Goal: Information Seeking & Learning: Find specific page/section

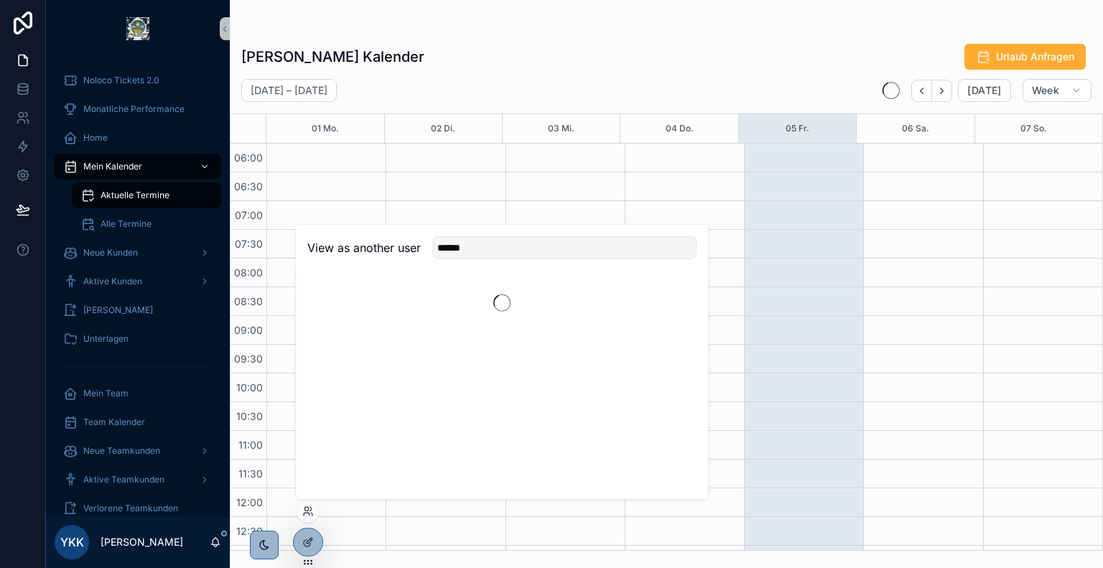
scroll to position [345, 0]
type input "******"
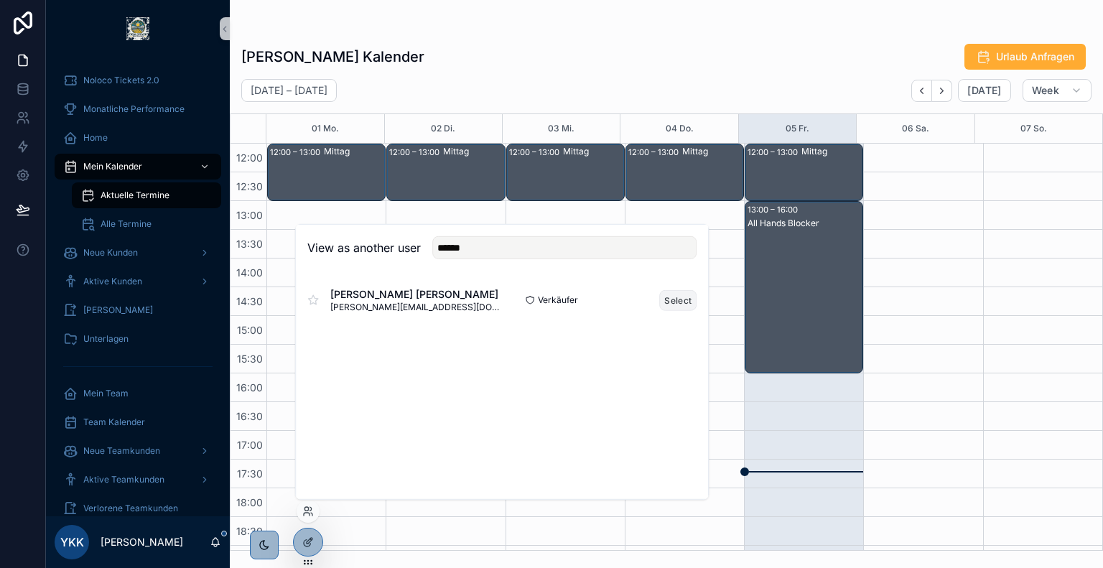
click at [673, 298] on button "Select" at bounding box center [677, 299] width 37 height 21
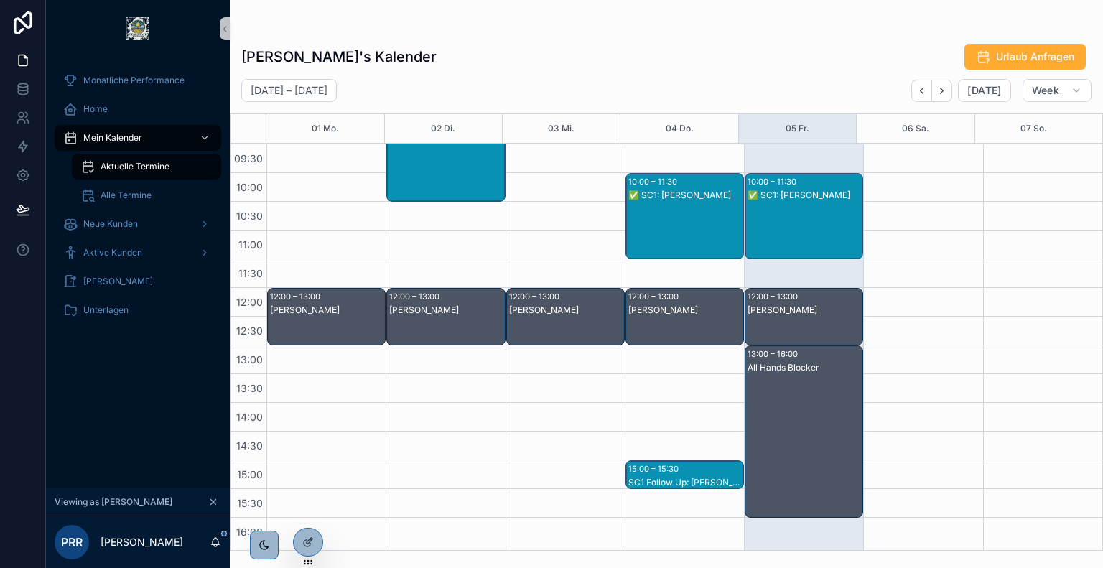
scroll to position [201, 0]
click at [947, 91] on icon "Next" at bounding box center [941, 90] width 11 height 11
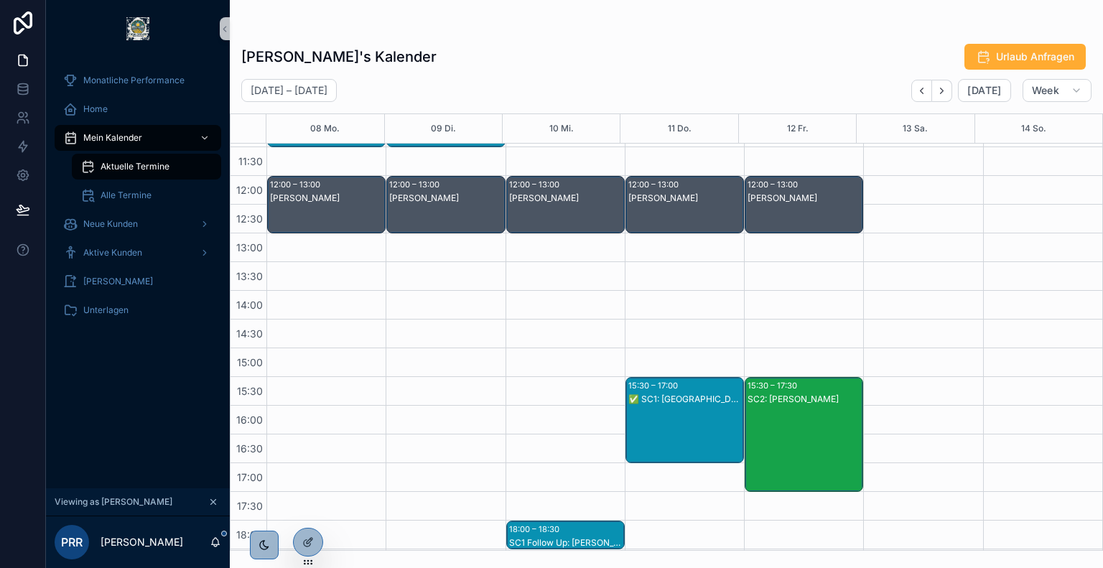
scroll to position [315, 0]
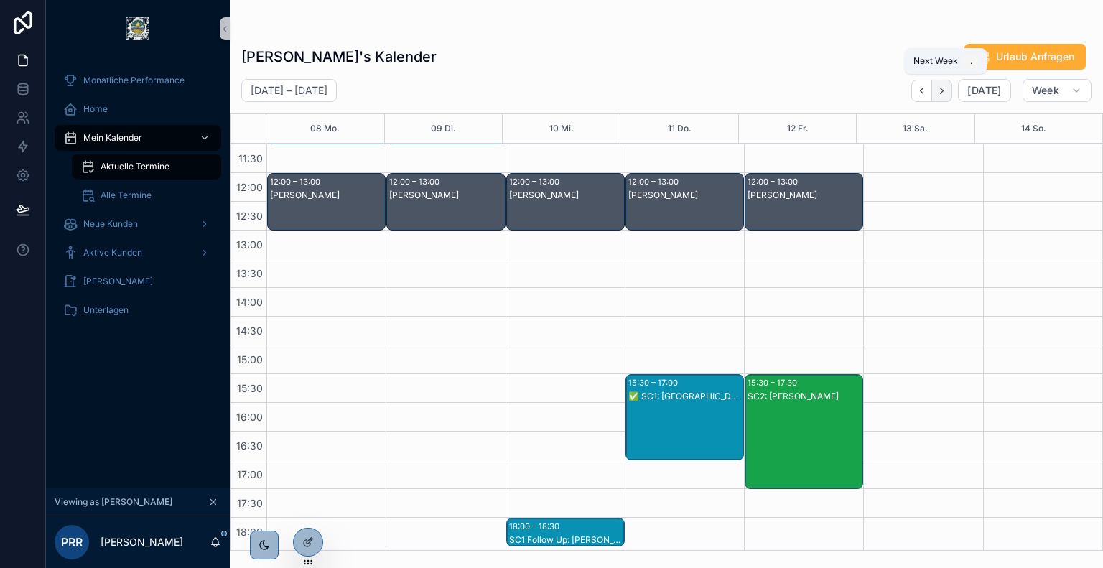
click at [946, 93] on icon "Next" at bounding box center [941, 90] width 11 height 11
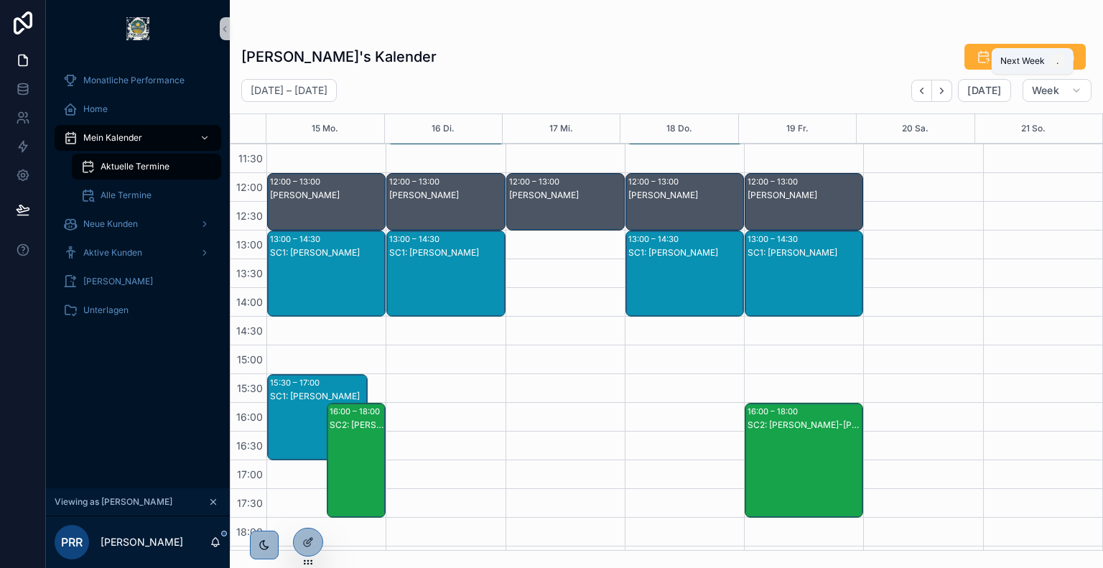
click at [946, 93] on icon "Next" at bounding box center [941, 90] width 11 height 11
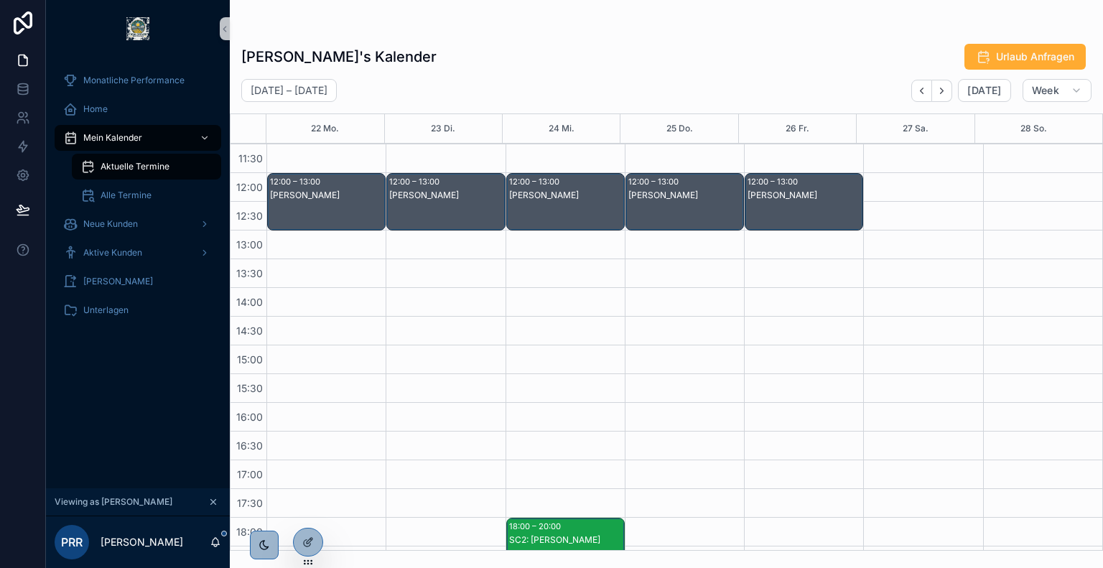
scroll to position [304, 0]
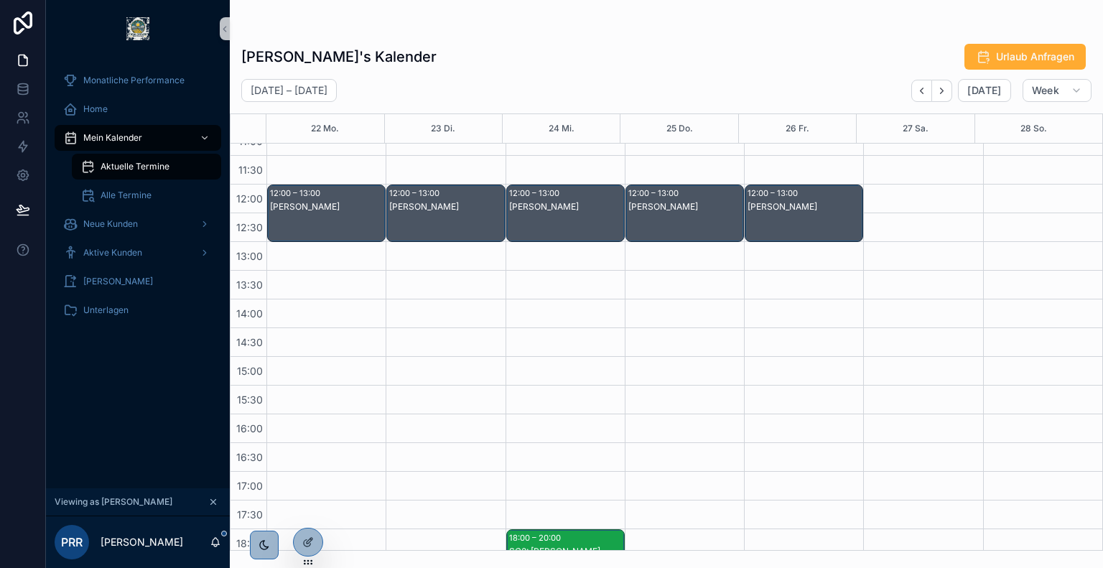
drag, startPoint x: 554, startPoint y: 251, endPoint x: 530, endPoint y: 381, distance: 132.1
click at [530, 381] on div "08:30 – 09:00 Daily Sales per Hub 12:00 – 13:00 Mittag 18:00 – 20:00 SC2: Gerha…" at bounding box center [564, 299] width 119 height 919
click at [559, 252] on div "08:30 – 09:00 Daily Sales per Hub 12:00 – 13:00 Mittag 18:00 – 20:00 SC2: Gerha…" at bounding box center [564, 299] width 119 height 919
click at [1004, 57] on span "Urlaub Anfragen" at bounding box center [1035, 57] width 78 height 14
click at [577, 269] on div "08:30 – 09:00 Daily Sales per Hub 12:00 – 13:00 Mittag 18:00 – 20:00 SC2: Gerha…" at bounding box center [564, 299] width 119 height 919
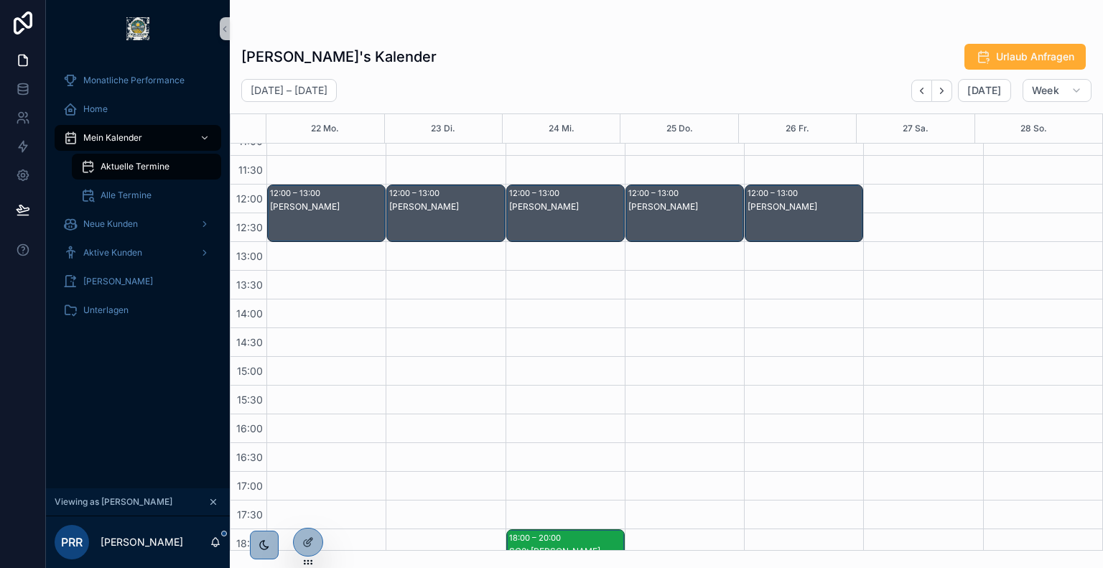
click at [569, 282] on div "08:30 – 09:00 Daily Sales per Hub 12:00 – 13:00 Mittag 18:00 – 20:00 SC2: Gerha…" at bounding box center [564, 299] width 119 height 919
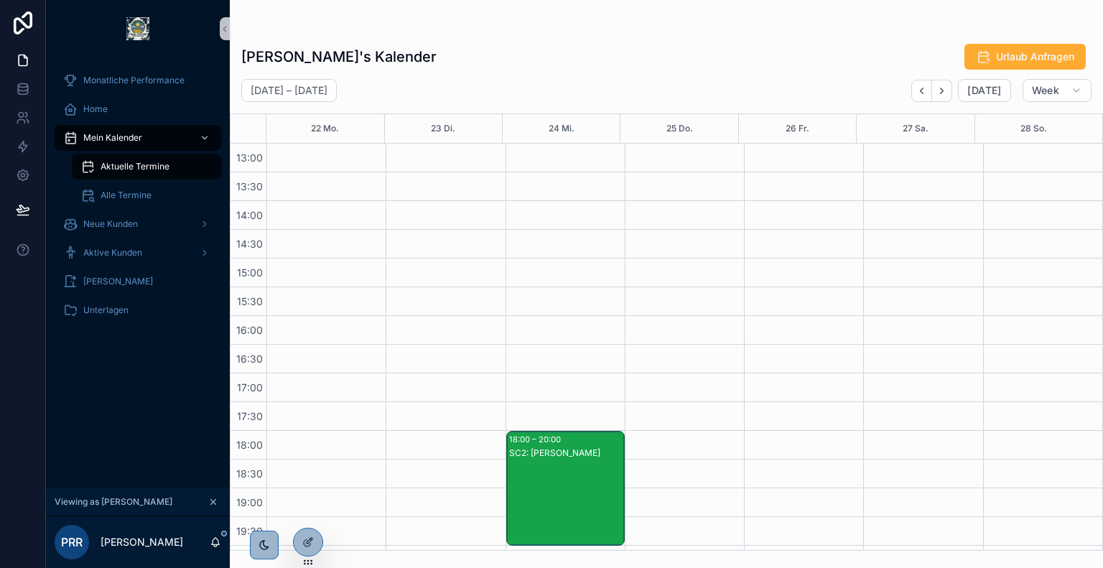
scroll to position [404, 0]
click at [560, 446] on div "SC2: Gerhard Wild" at bounding box center [566, 451] width 114 height 11
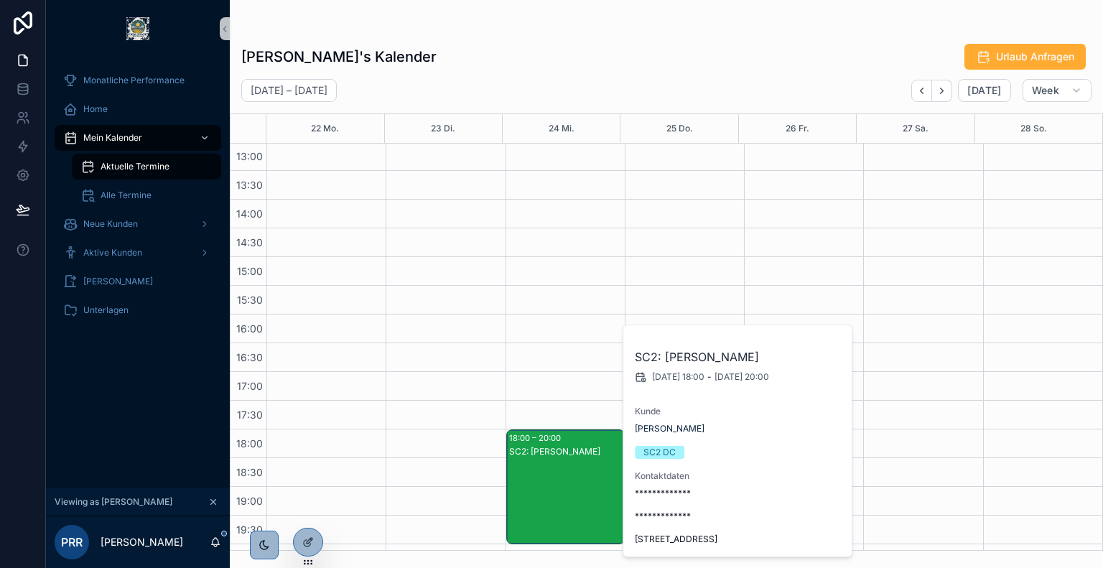
scroll to position [281, 0]
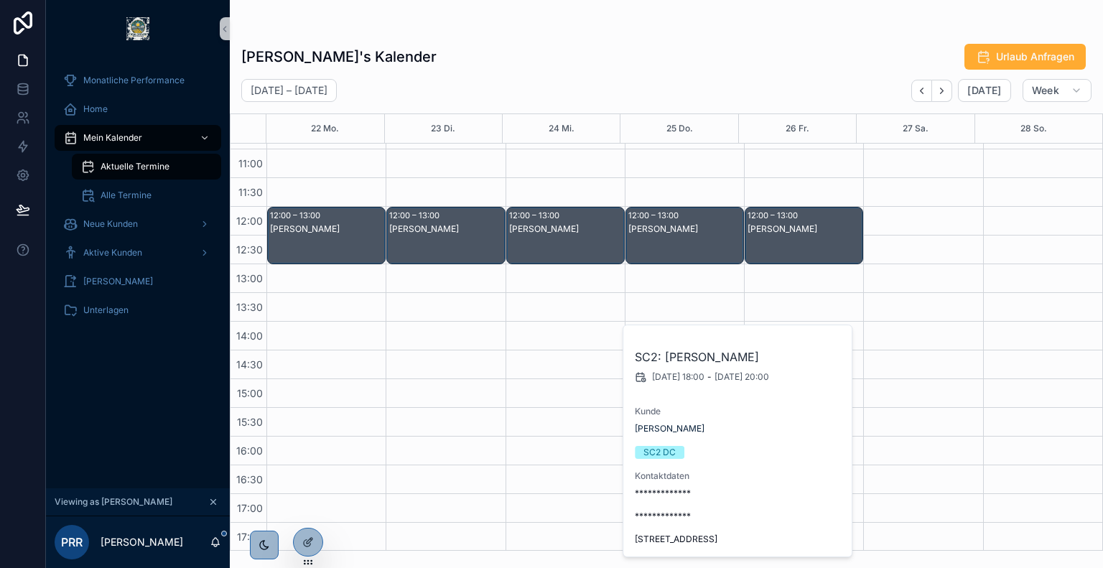
click at [574, 251] on div "Mittag" at bounding box center [566, 250] width 114 height 55
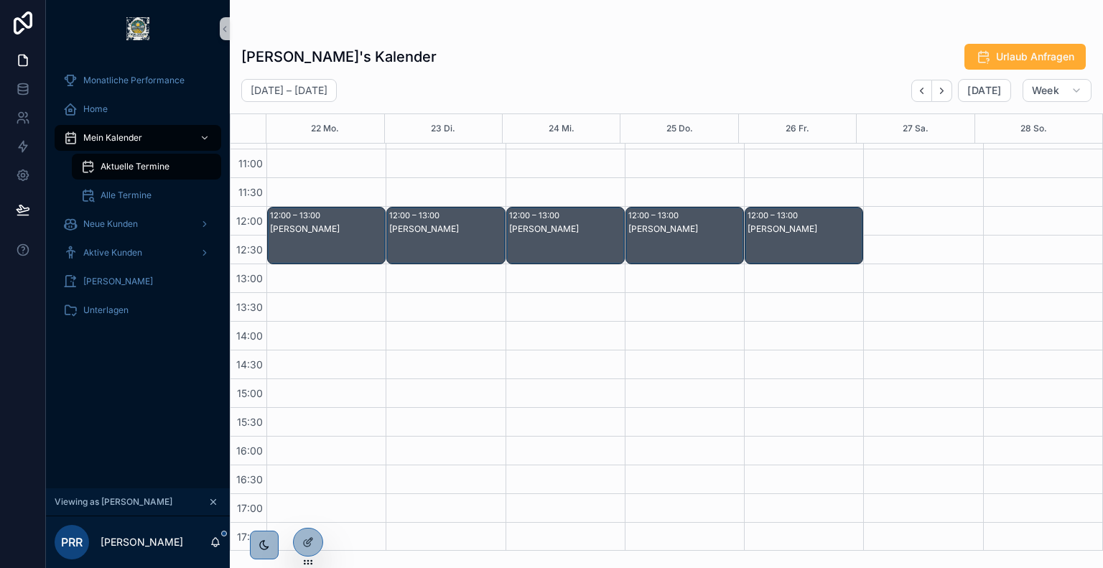
drag, startPoint x: 560, startPoint y: 274, endPoint x: 545, endPoint y: 395, distance: 121.6
click at [545, 395] on div "08:30 – 09:00 Daily Sales per Hub 12:00 – 13:00 Mittag 18:00 – 20:00 SC2: Gerha…" at bounding box center [564, 321] width 119 height 919
click at [311, 508] on icon at bounding box center [310, 509] width 1 height 4
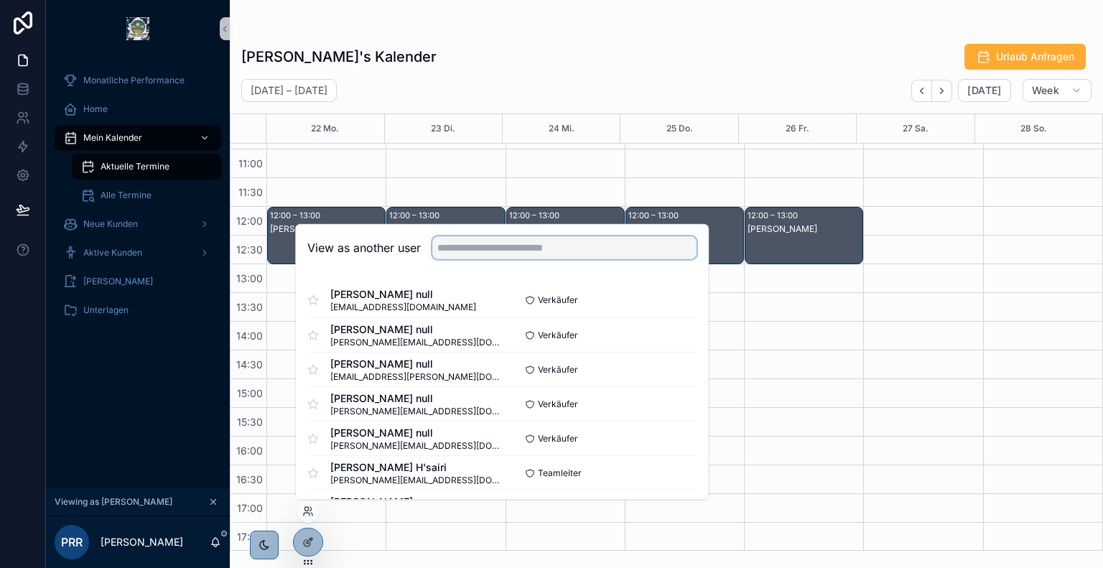
click at [500, 252] on input "text" at bounding box center [564, 247] width 264 height 23
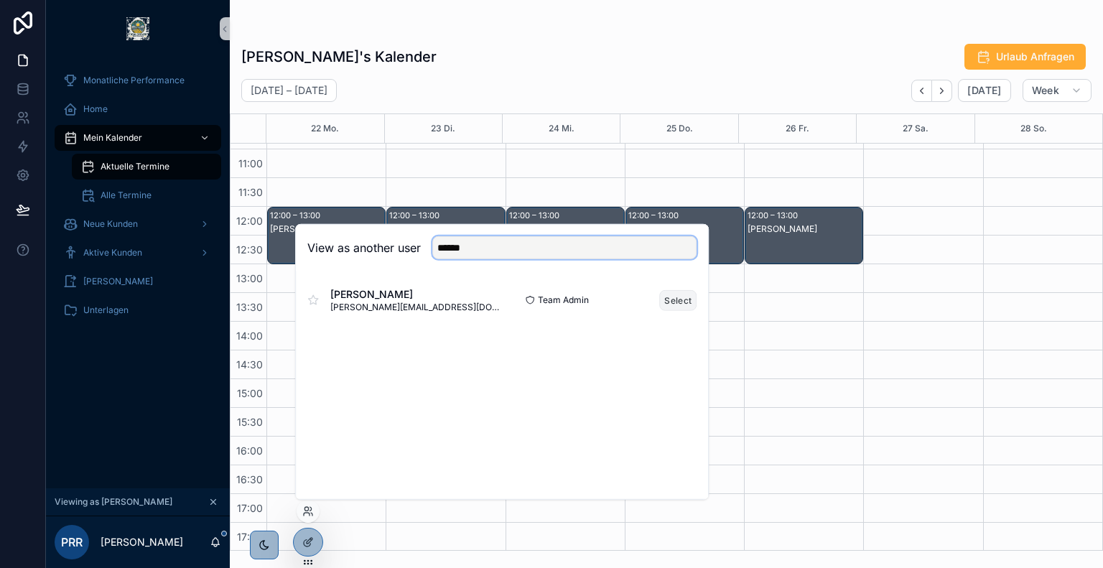
type input "******"
click at [672, 299] on button "Select" at bounding box center [677, 299] width 37 height 21
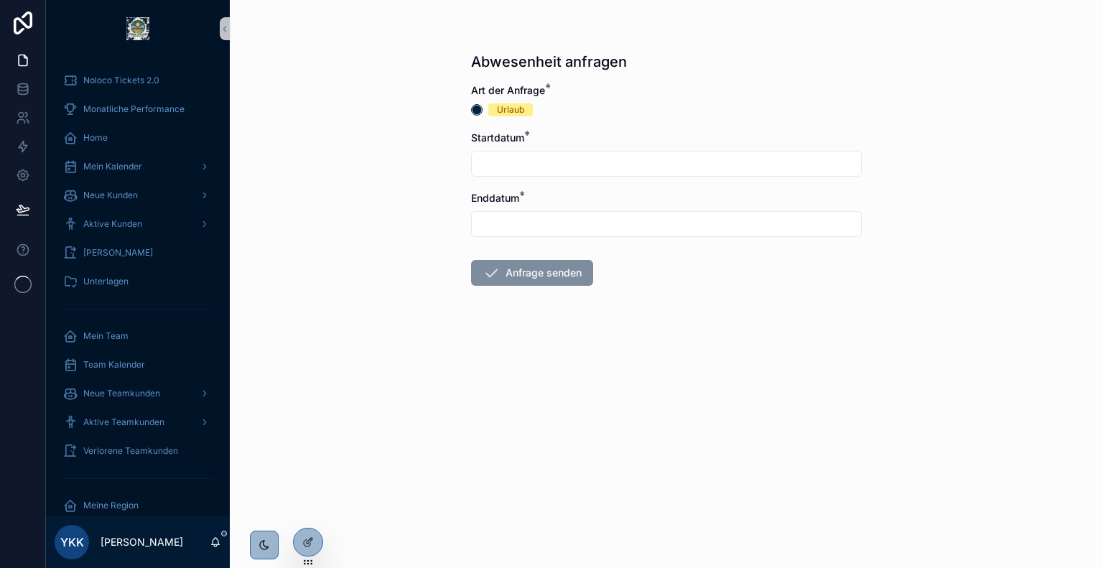
click at [518, 157] on input "scrollable content" at bounding box center [666, 164] width 389 height 20
click at [593, 159] on input "scrollable content" at bounding box center [666, 164] width 389 height 20
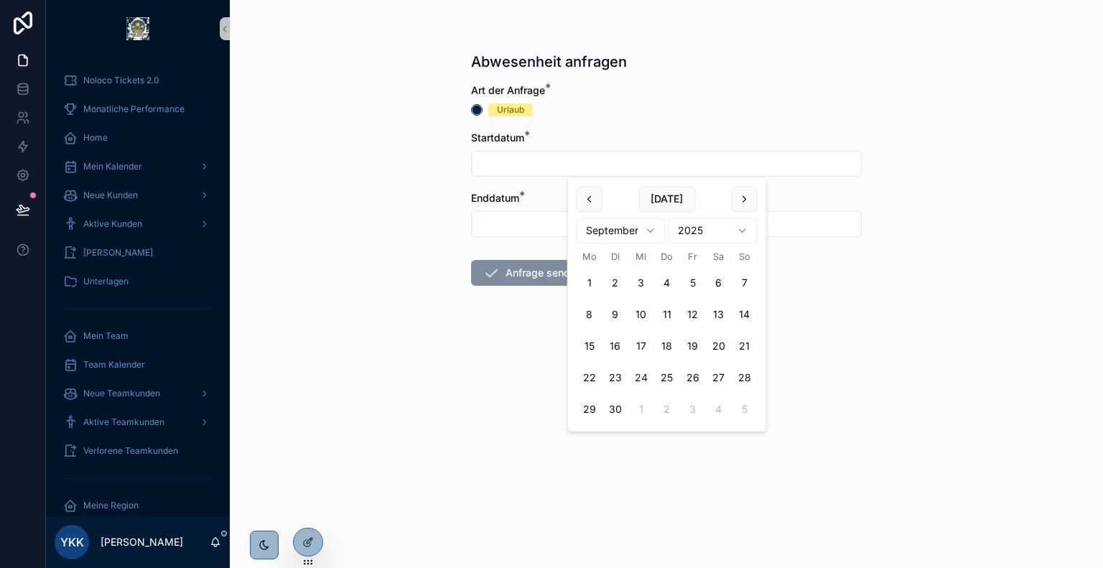
click at [643, 376] on button "24" at bounding box center [641, 378] width 26 height 26
type input "*********"
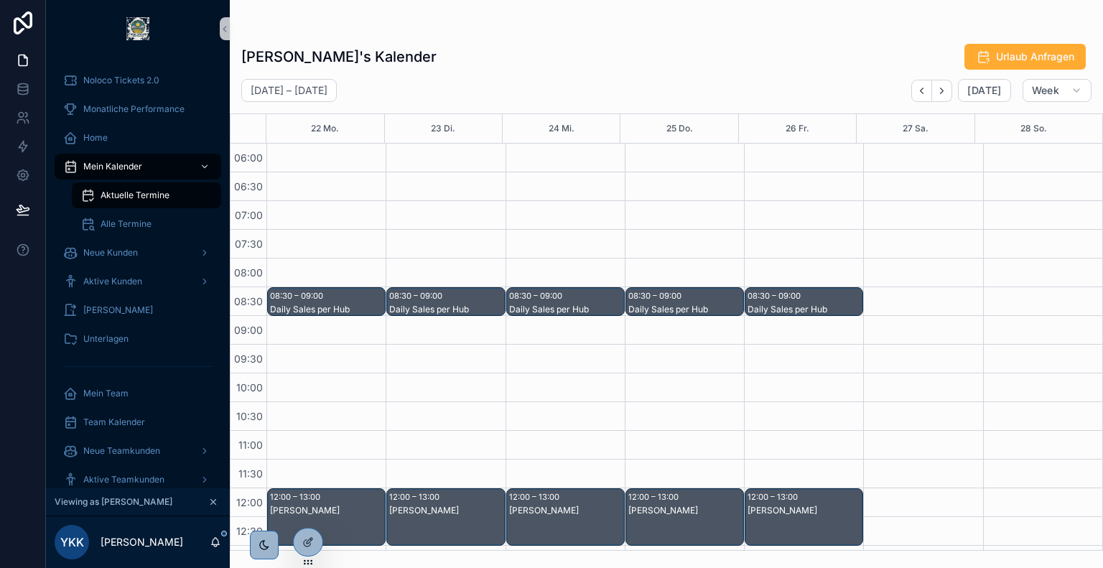
scroll to position [345, 0]
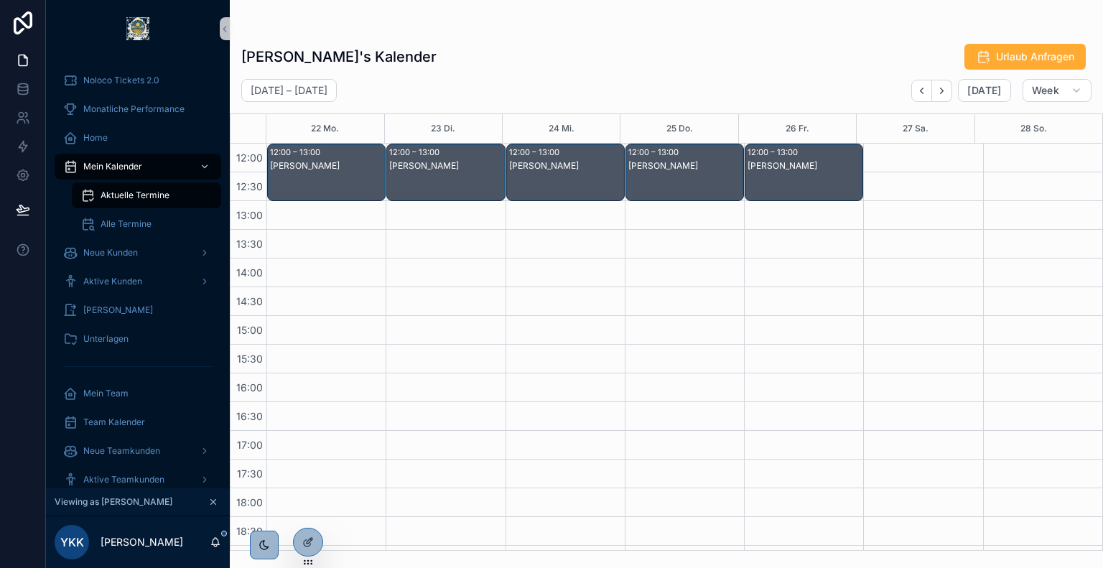
drag, startPoint x: 561, startPoint y: 214, endPoint x: 548, endPoint y: 341, distance: 127.8
click at [548, 341] on div "08:30 – 09:00 Daily Sales per Hub 12:00 – 13:00 Mittag" at bounding box center [564, 258] width 119 height 919
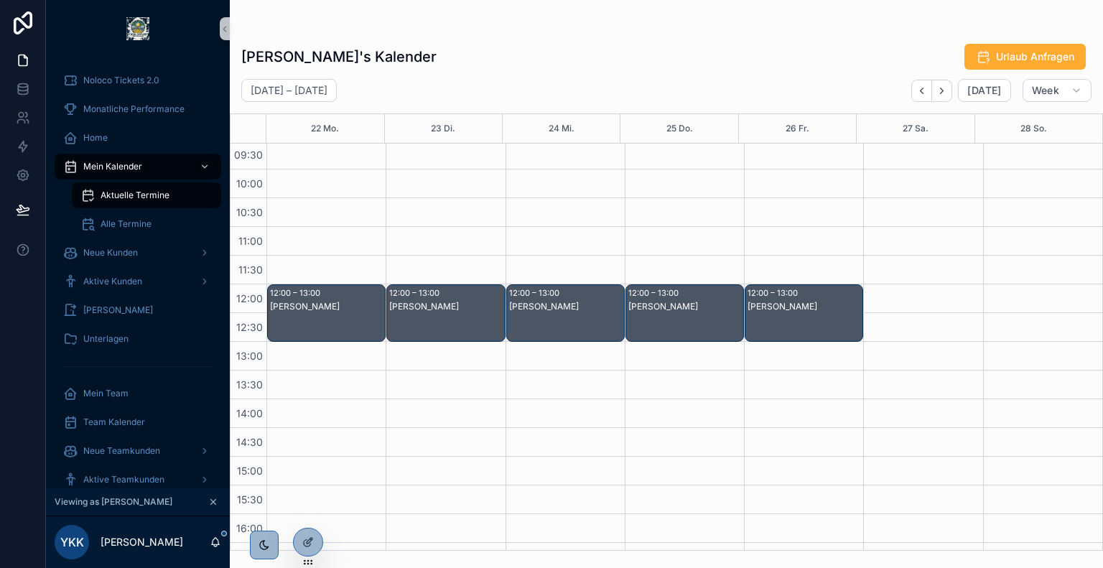
scroll to position [129, 0]
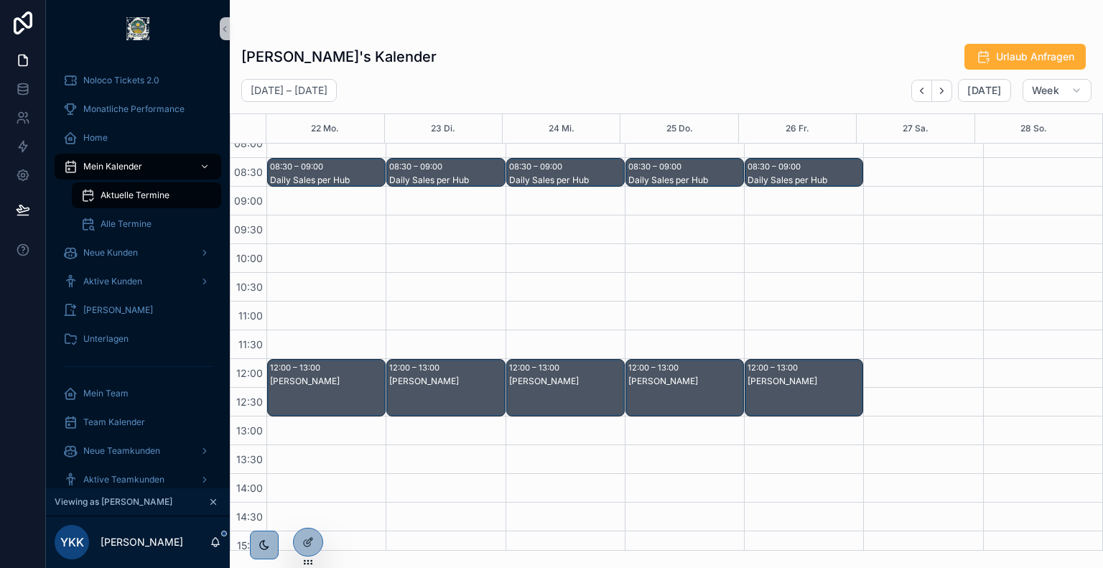
click at [543, 373] on div "12:00 – 13:00 Mittag" at bounding box center [565, 388] width 117 height 56
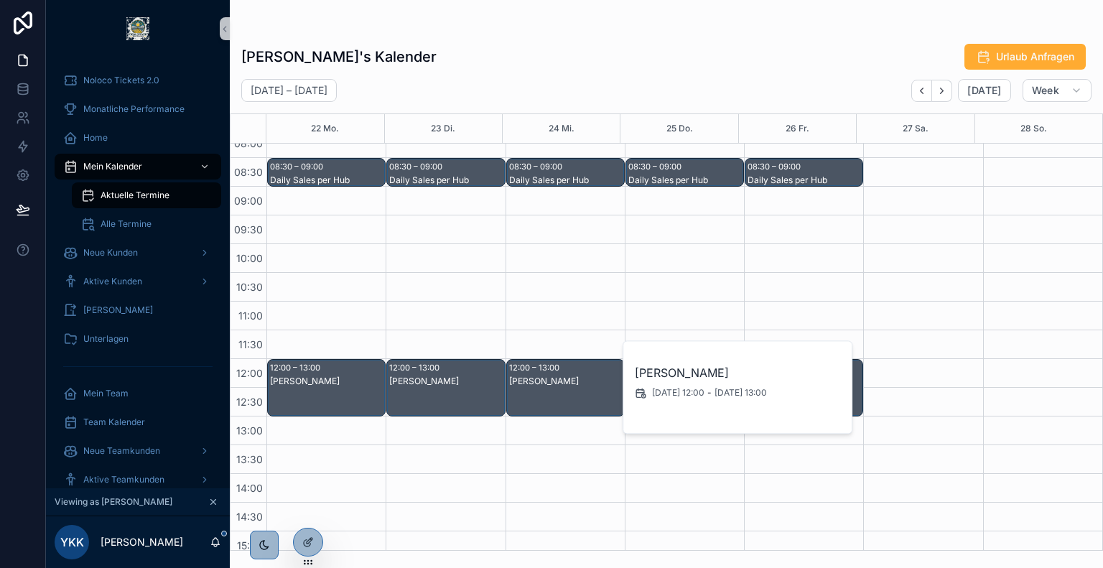
drag, startPoint x: 543, startPoint y: 373, endPoint x: 531, endPoint y: 427, distance: 55.1
click at [531, 427] on div "08:30 – 09:00 Daily Sales per Hub 12:00 – 13:00 Mittag" at bounding box center [564, 473] width 119 height 919
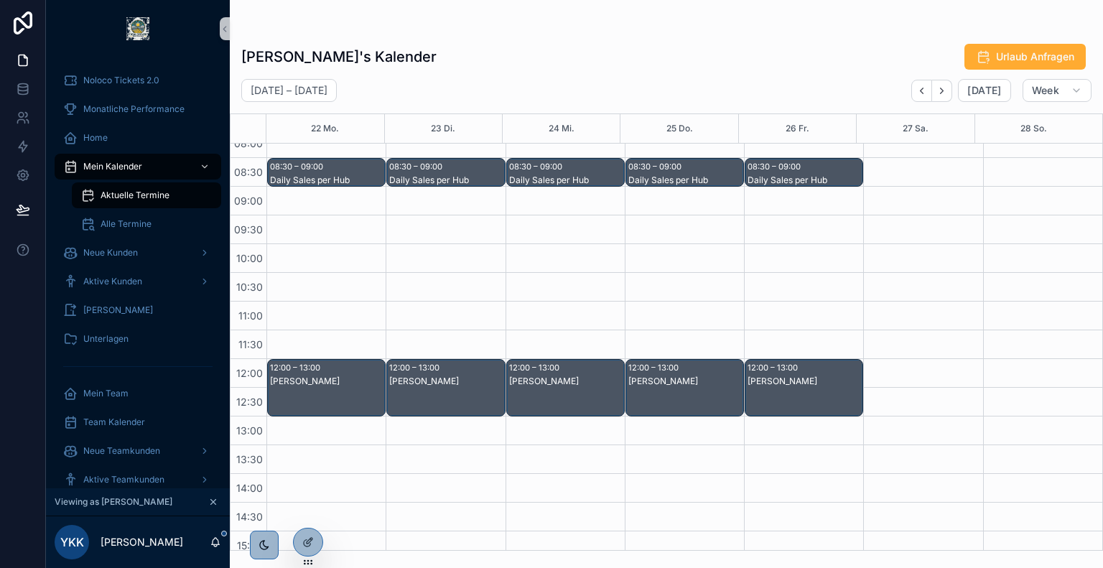
click at [531, 427] on div "08:30 – 09:00 Daily Sales per Hub 12:00 – 13:00 Mittag" at bounding box center [564, 473] width 119 height 919
drag, startPoint x: 531, startPoint y: 427, endPoint x: 230, endPoint y: 429, distance: 300.9
click at [230, 429] on div "22 Mo. 23 Di. 24 Mi. 25 Do. 26 Fr. 27 Sa. 28 So. 06:00 06:30 07:00 07:30 08:00 …" at bounding box center [666, 331] width 873 height 437
click at [243, 429] on span "13:00" at bounding box center [250, 430] width 34 height 12
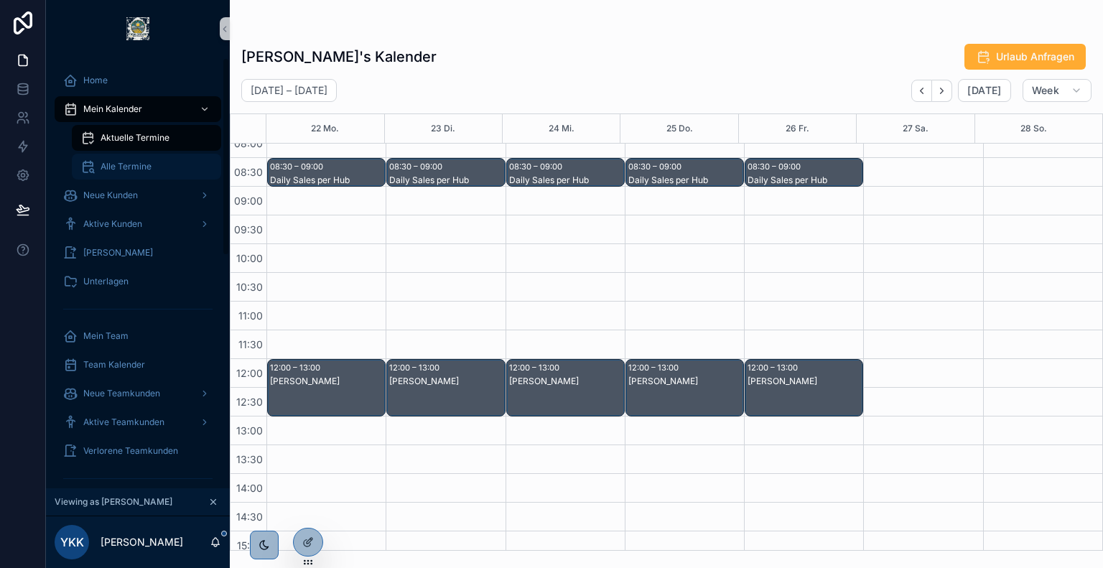
scroll to position [0, 0]
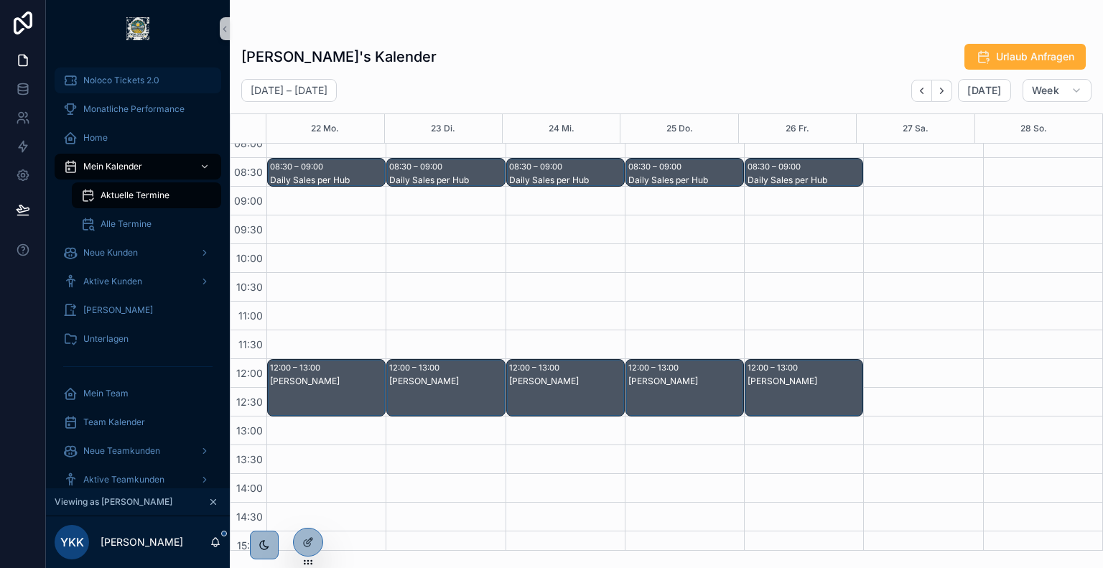
click at [157, 74] on div "Noloco Tickets 2.0" at bounding box center [137, 80] width 149 height 23
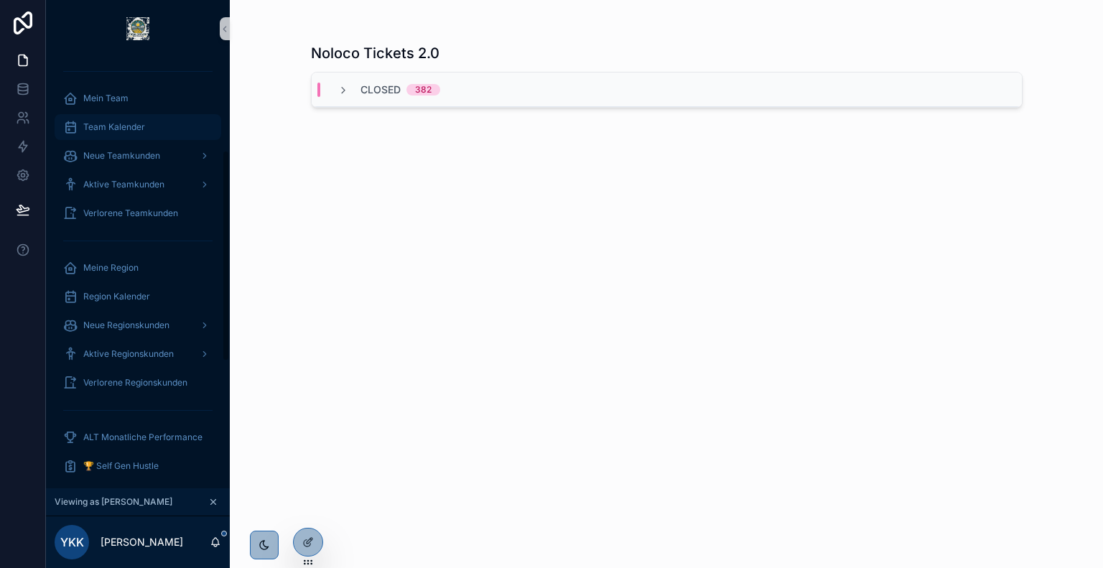
scroll to position [172, 0]
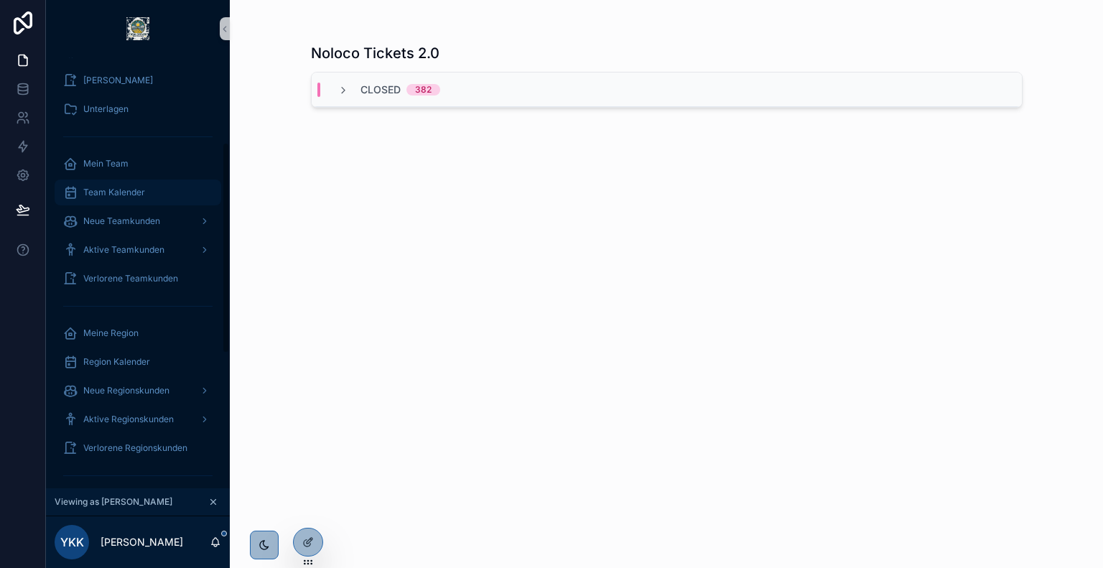
click at [149, 200] on div "Team Kalender" at bounding box center [137, 192] width 149 height 23
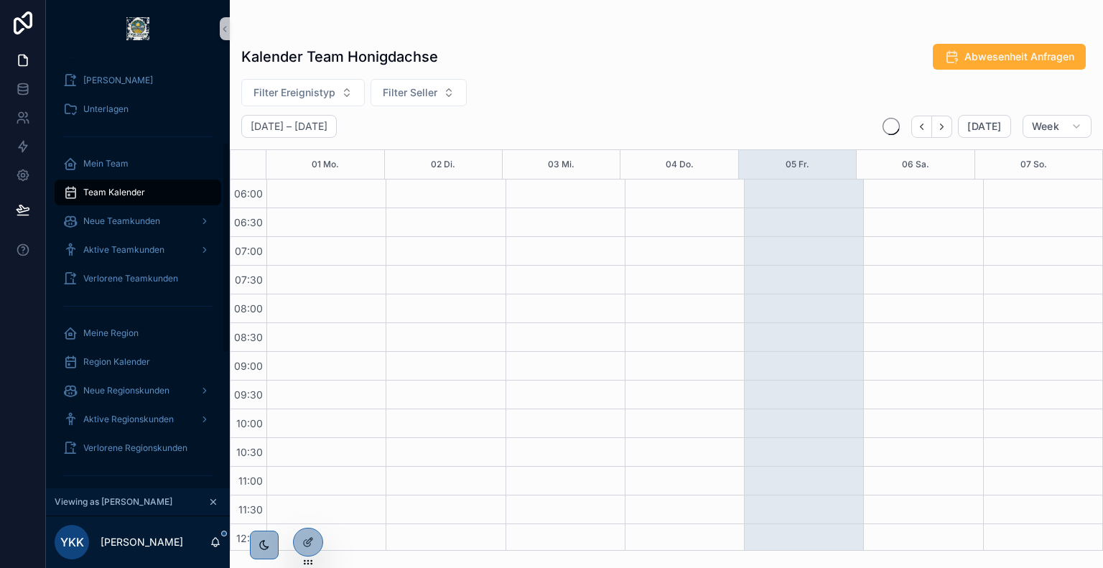
scroll to position [345, 0]
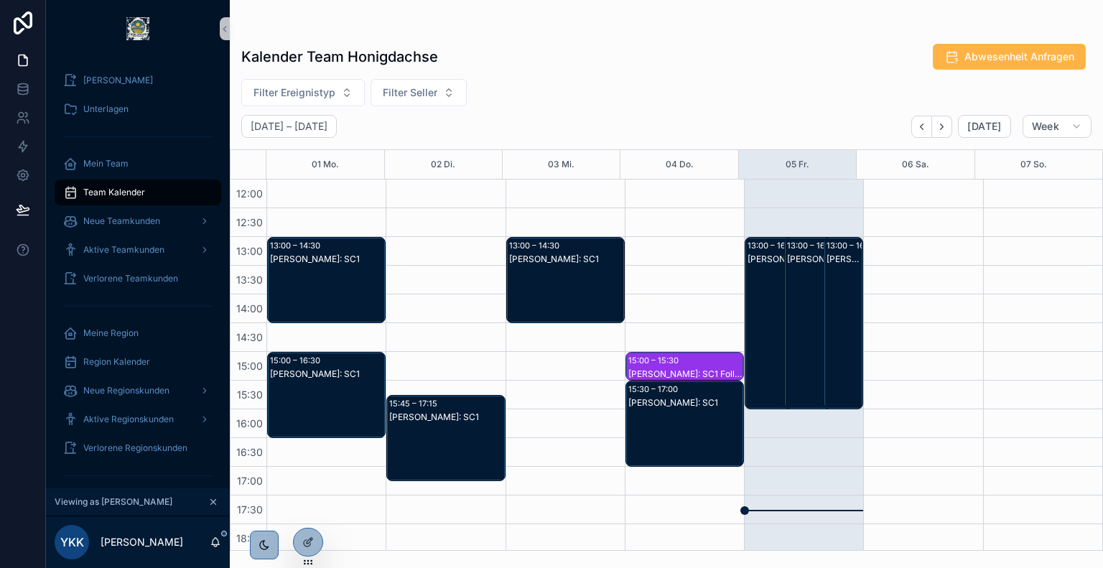
click at [959, 47] on button "Abwesenheit Anfragen" at bounding box center [1009, 57] width 153 height 26
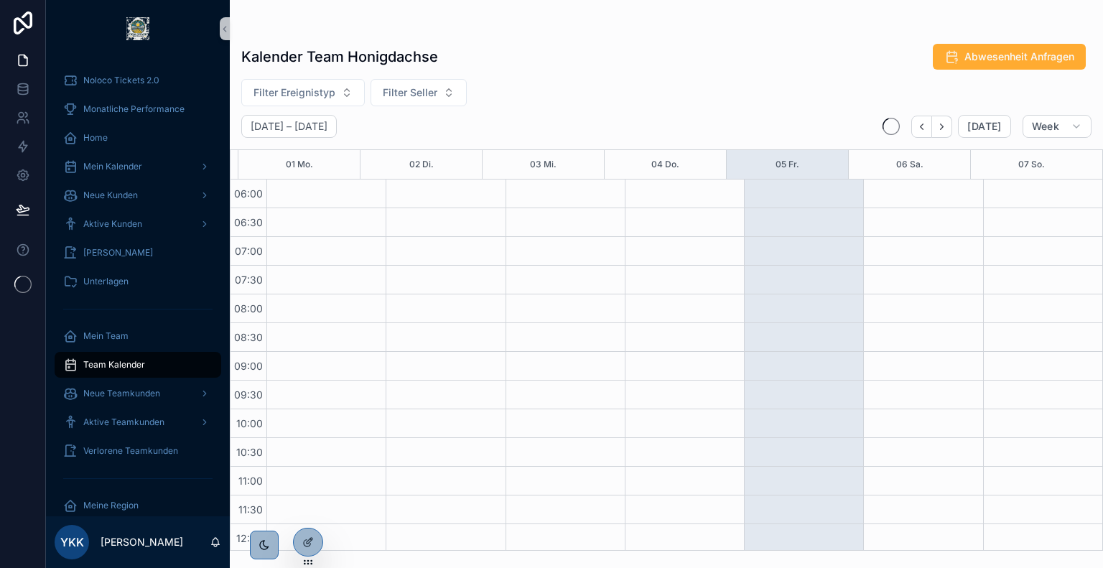
scroll to position [345, 0]
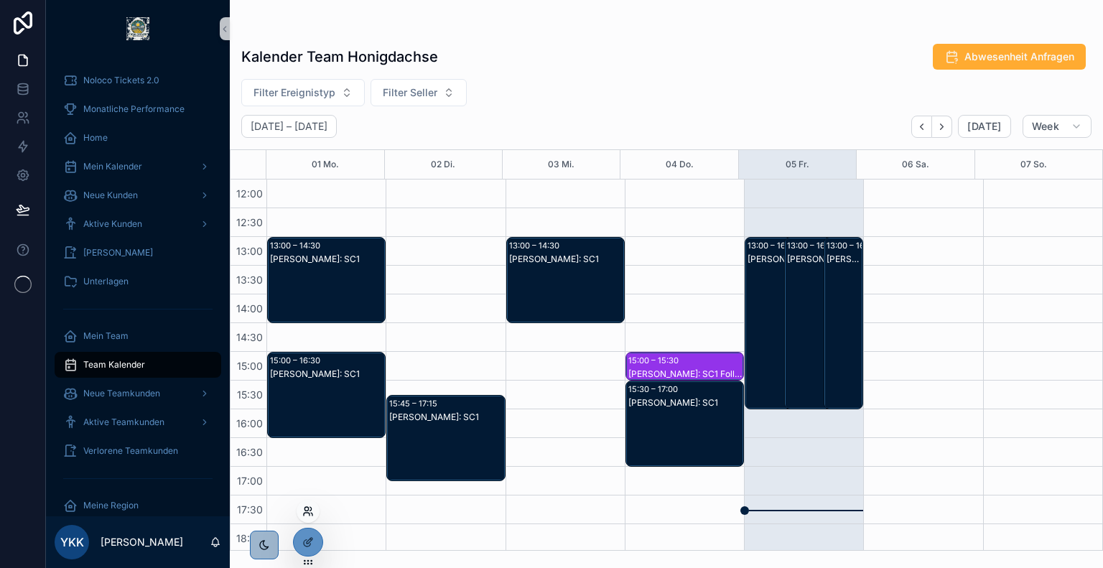
click at [307, 513] on icon at bounding box center [307, 514] width 6 height 3
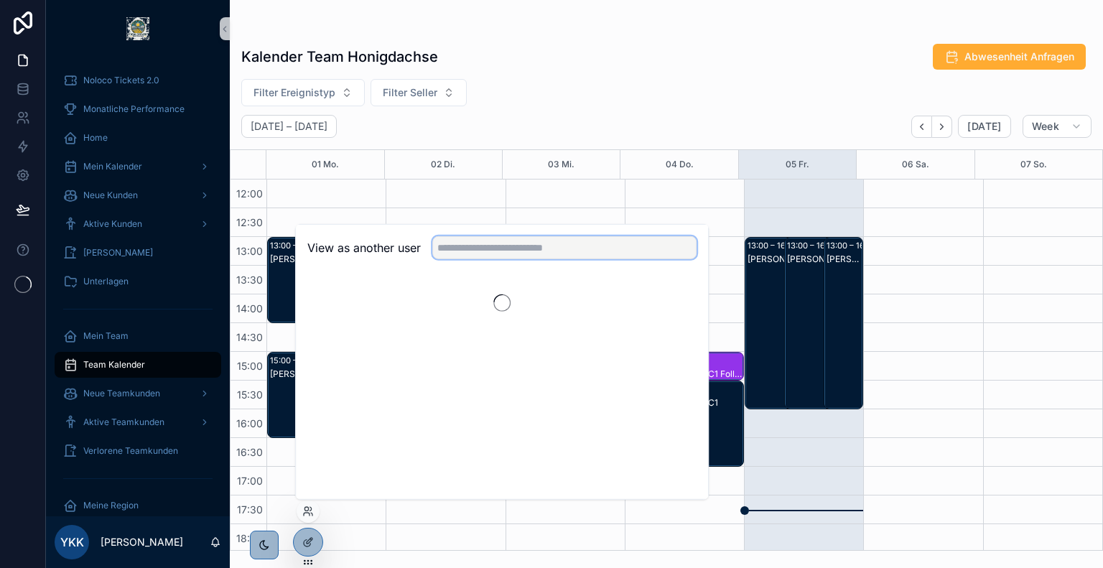
click at [538, 252] on input "text" at bounding box center [564, 247] width 264 height 23
type input "******"
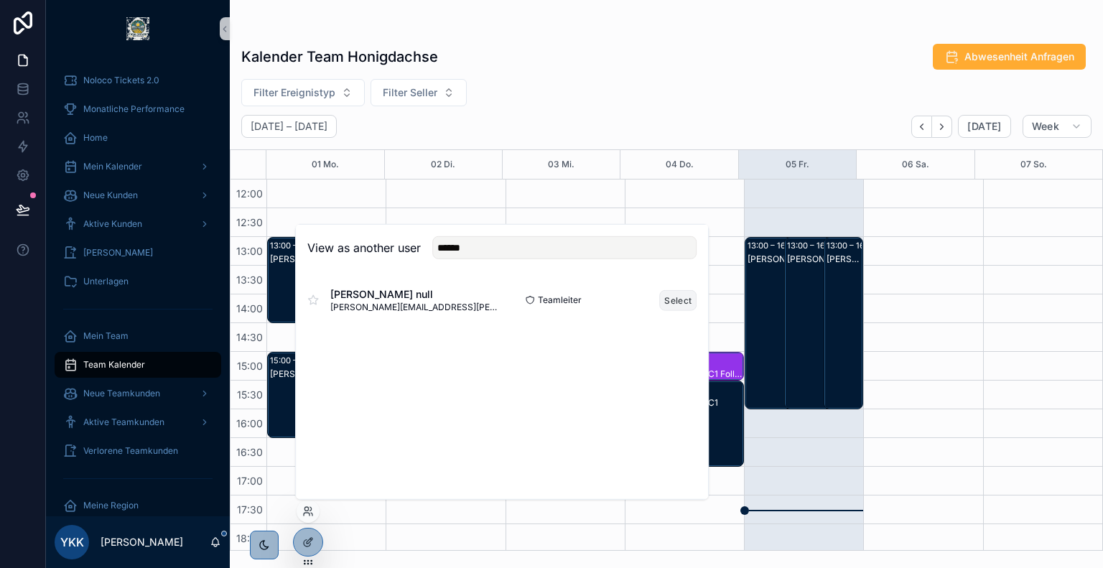
click at [684, 301] on button "Select" at bounding box center [677, 299] width 37 height 21
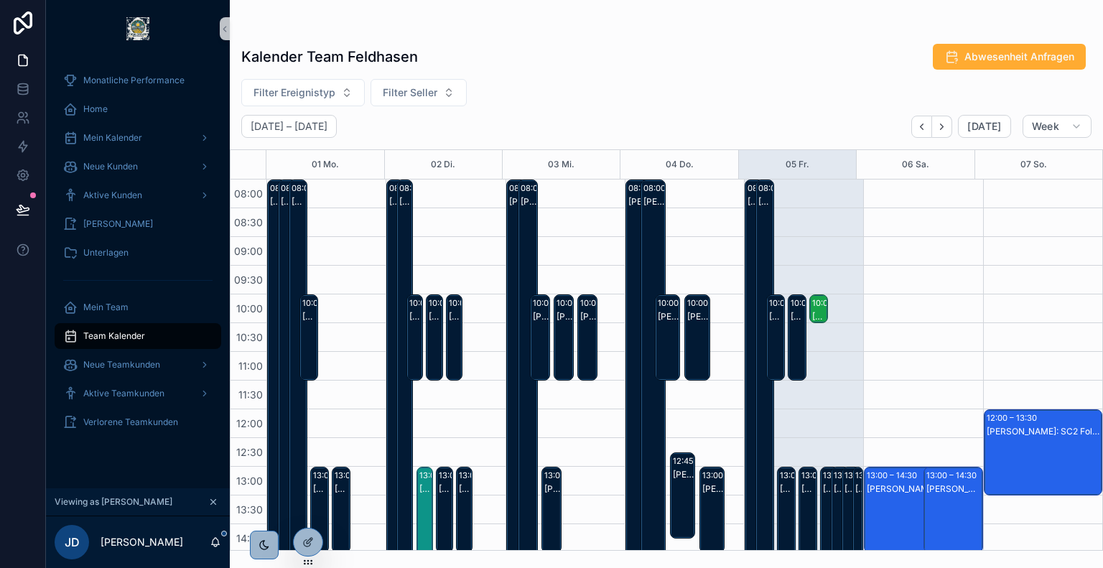
scroll to position [113, 0]
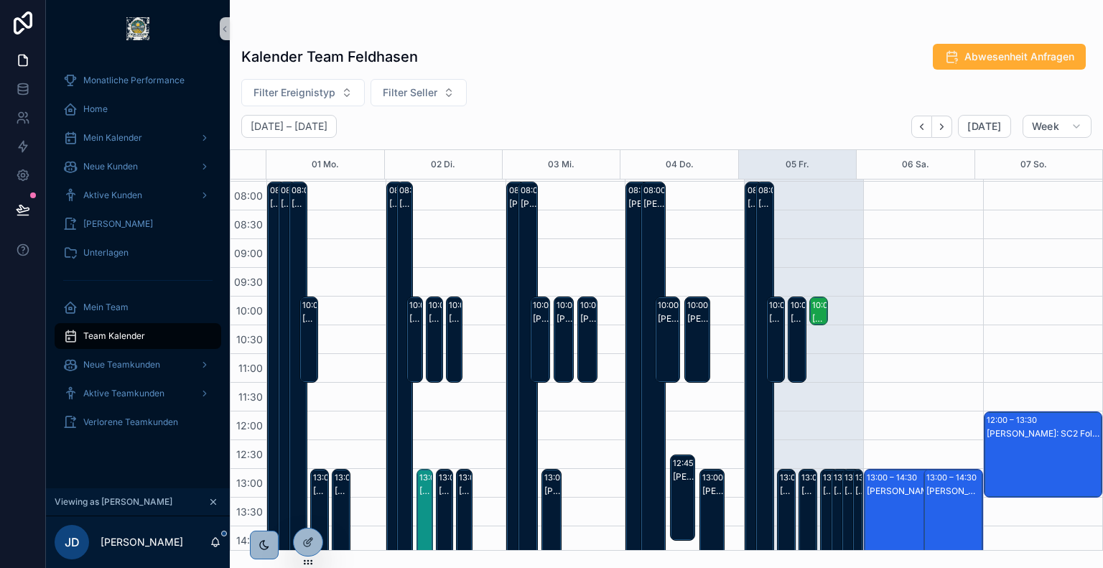
click at [812, 307] on div "10:00 – 10:30" at bounding box center [839, 305] width 54 height 14
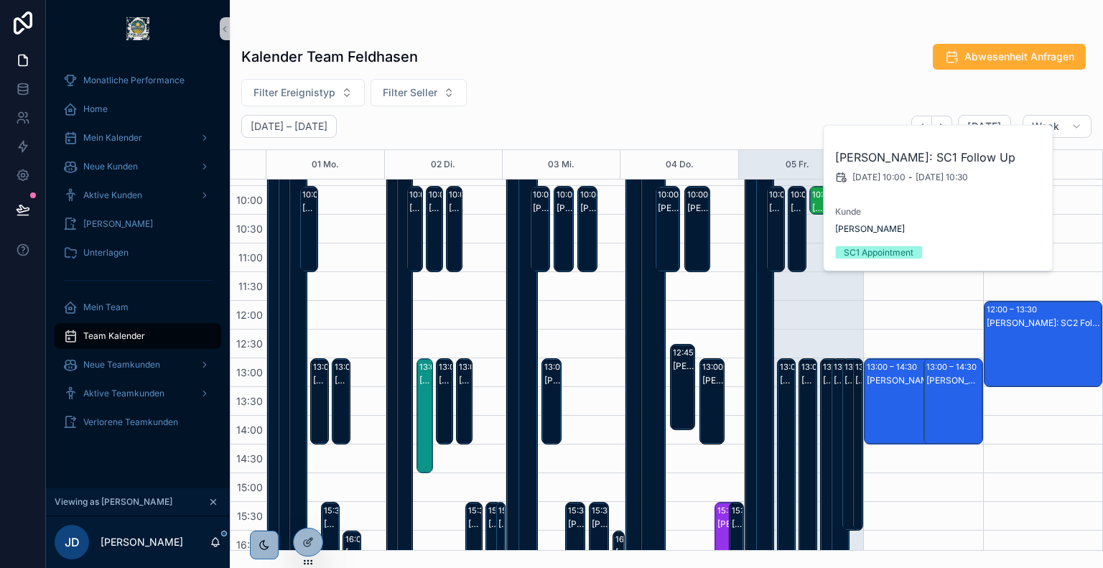
scroll to position [225, 0]
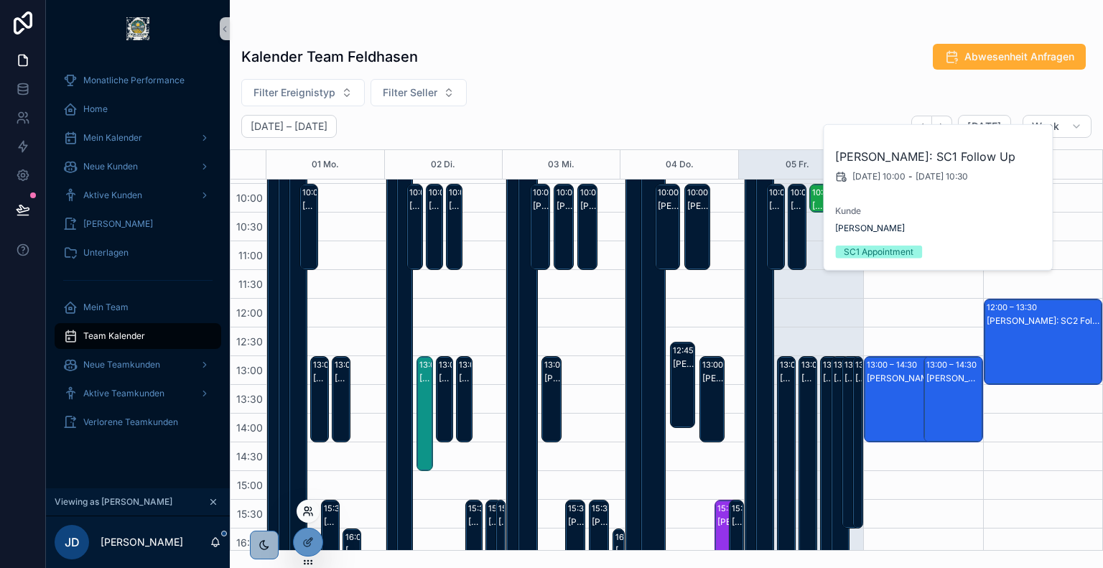
click at [307, 513] on icon at bounding box center [307, 510] width 11 height 11
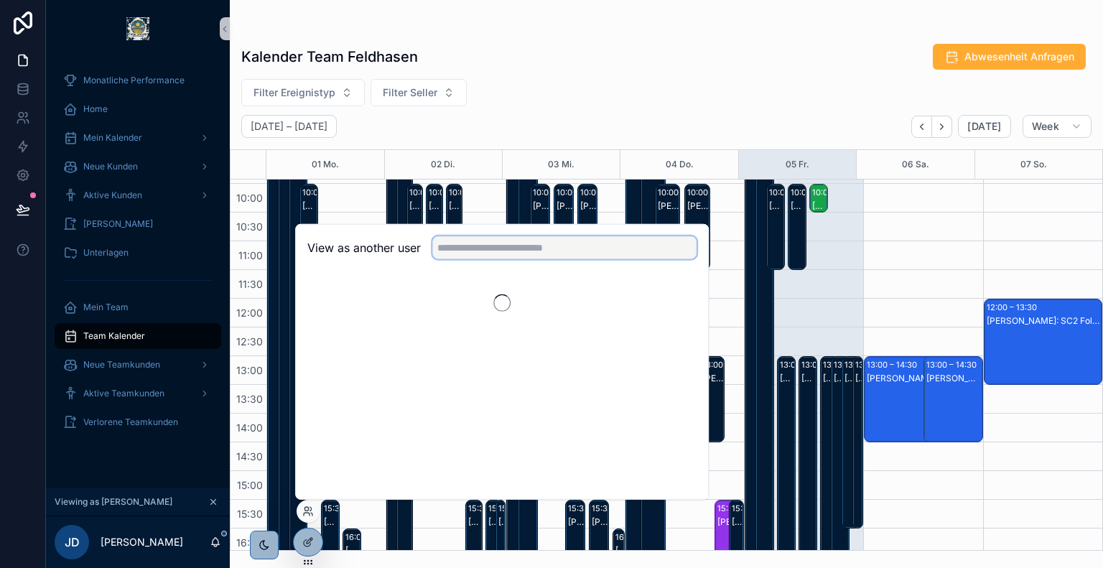
click at [530, 251] on input "text" at bounding box center [564, 247] width 264 height 23
type input "*****"
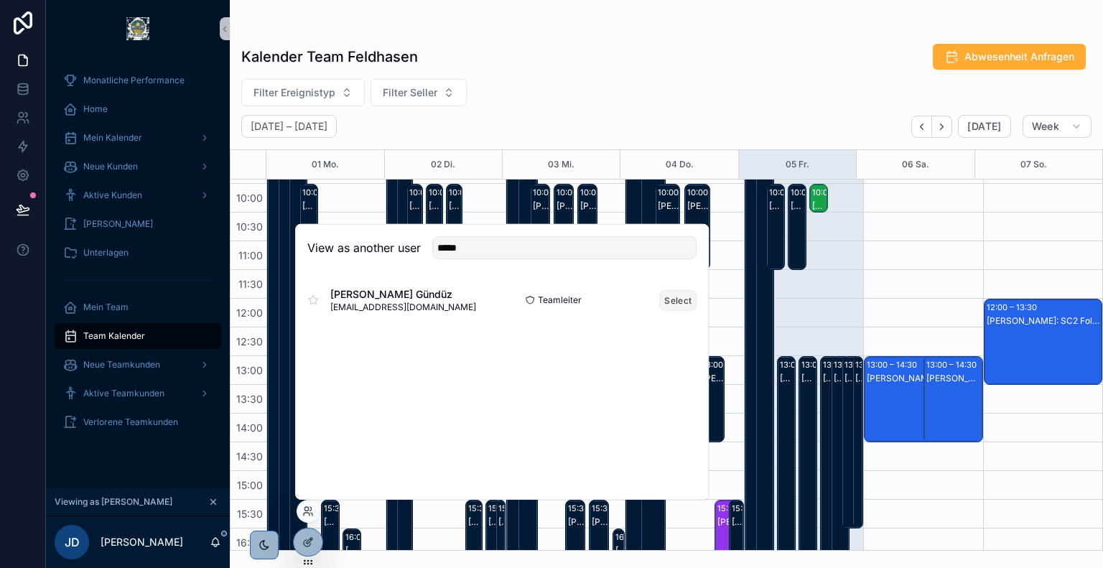
click at [671, 304] on button "Select" at bounding box center [677, 299] width 37 height 21
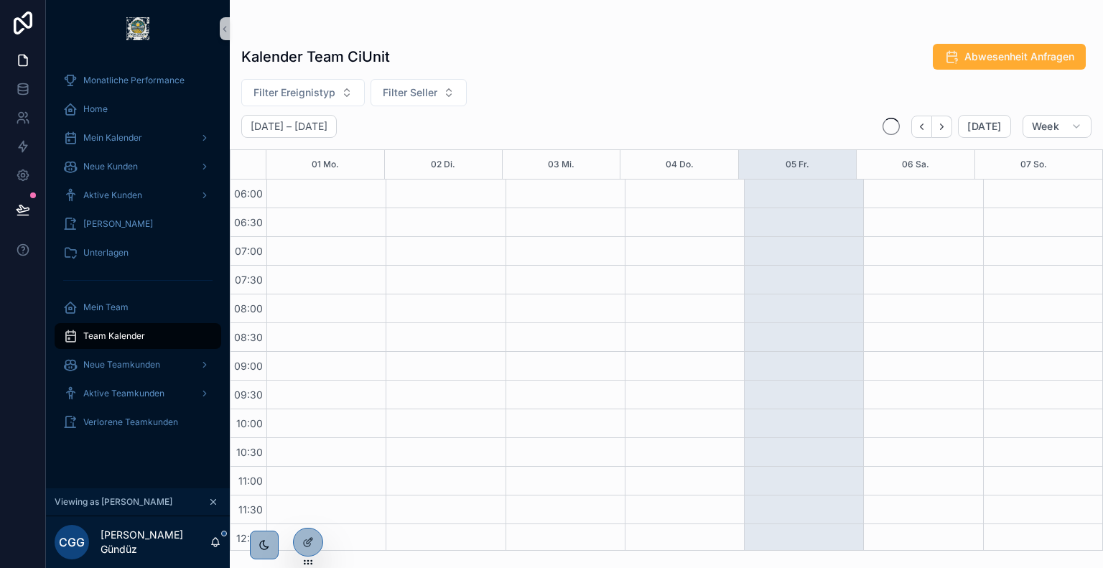
scroll to position [345, 0]
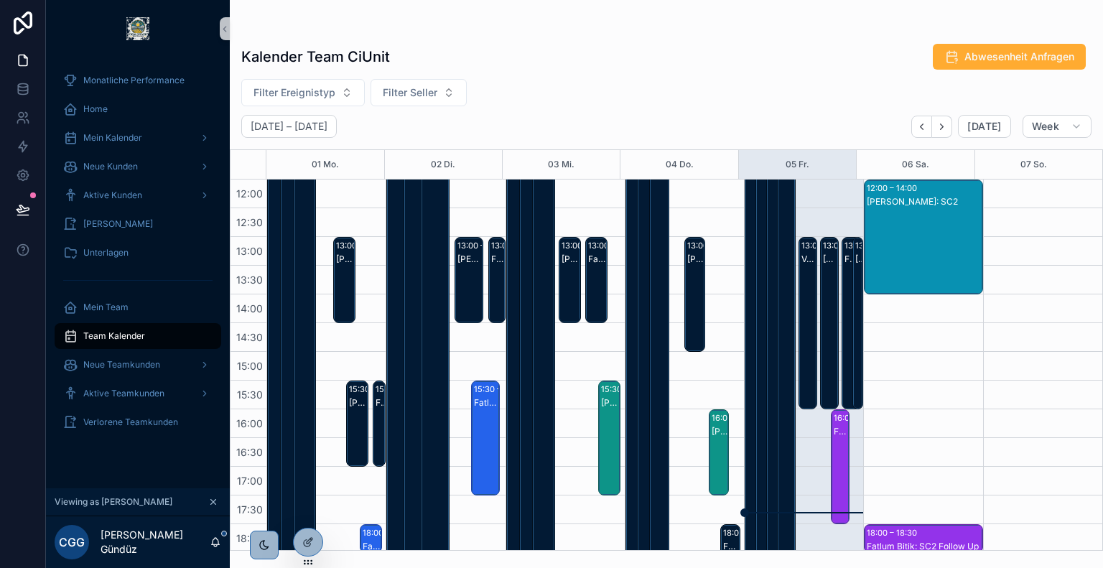
click at [838, 427] on div "Fatlum Bitik: SC2" at bounding box center [841, 431] width 14 height 11
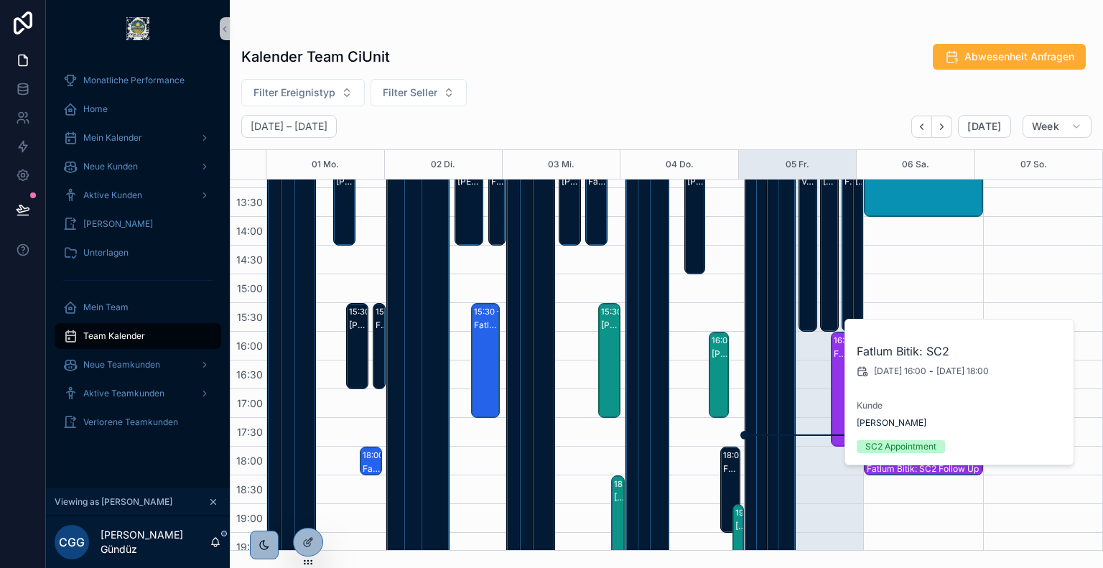
scroll to position [424, 0]
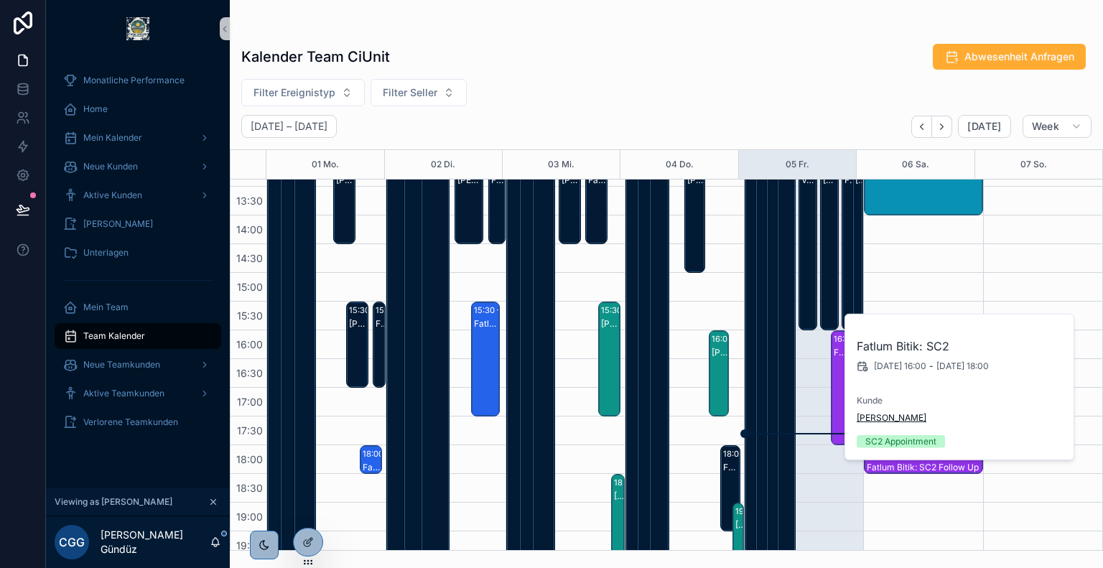
click at [885, 420] on span "[PERSON_NAME]" at bounding box center [892, 417] width 70 height 11
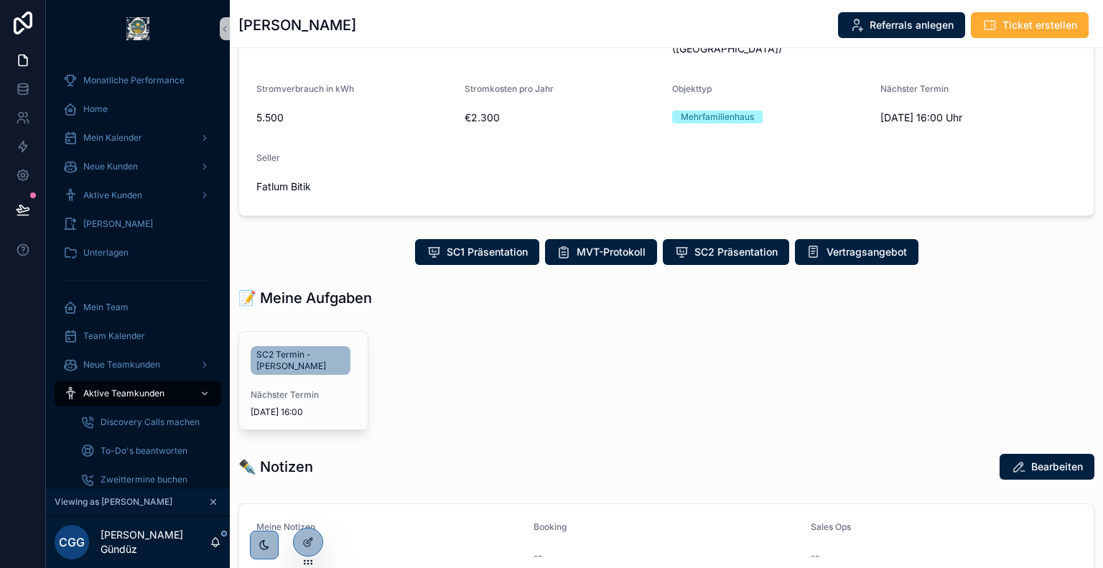
scroll to position [169, 0]
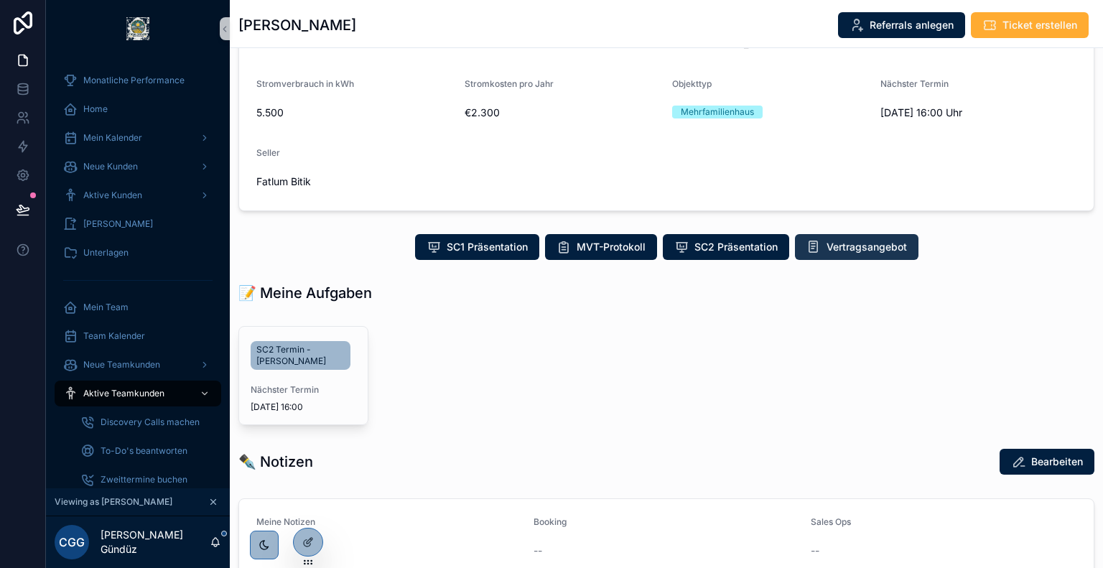
click at [848, 252] on span "Vertragsangebot" at bounding box center [866, 247] width 80 height 14
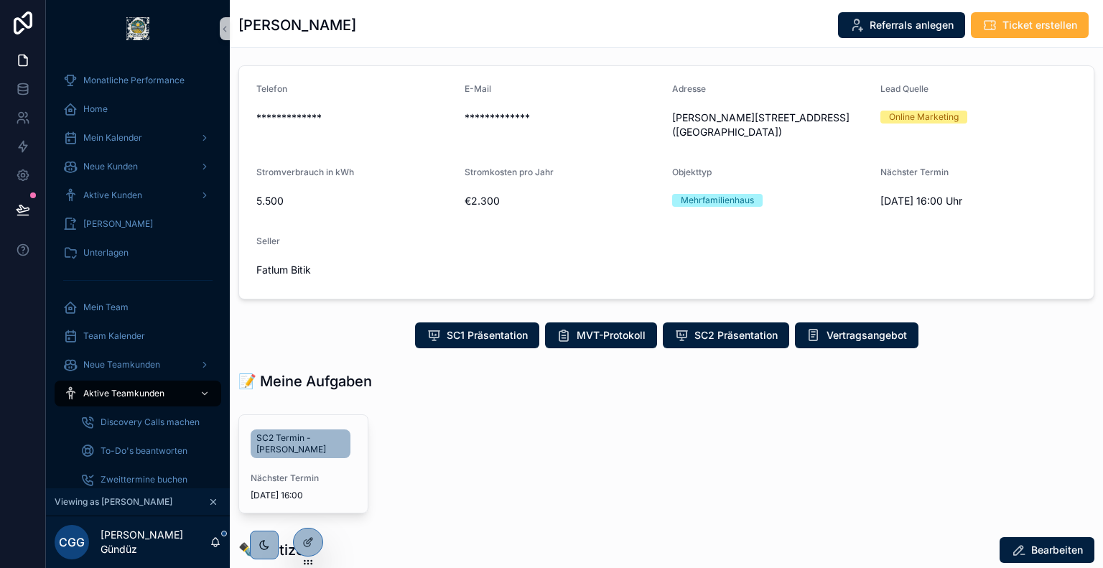
scroll to position [80, 0]
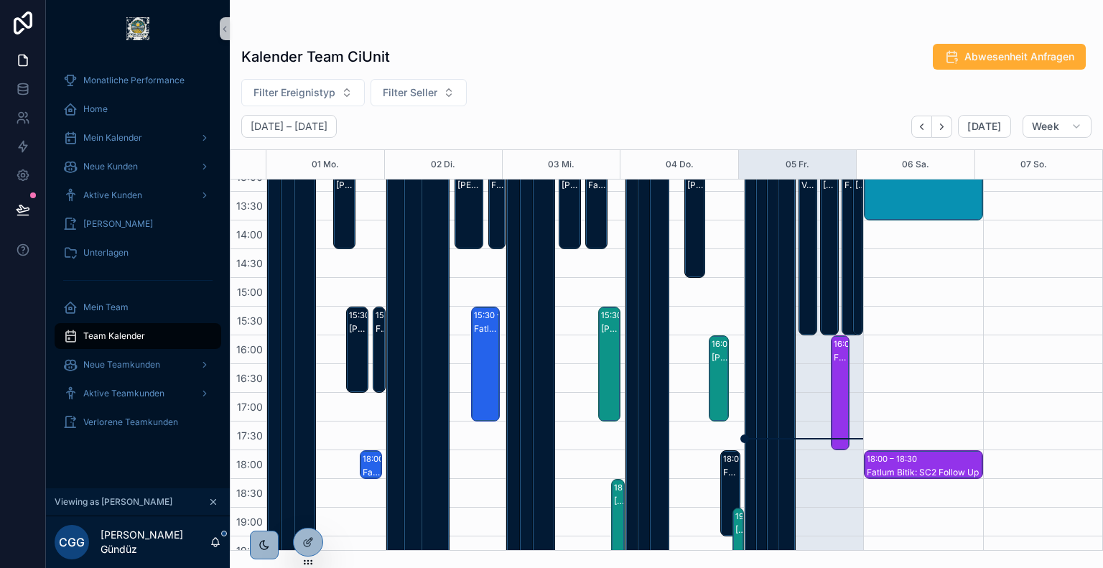
scroll to position [422, 0]
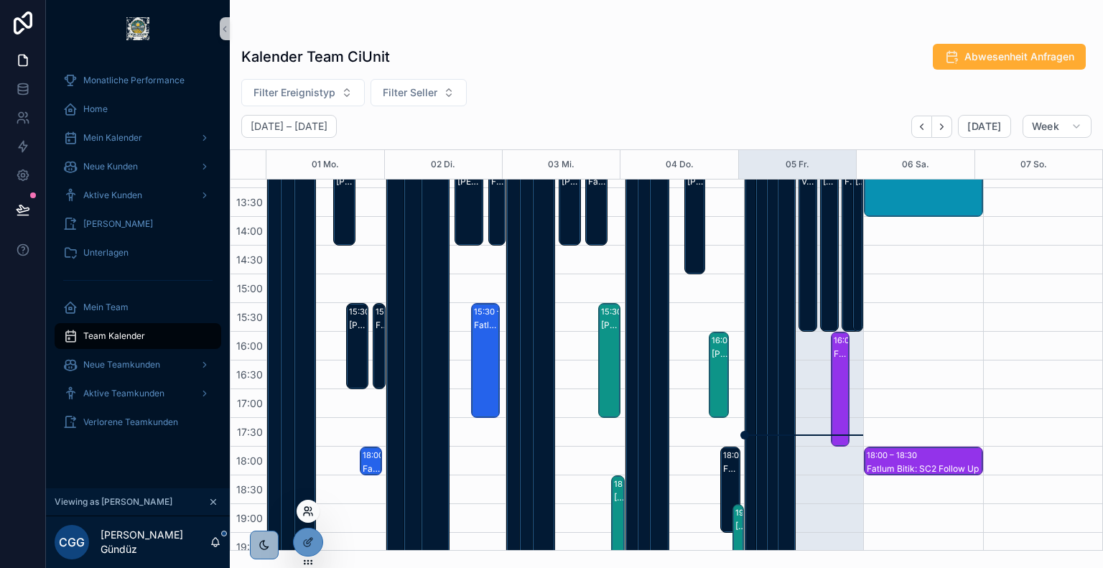
click at [307, 513] on icon at bounding box center [307, 514] width 6 height 3
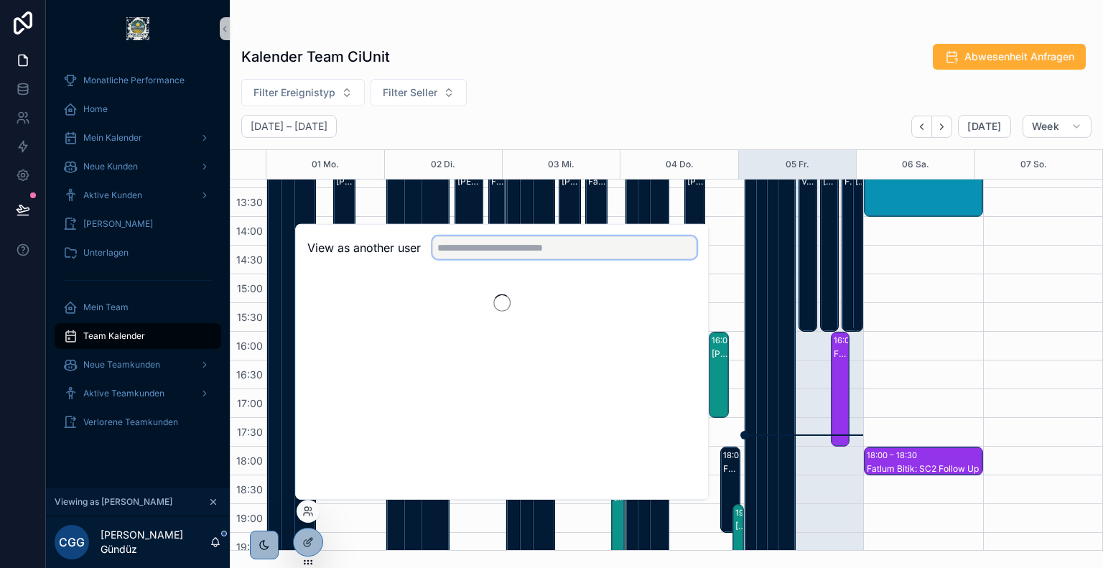
click at [522, 246] on input "text" at bounding box center [564, 247] width 264 height 23
type input "*******"
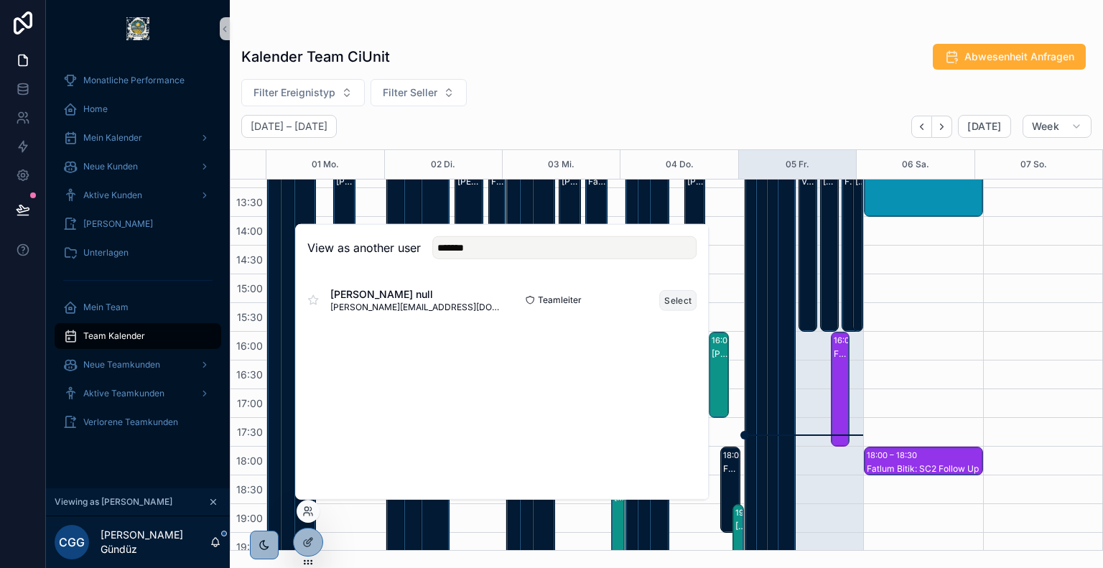
click at [674, 302] on button "Select" at bounding box center [677, 299] width 37 height 21
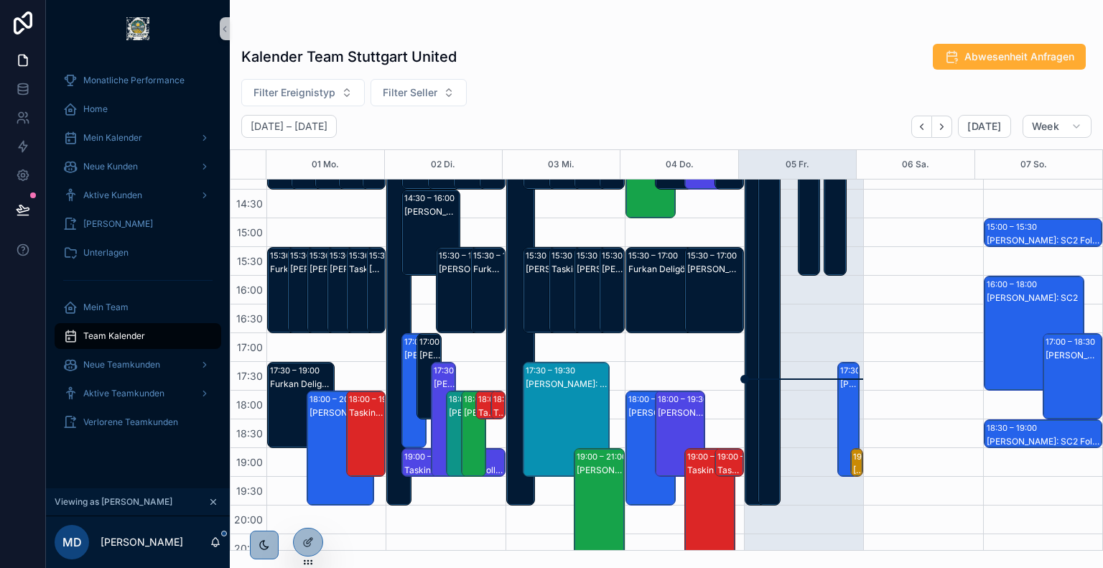
scroll to position [547, 0]
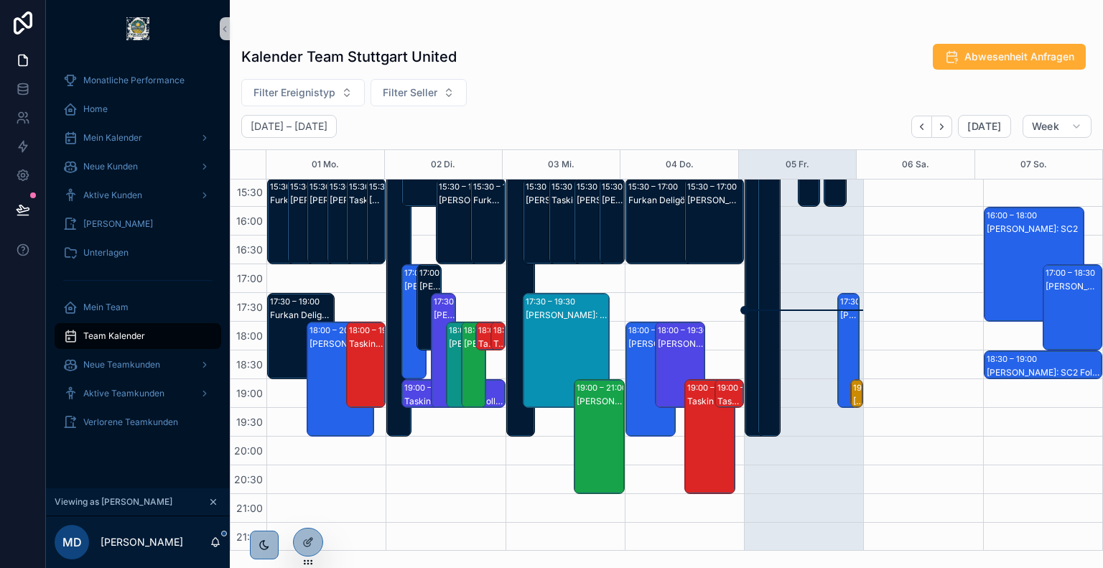
click at [842, 318] on div "David Karlin: SC2" at bounding box center [849, 314] width 18 height 11
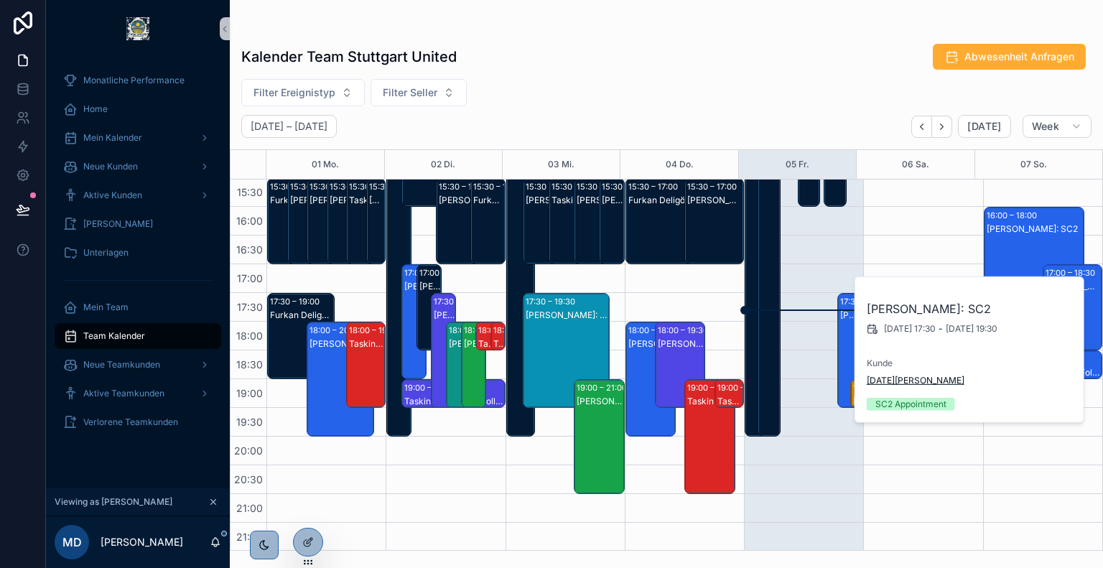
click at [907, 377] on span "Natale Dalfino" at bounding box center [916, 380] width 98 height 11
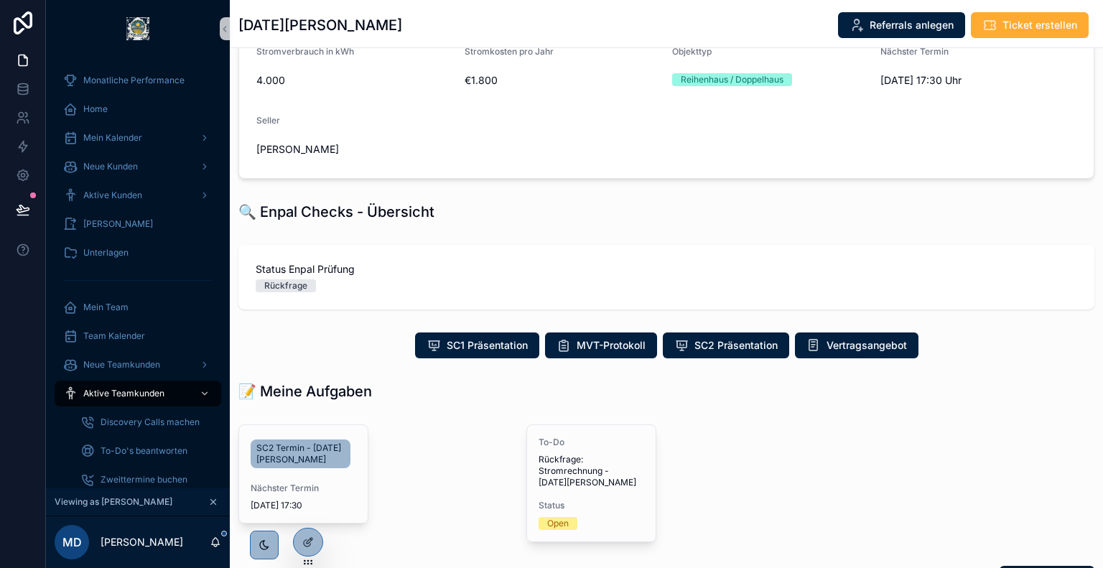
scroll to position [190, 0]
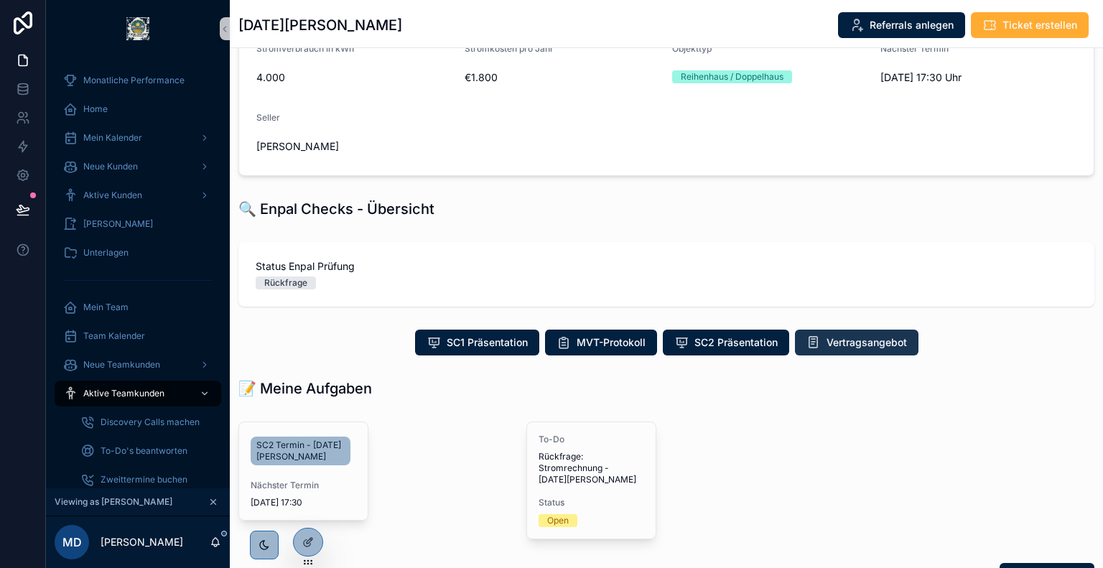
click at [832, 350] on span "Vertragsangebot" at bounding box center [866, 342] width 80 height 14
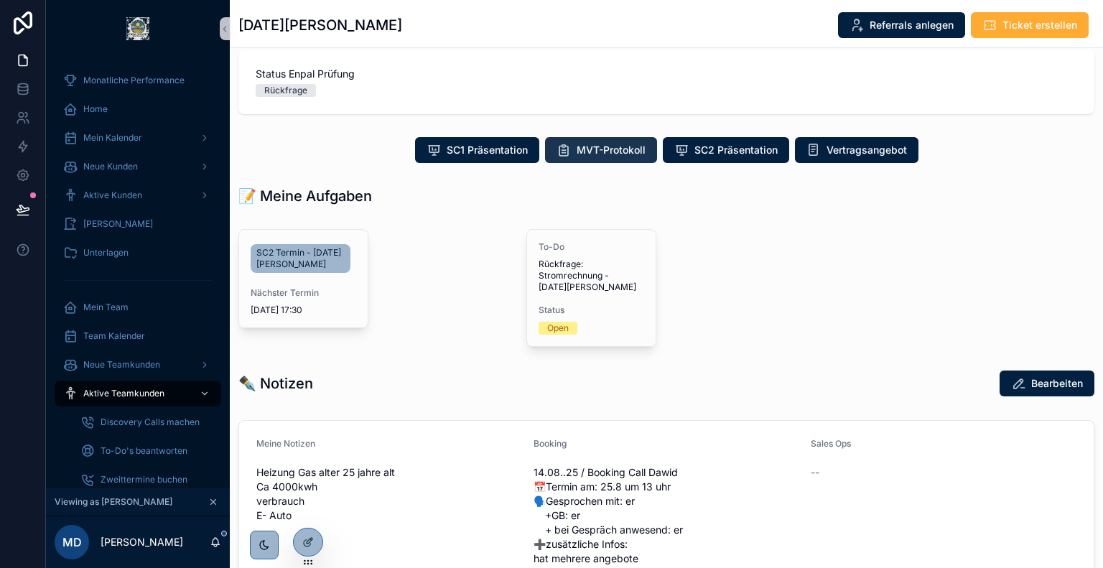
scroll to position [389, 0]
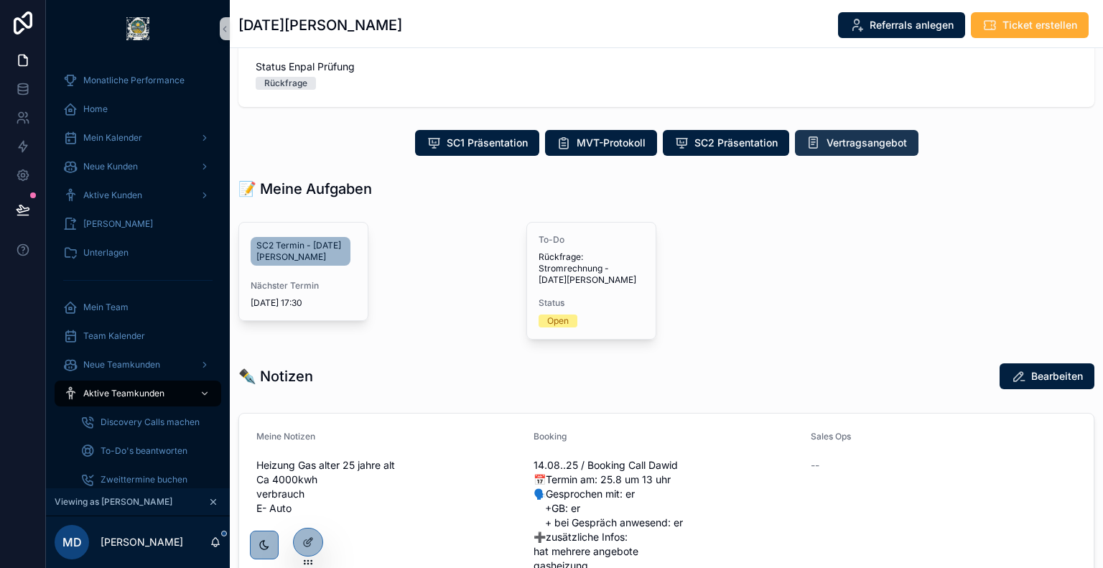
click at [830, 150] on span "Vertragsangebot" at bounding box center [866, 143] width 80 height 14
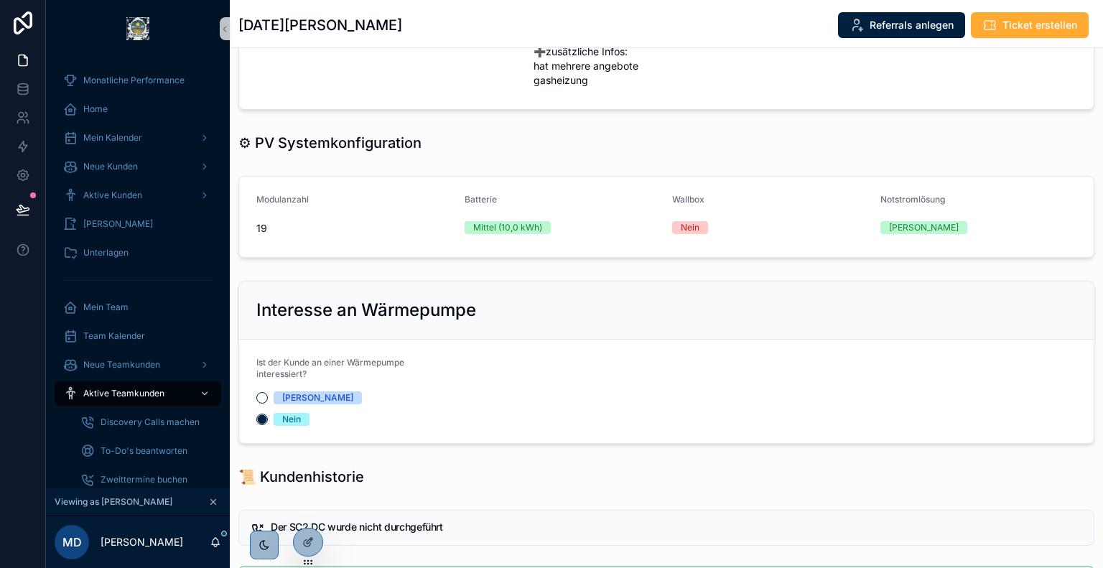
scroll to position [1071, 0]
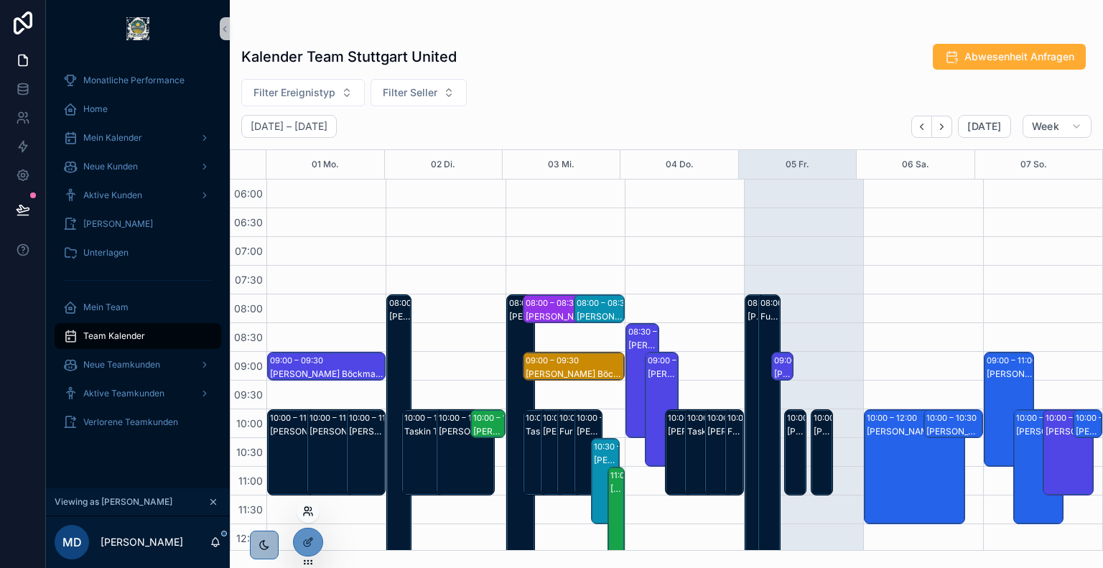
scroll to position [547, 0]
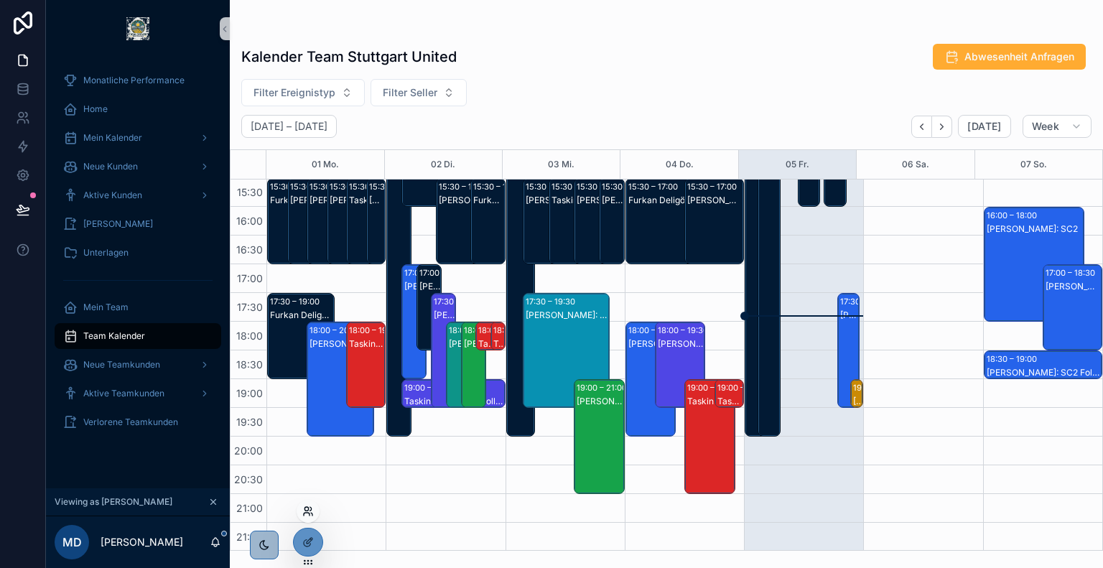
click at [307, 513] on icon at bounding box center [307, 514] width 6 height 3
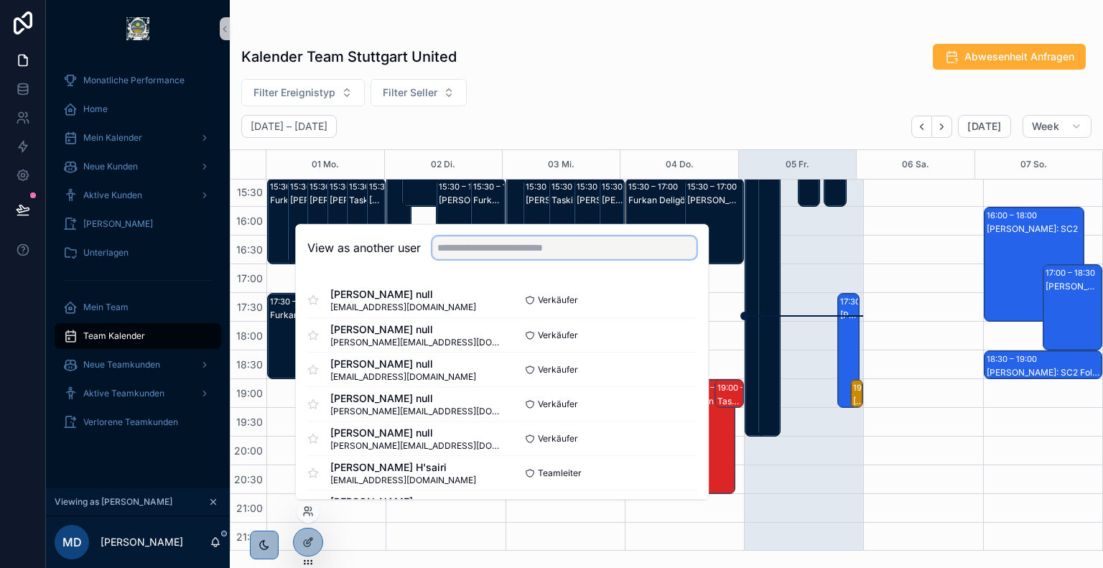
click at [475, 243] on input "text" at bounding box center [564, 247] width 264 height 23
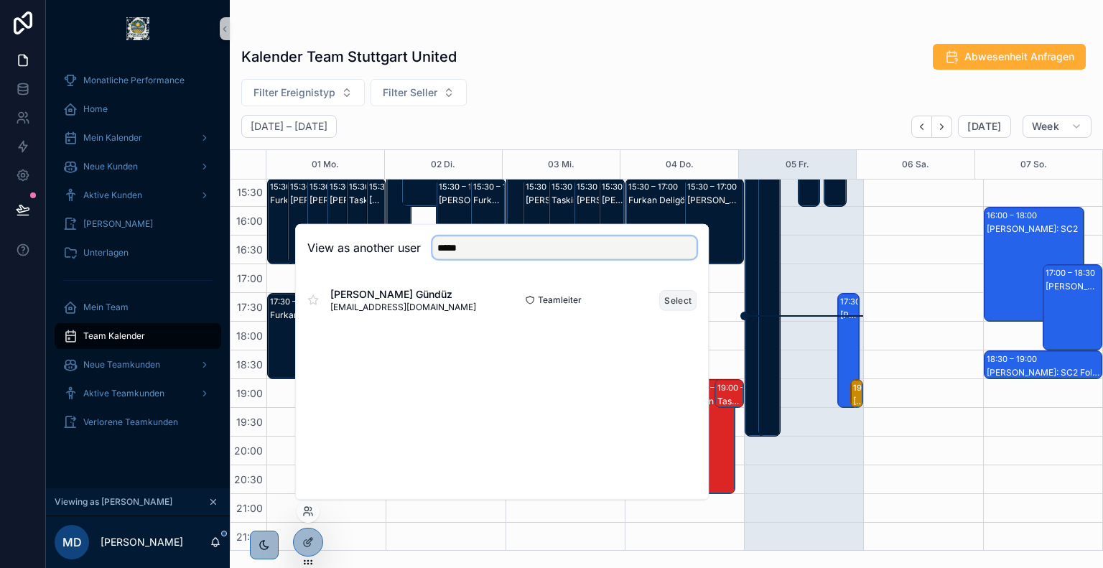
type input "*****"
click at [676, 301] on button "Select" at bounding box center [677, 299] width 37 height 21
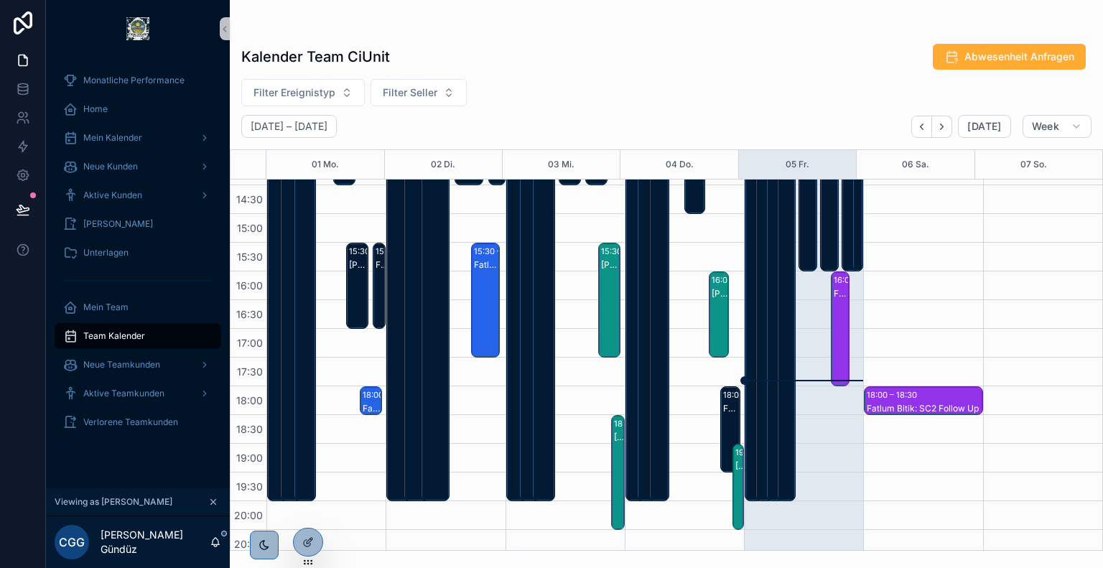
scroll to position [484, 0]
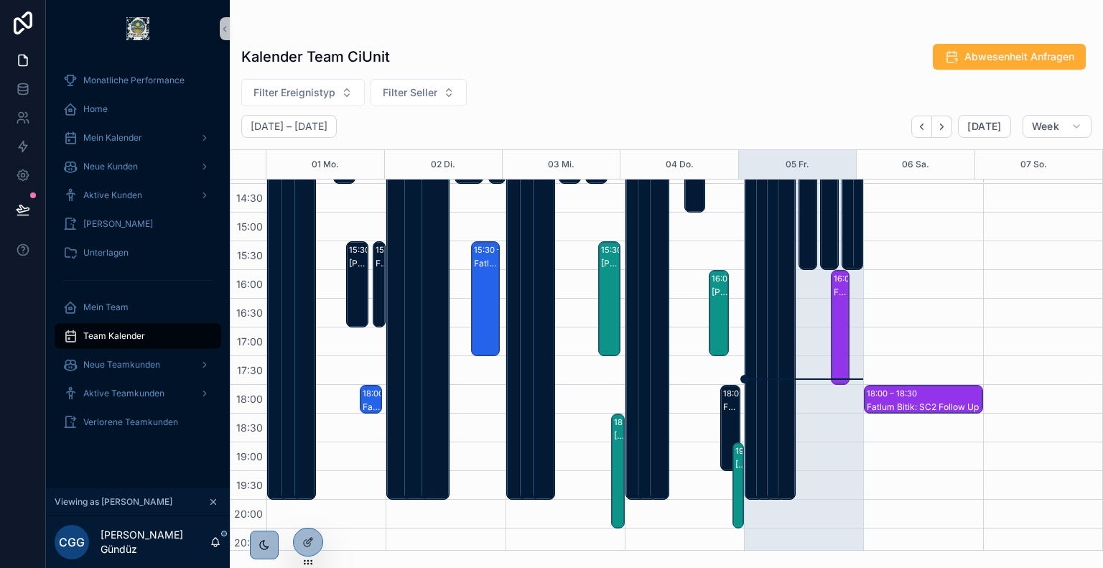
click at [834, 318] on div "Fatlum Bitik: SC2" at bounding box center [841, 342] width 14 height 112
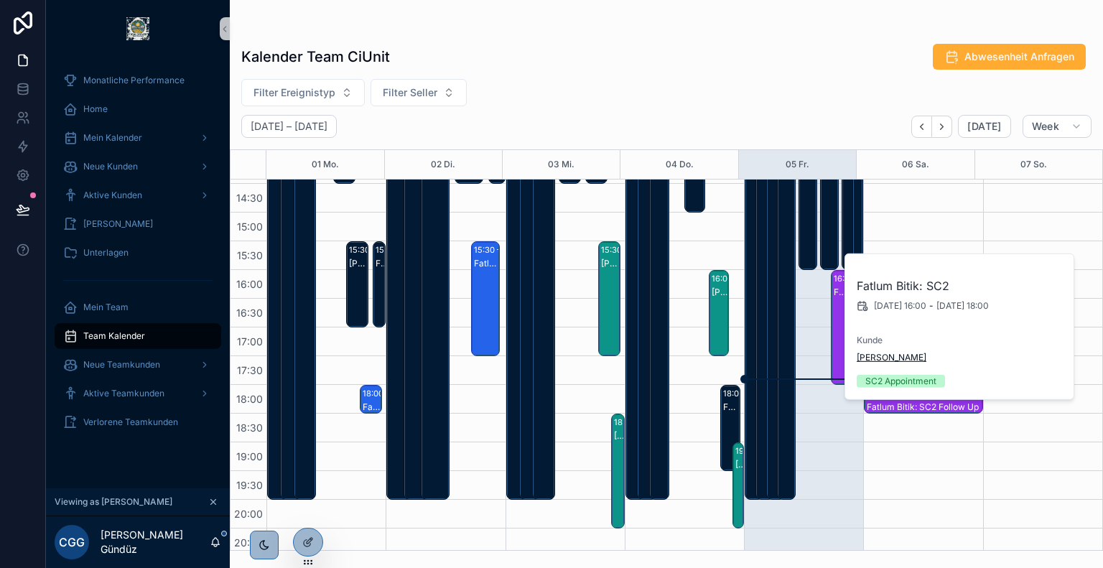
click at [905, 358] on span "Regina Stiefermann" at bounding box center [892, 357] width 70 height 11
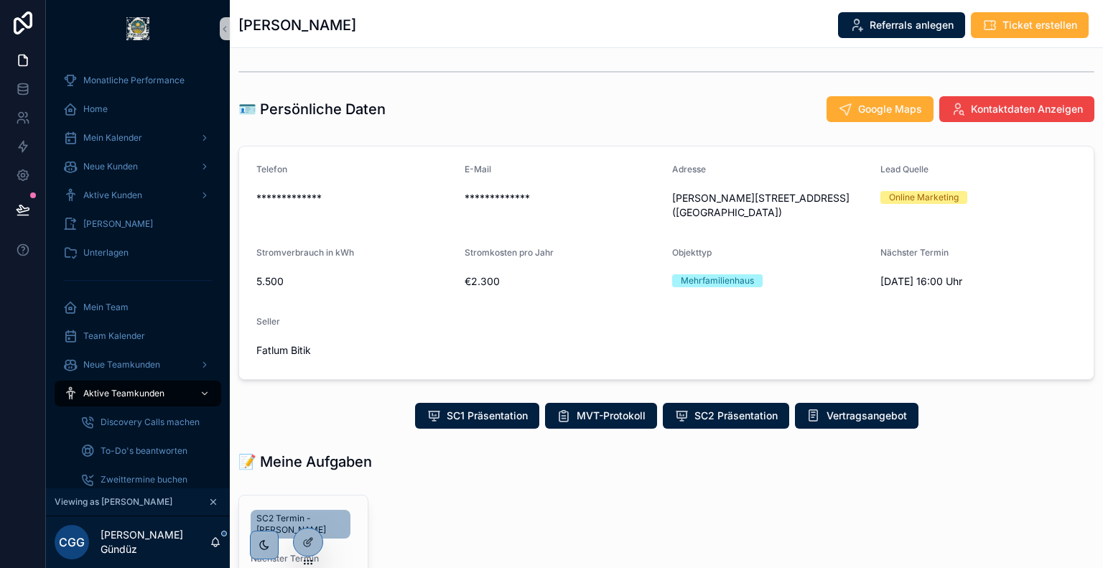
scroll to position [227, 0]
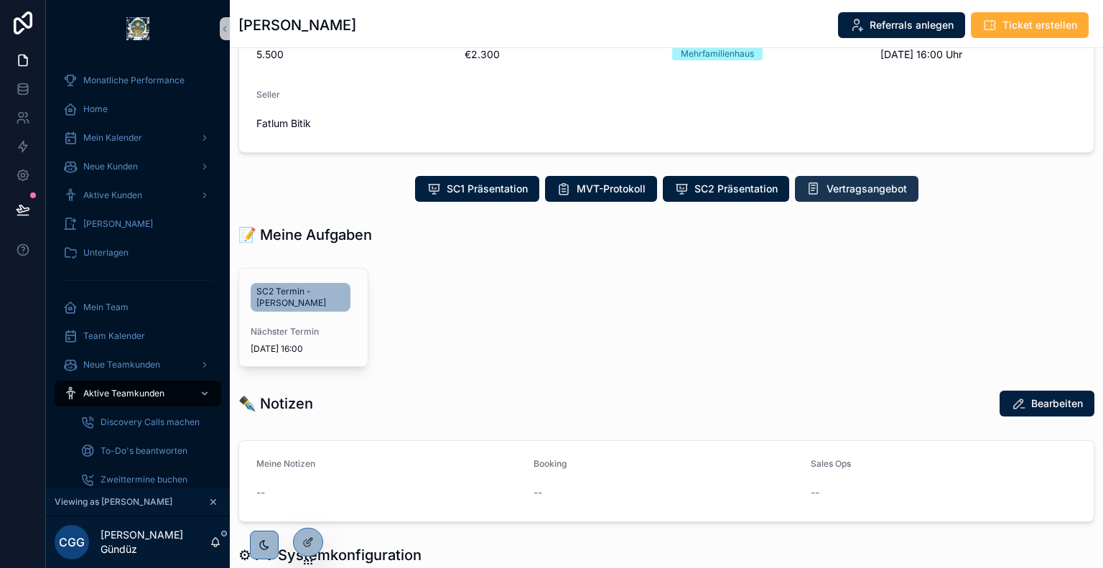
click at [868, 187] on span "Vertragsangebot" at bounding box center [866, 189] width 80 height 14
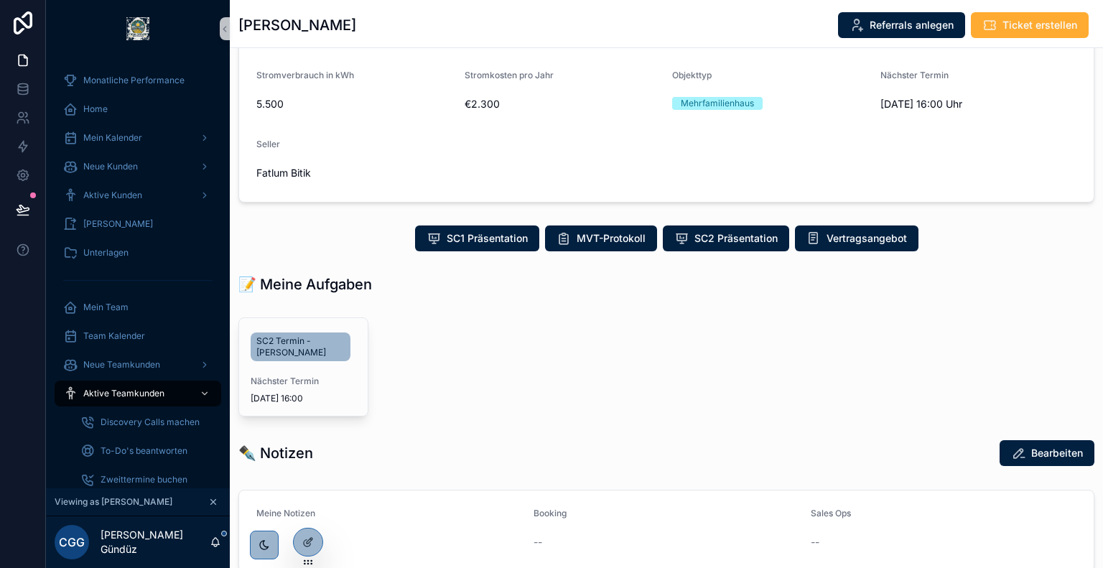
scroll to position [177, 0]
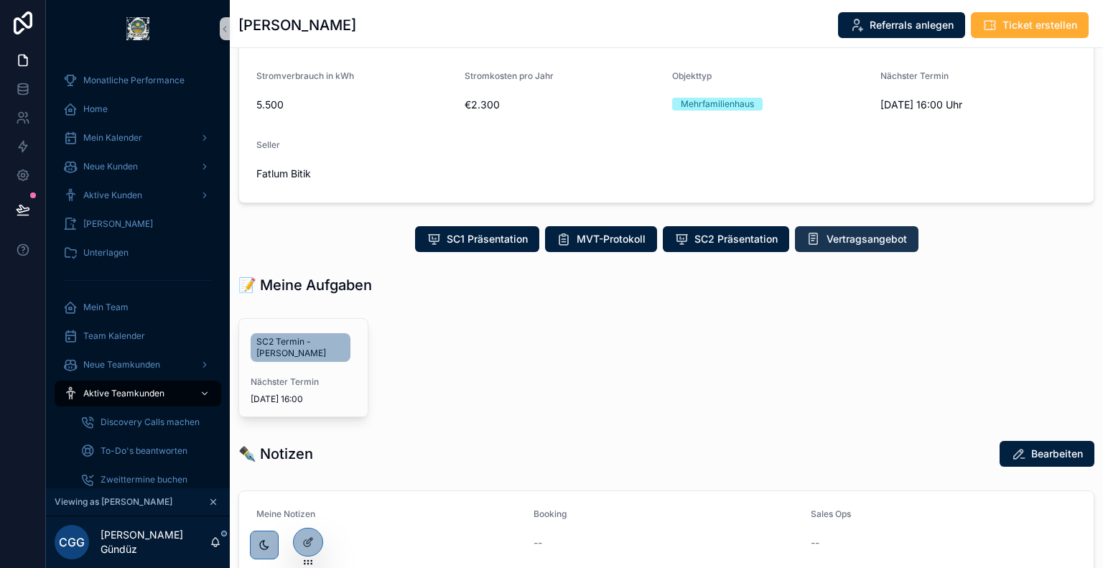
click at [846, 237] on span "Vertragsangebot" at bounding box center [866, 239] width 80 height 14
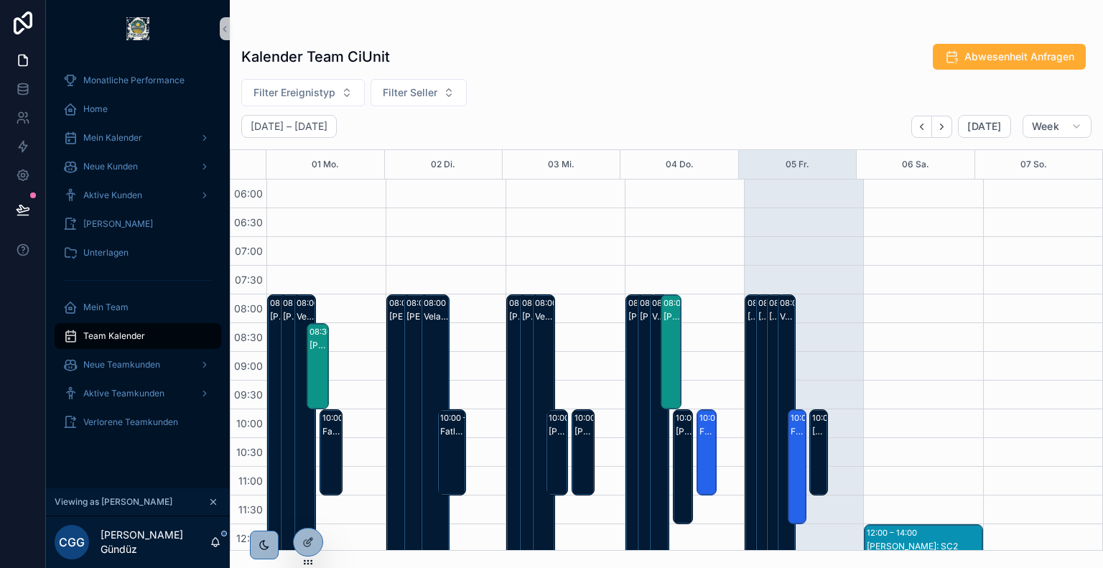
scroll to position [345, 0]
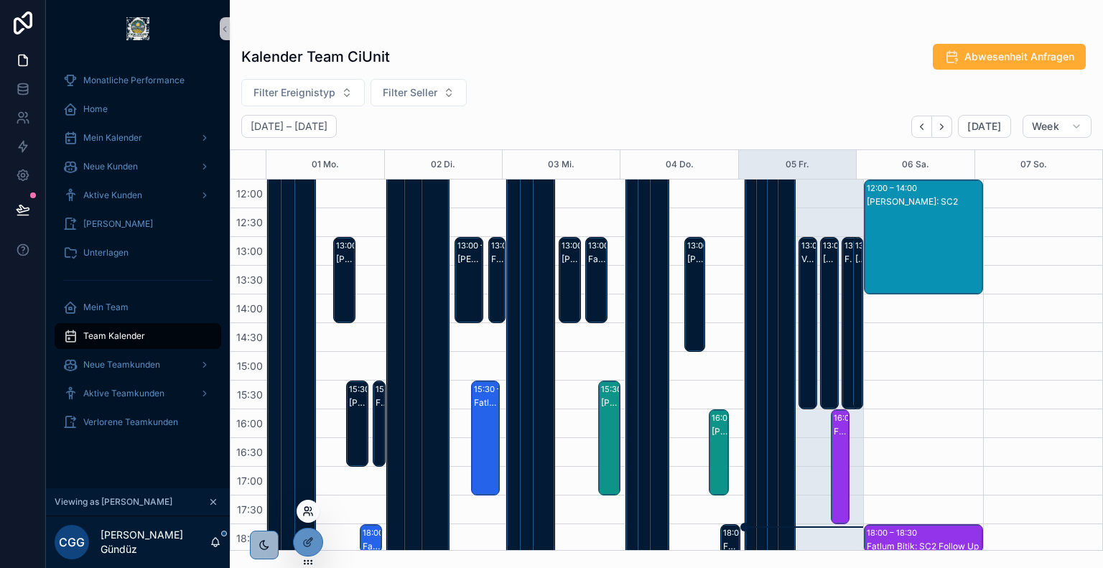
click at [307, 505] on icon at bounding box center [307, 510] width 11 height 11
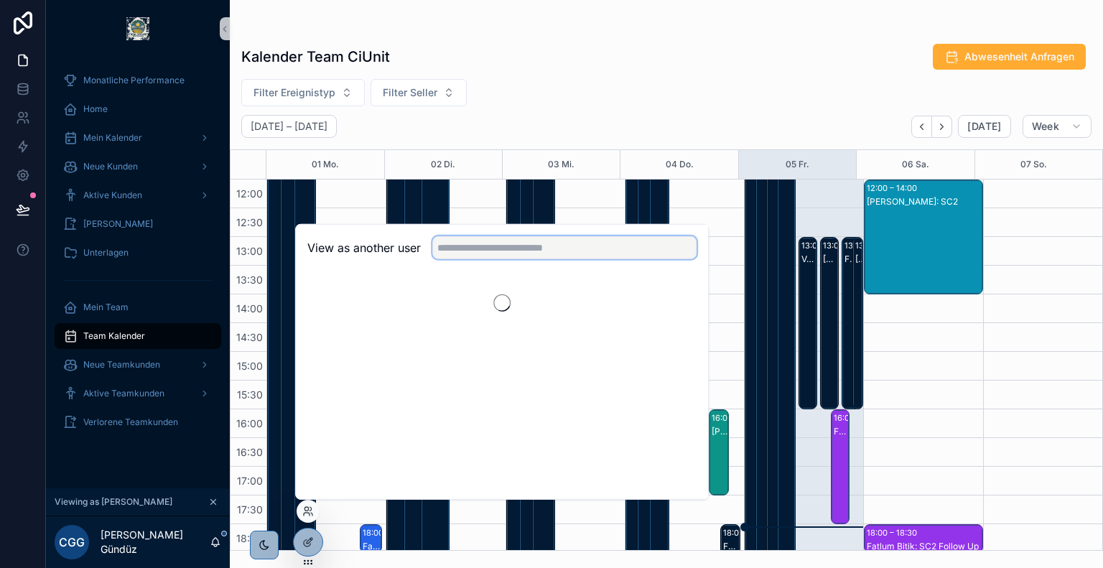
click at [543, 252] on input "text" at bounding box center [564, 247] width 264 height 23
type input "*"
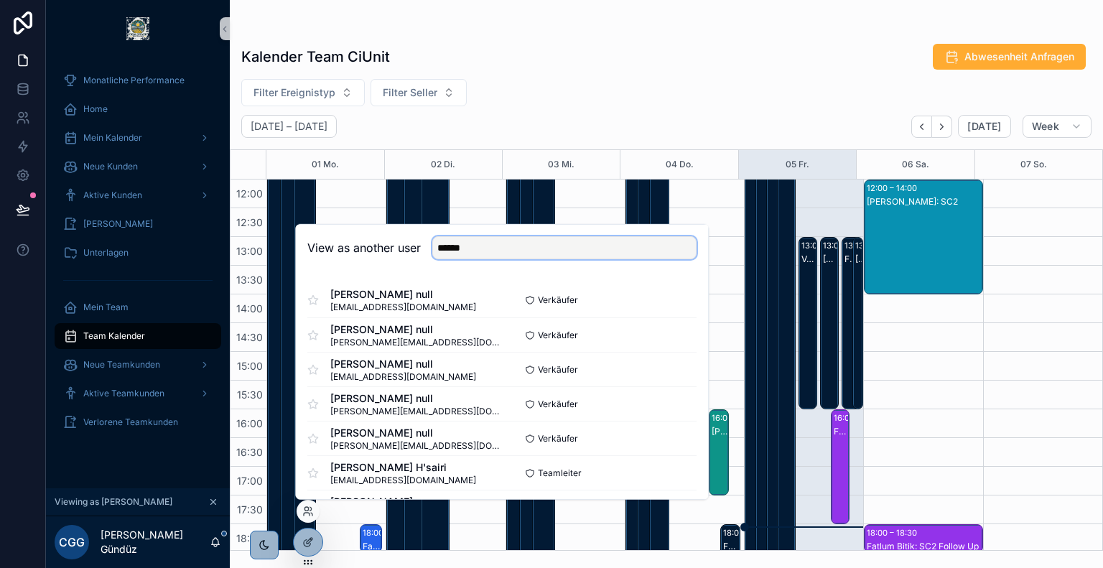
type input "*******"
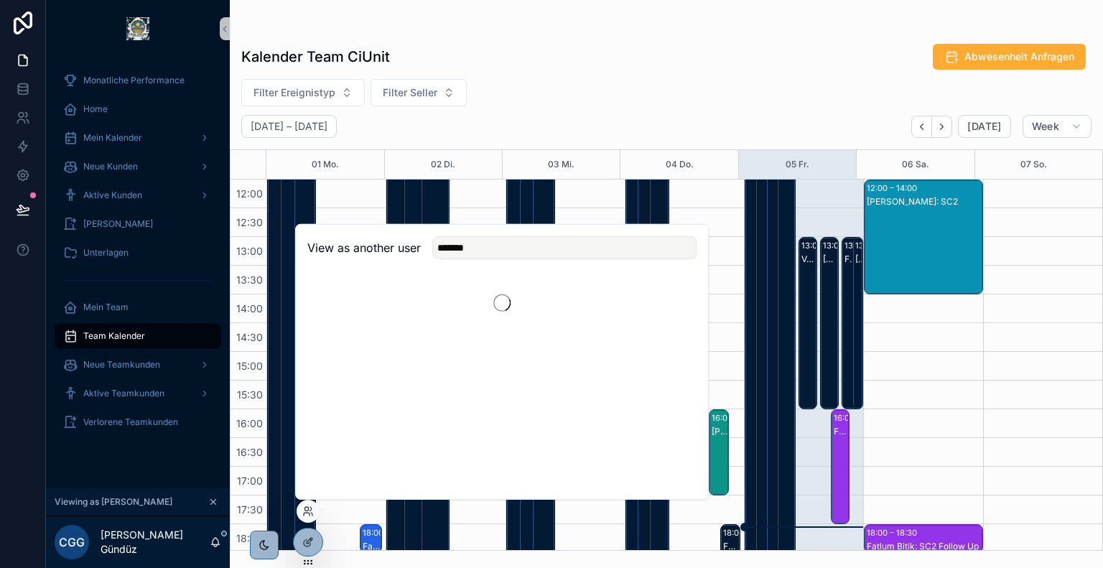
click at [641, 22] on div "Kalender Team CiUnit Abwesenheit Anfragen Filter Ereignistyp Filter Seller Sept…" at bounding box center [666, 275] width 873 height 551
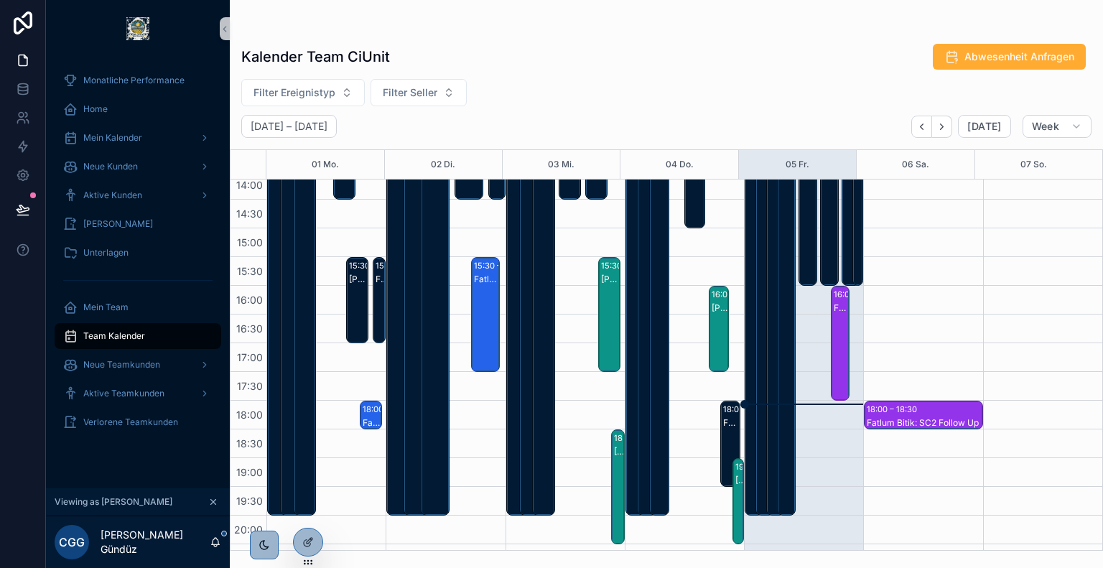
scroll to position [391, 0]
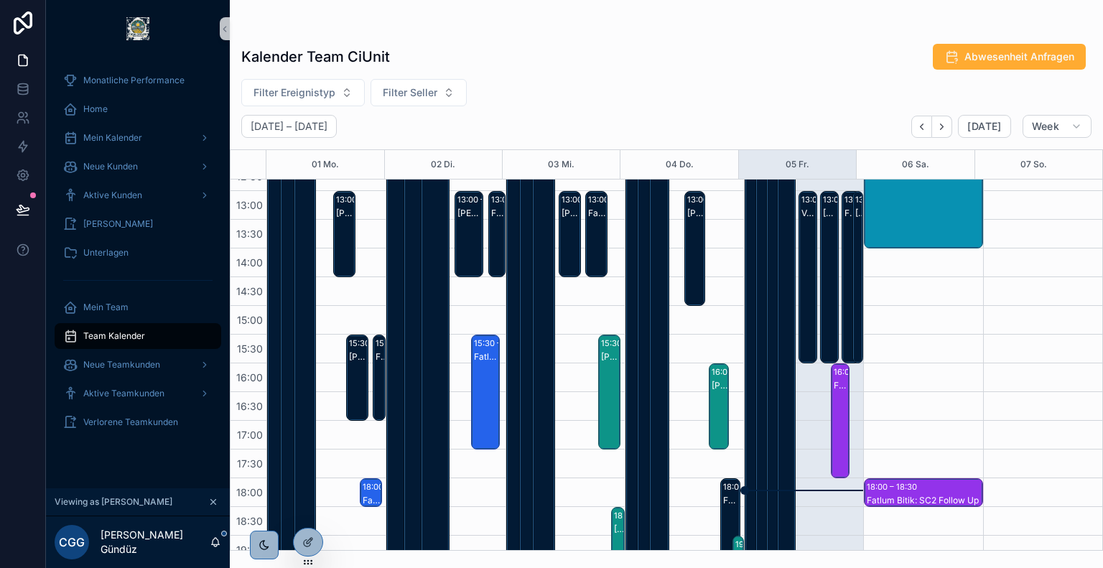
click at [834, 398] on div "Fatlum Bitik: SC2" at bounding box center [841, 435] width 14 height 112
click at [879, 453] on div "12:00 – 14:00 Cihan Gündüz: SC2 18:00 – 18:30 Fatlum Bitik: SC2 Follow Up" at bounding box center [922, 248] width 119 height 919
click at [834, 392] on div "Fatlum Bitik: SC2" at bounding box center [841, 435] width 14 height 112
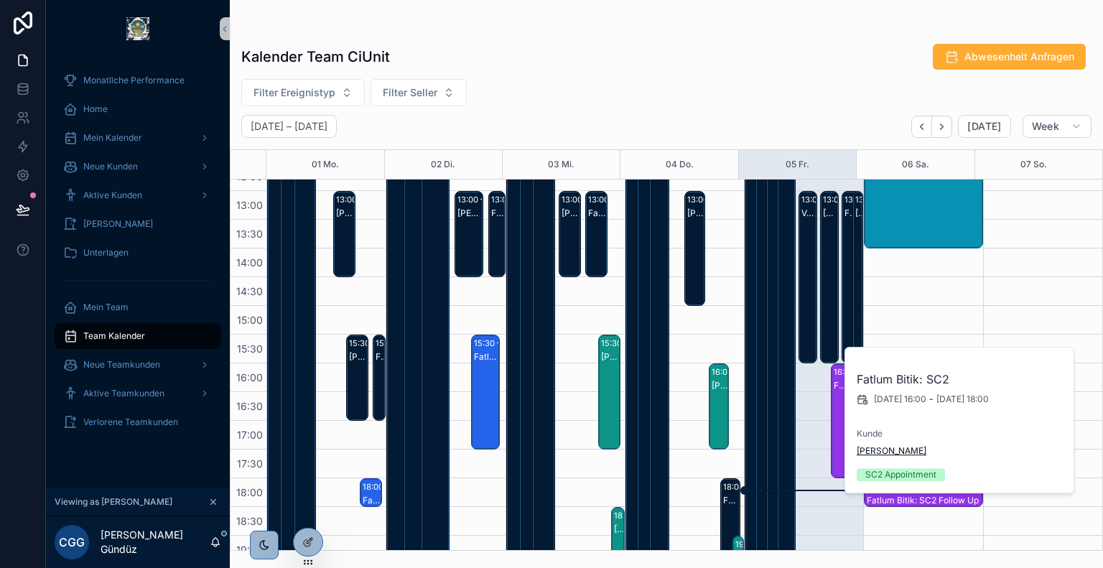
click at [892, 450] on span "Regina Stiefermann" at bounding box center [892, 450] width 70 height 11
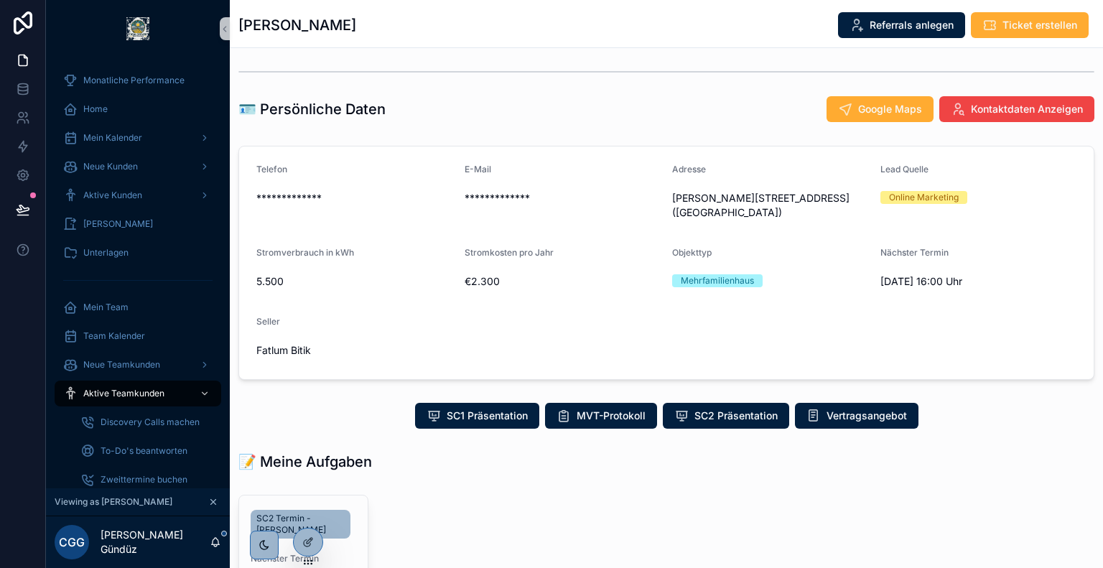
scroll to position [180, 0]
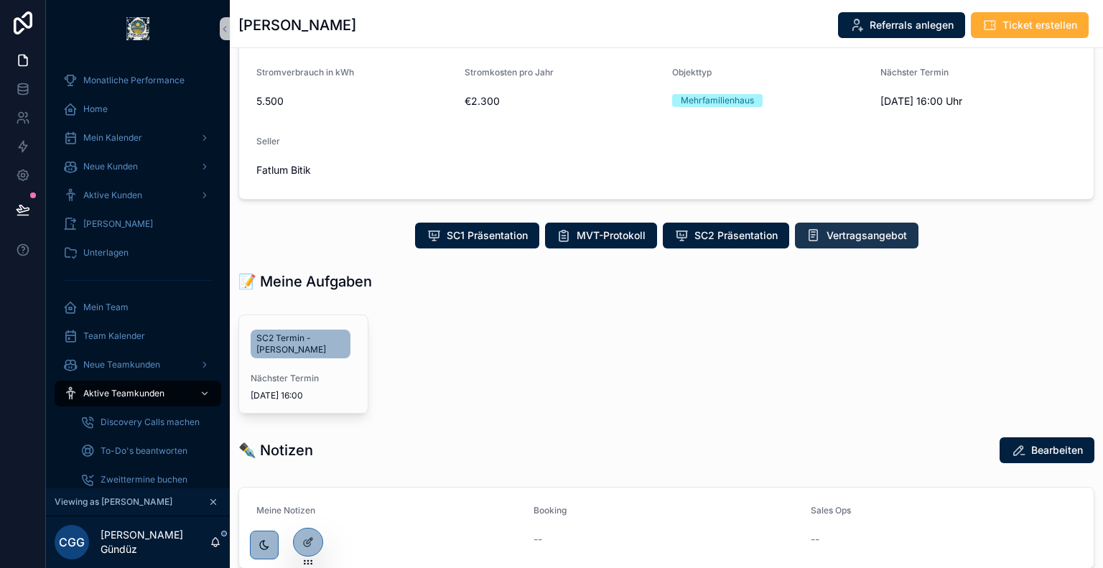
click at [844, 236] on span "Vertragsangebot" at bounding box center [866, 235] width 80 height 14
click at [862, 235] on span "Vertragsangebot" at bounding box center [866, 235] width 80 height 14
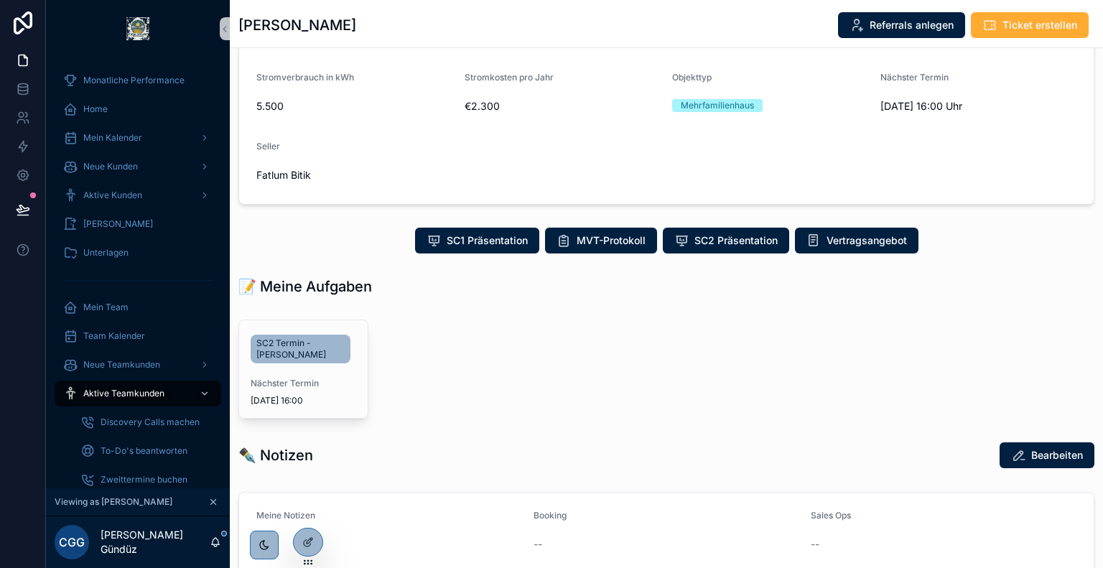
scroll to position [175, 0]
click at [839, 242] on span "Vertragsangebot" at bounding box center [866, 240] width 80 height 14
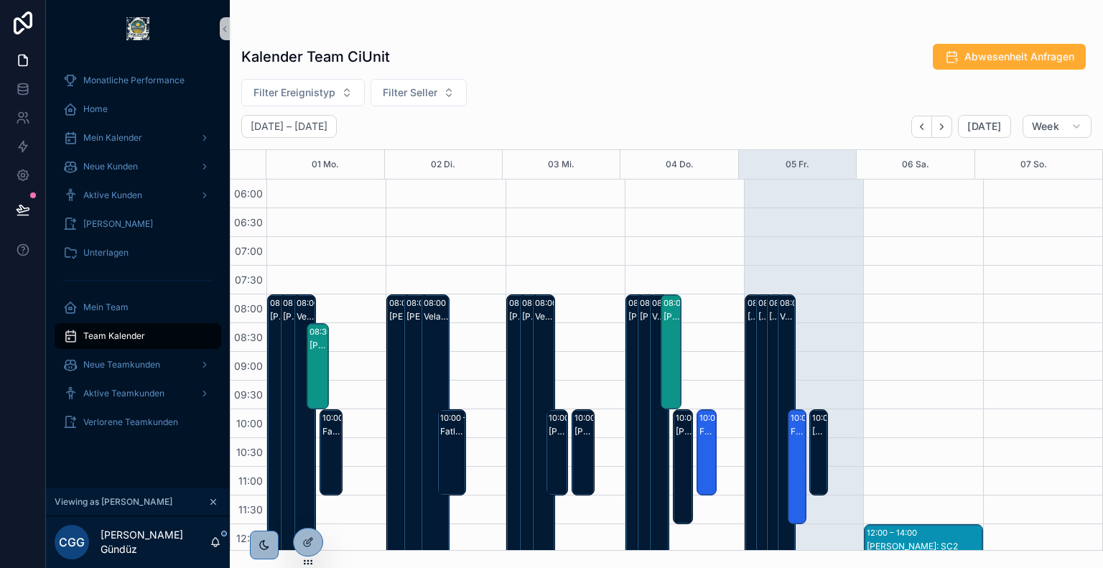
scroll to position [547, 0]
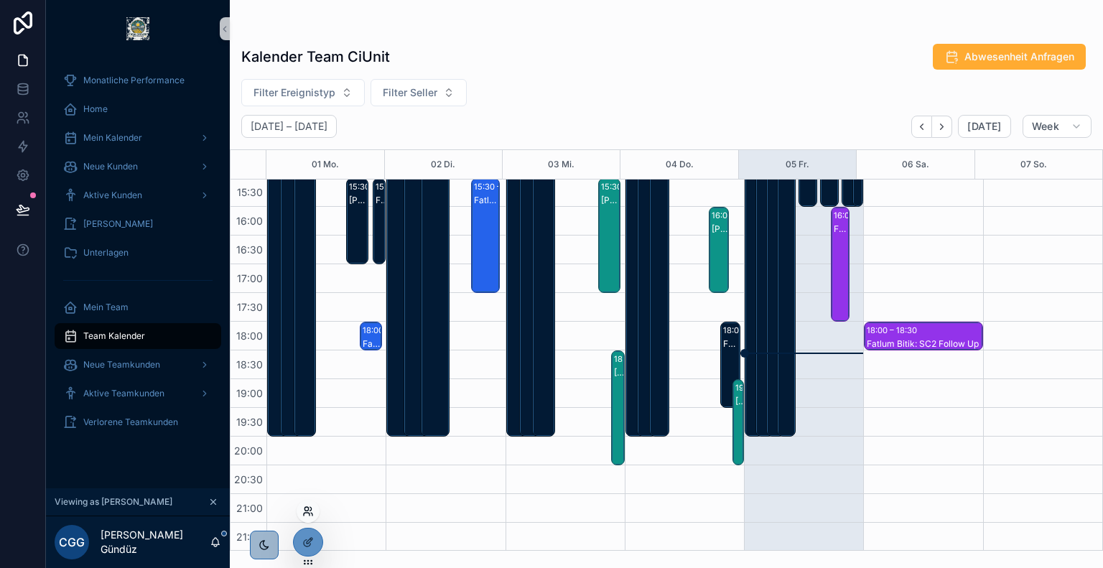
click at [307, 513] on icon at bounding box center [307, 514] width 6 height 3
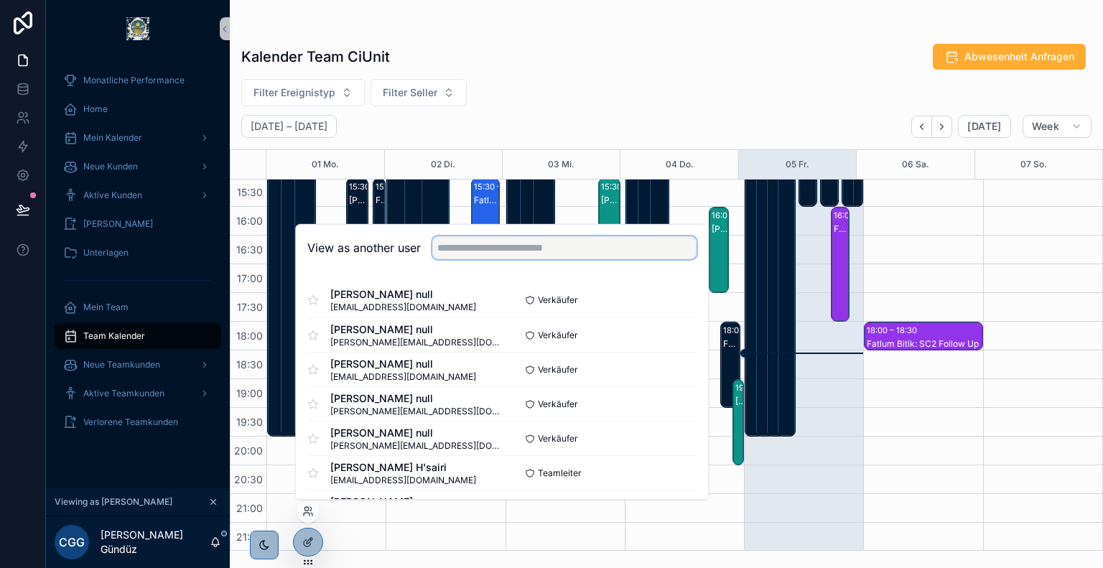
click at [534, 245] on input "text" at bounding box center [564, 247] width 264 height 23
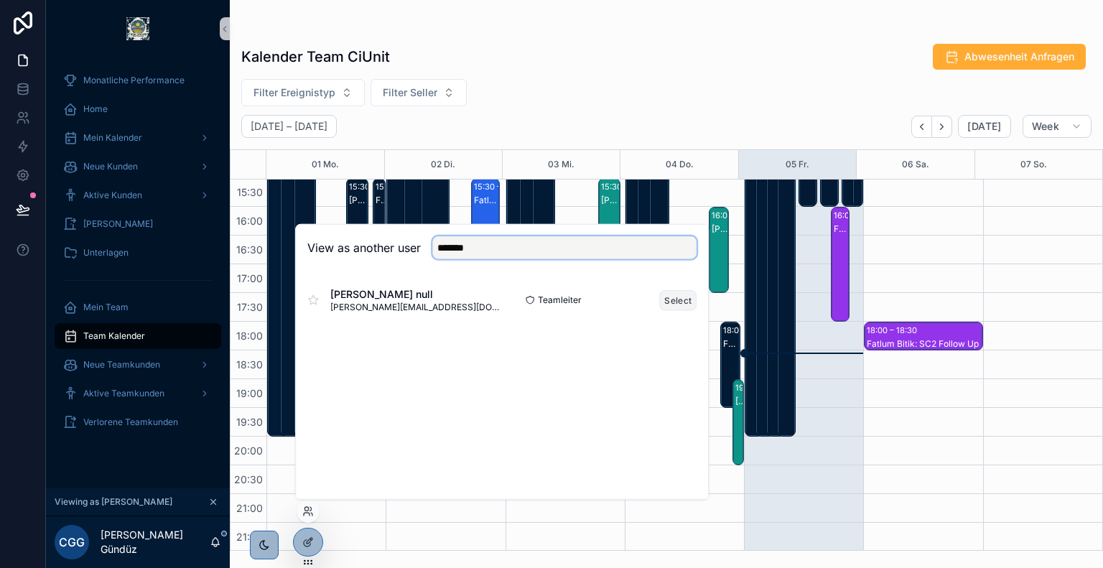
type input "*******"
click at [672, 302] on button "Select" at bounding box center [677, 299] width 37 height 21
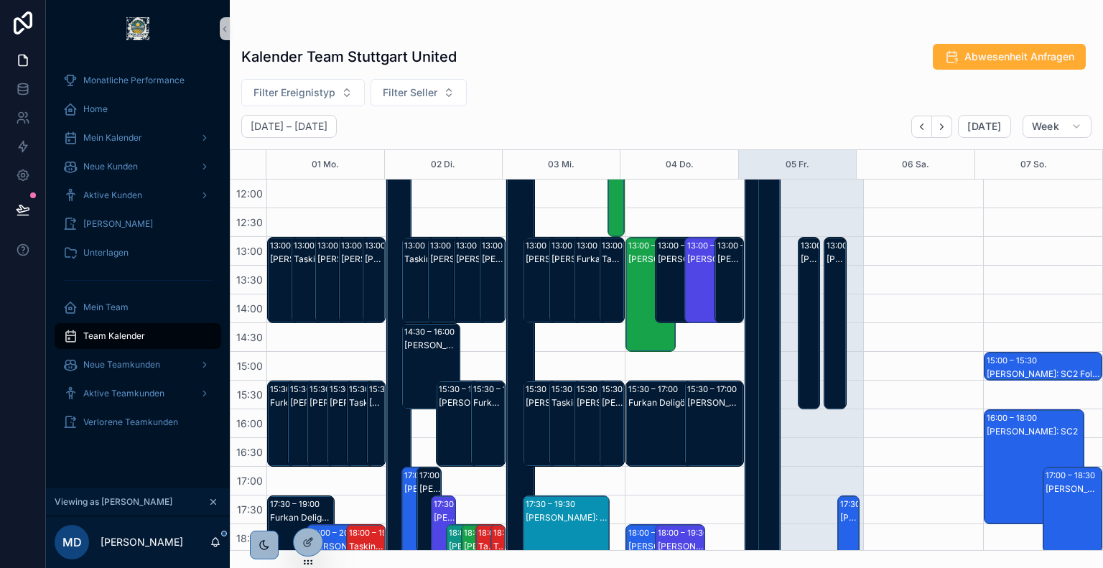
scroll to position [547, 0]
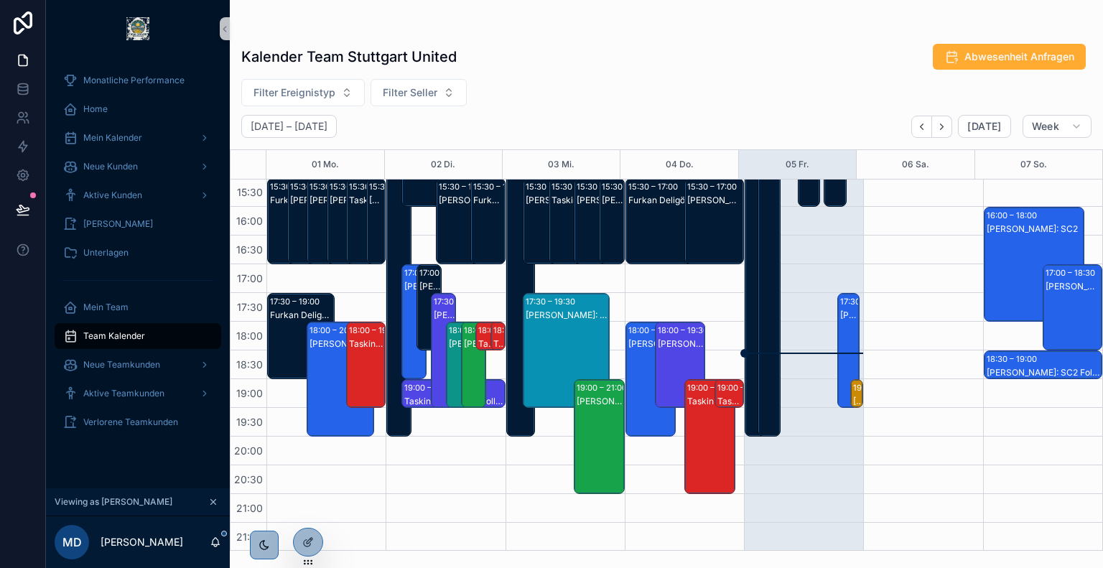
click at [853, 390] on div "19:00 – 19:30" at bounding box center [880, 388] width 54 height 14
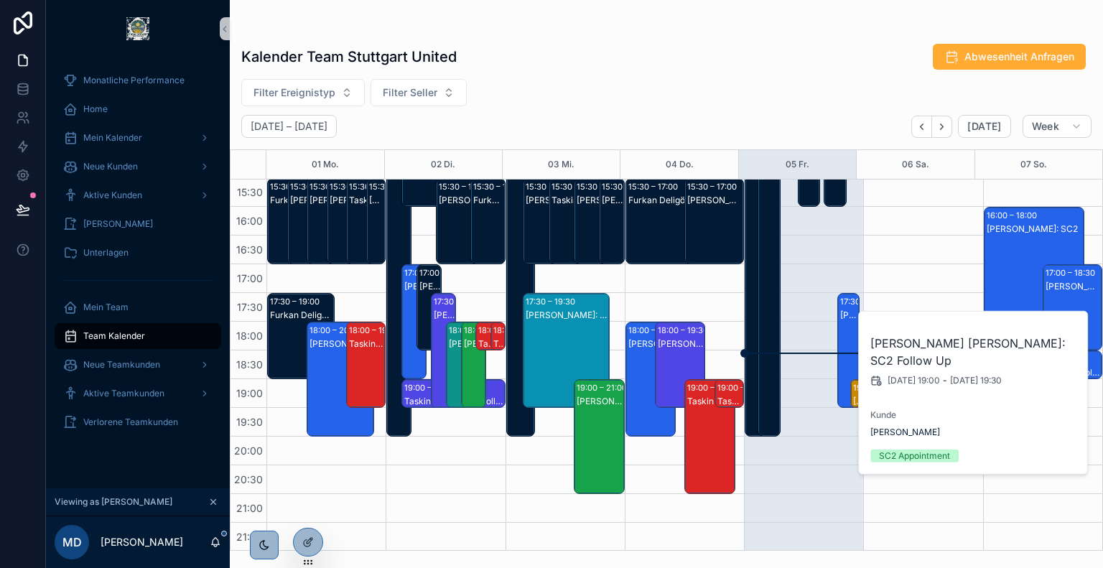
click at [840, 318] on div "[PERSON_NAME]: SC2" at bounding box center [849, 314] width 18 height 11
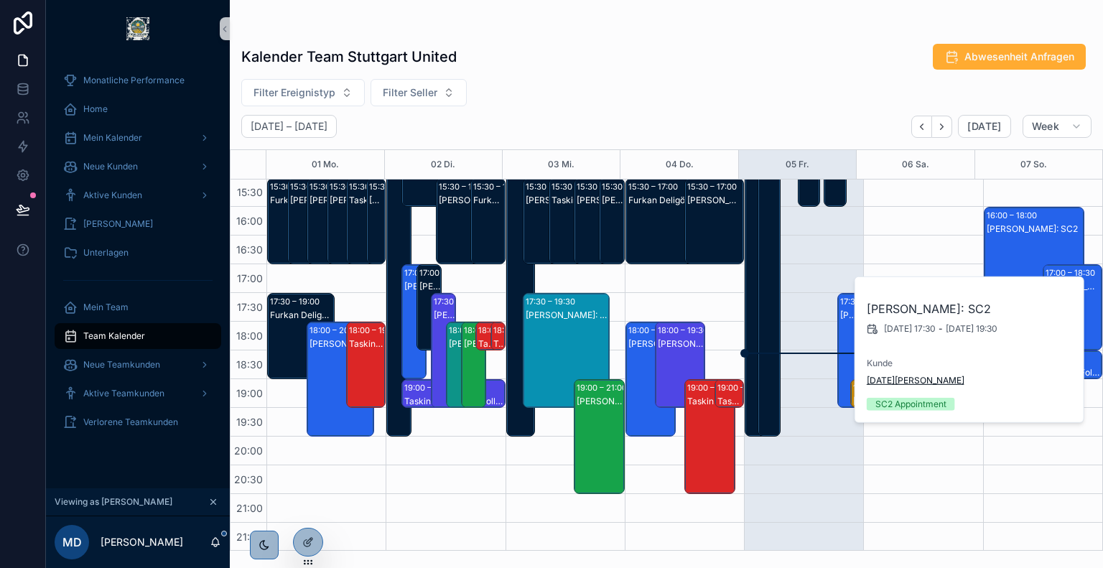
click at [887, 381] on span "[DATE][PERSON_NAME]" at bounding box center [916, 380] width 98 height 11
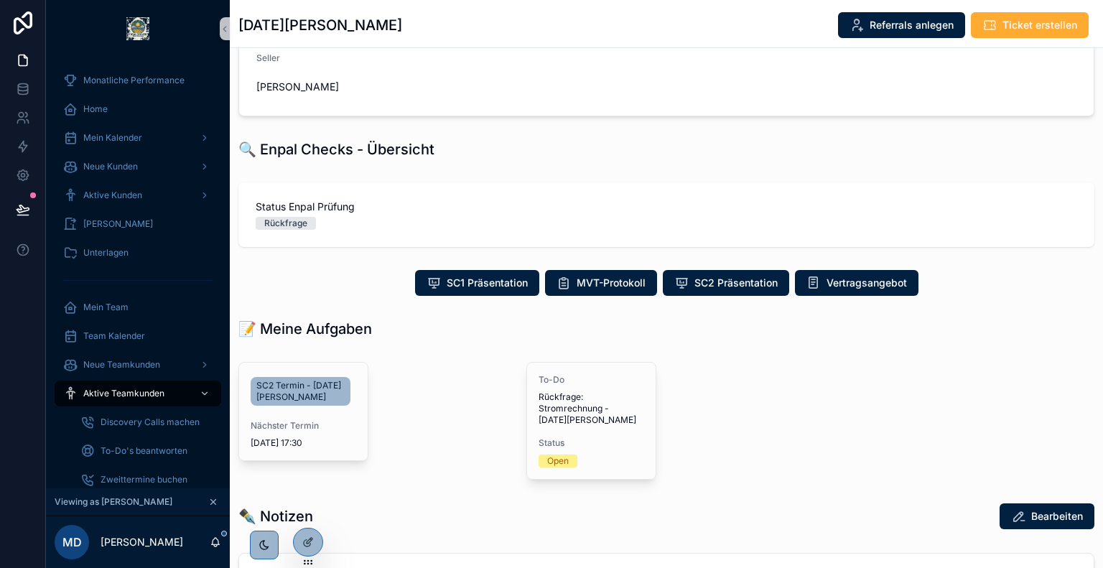
scroll to position [250, 0]
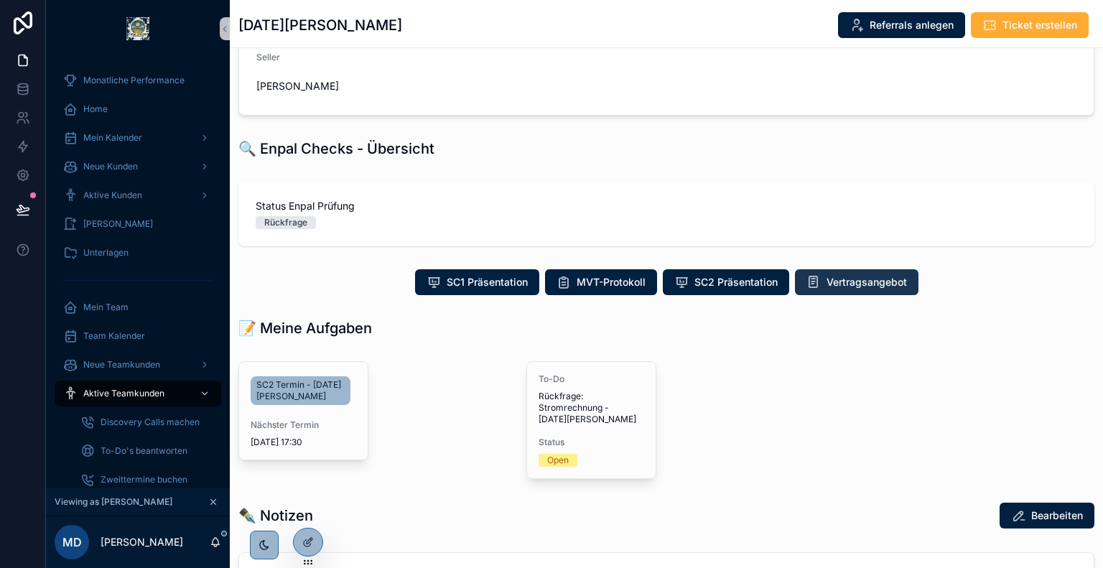
click at [834, 289] on span "Vertragsangebot" at bounding box center [866, 282] width 80 height 14
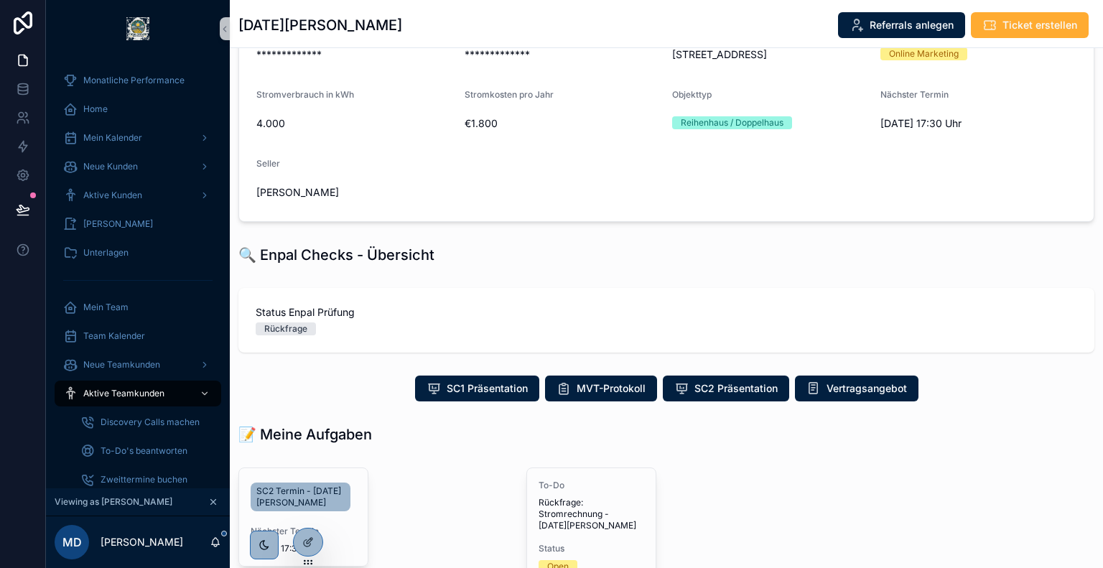
scroll to position [0, 0]
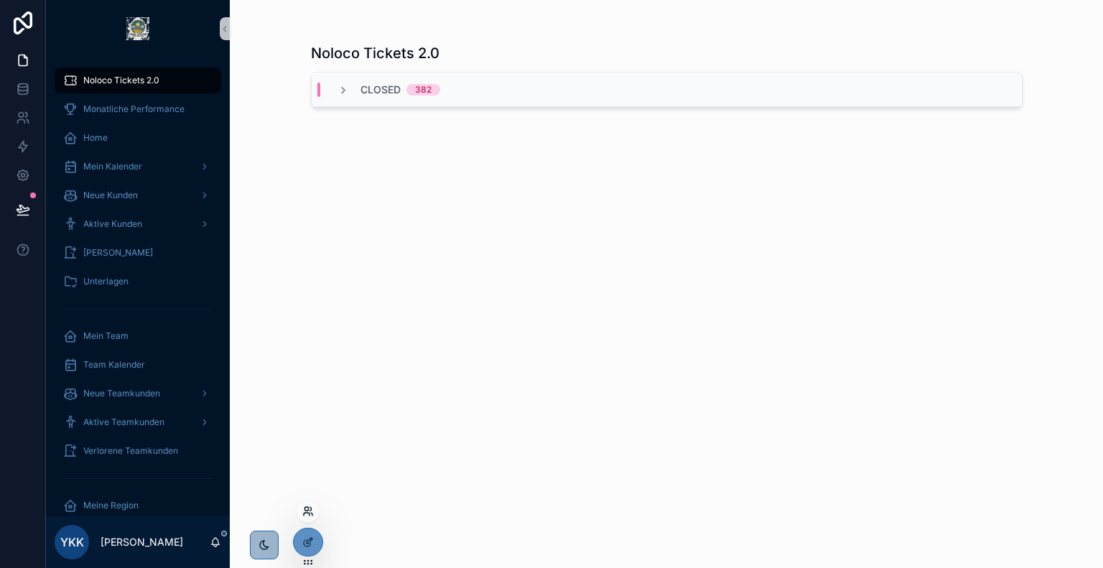
click at [309, 508] on icon at bounding box center [307, 510] width 11 height 11
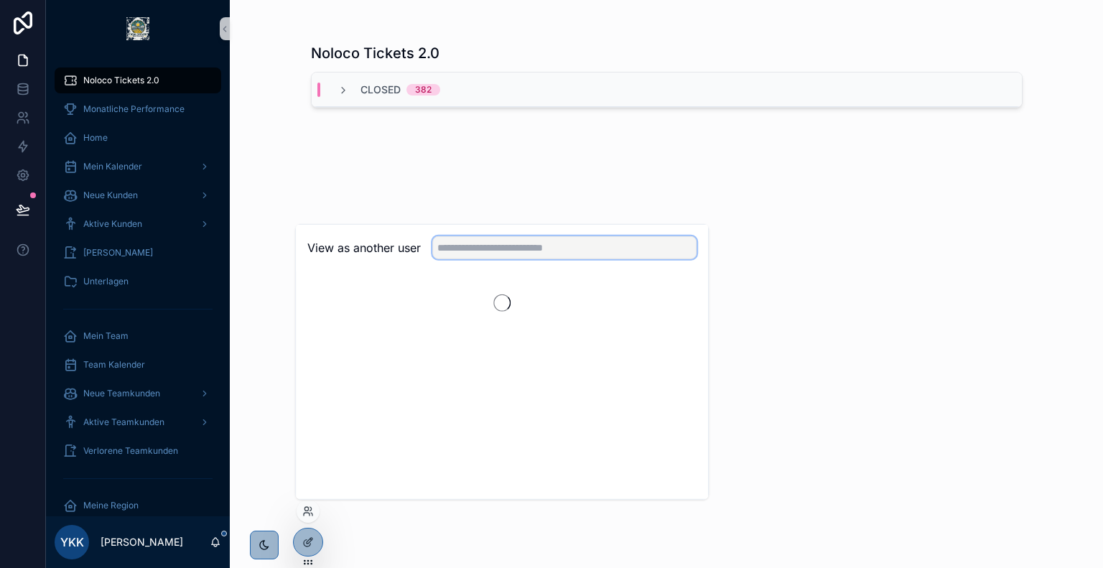
click at [500, 258] on input "text" at bounding box center [564, 247] width 264 height 23
type input "*******"
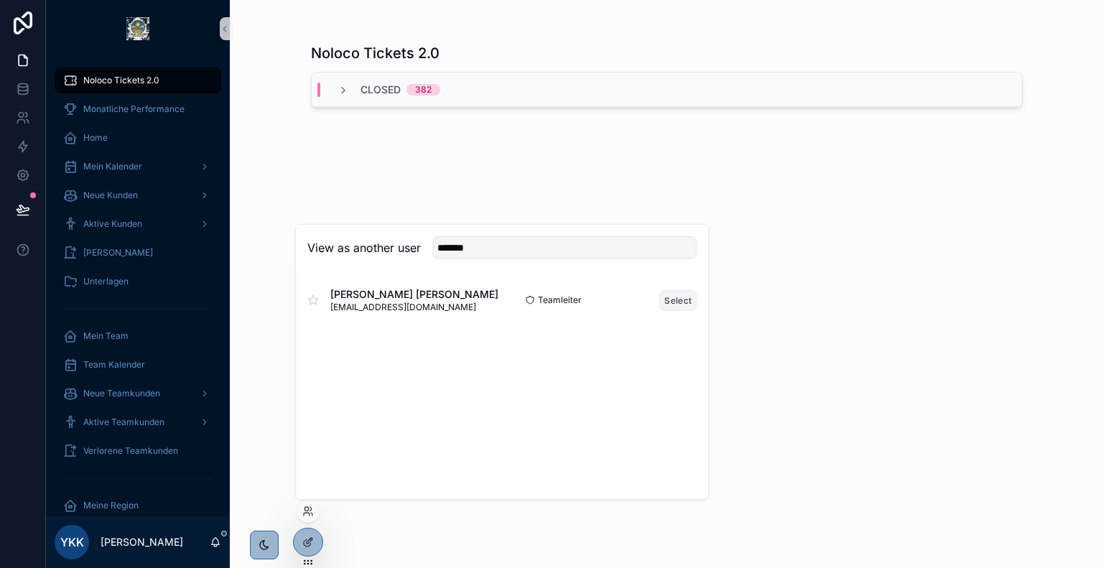
click at [673, 305] on button "Select" at bounding box center [677, 299] width 37 height 21
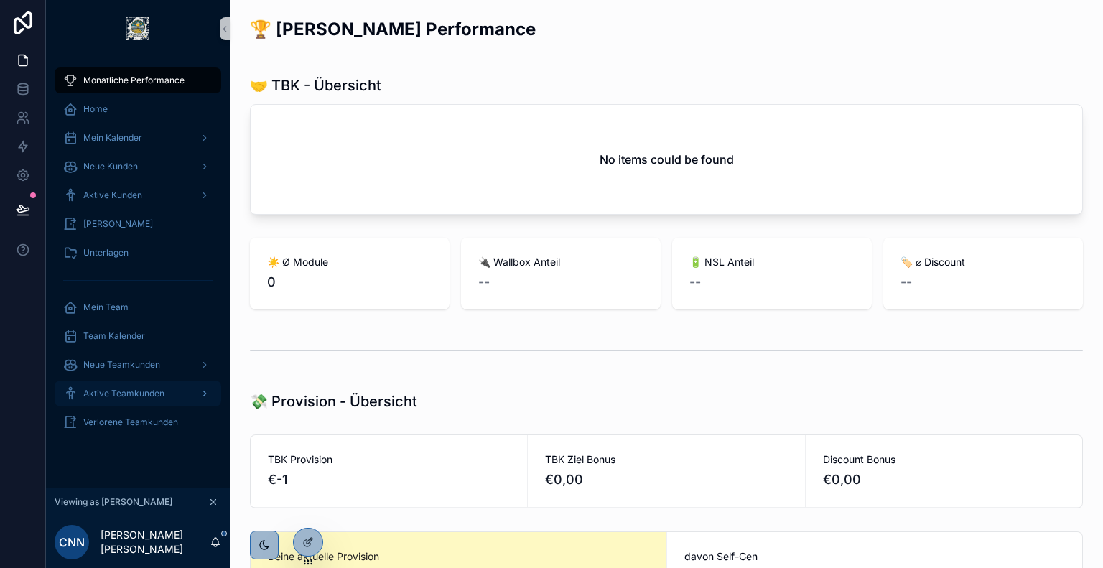
click at [124, 386] on div "Aktive Teamkunden" at bounding box center [137, 393] width 149 height 23
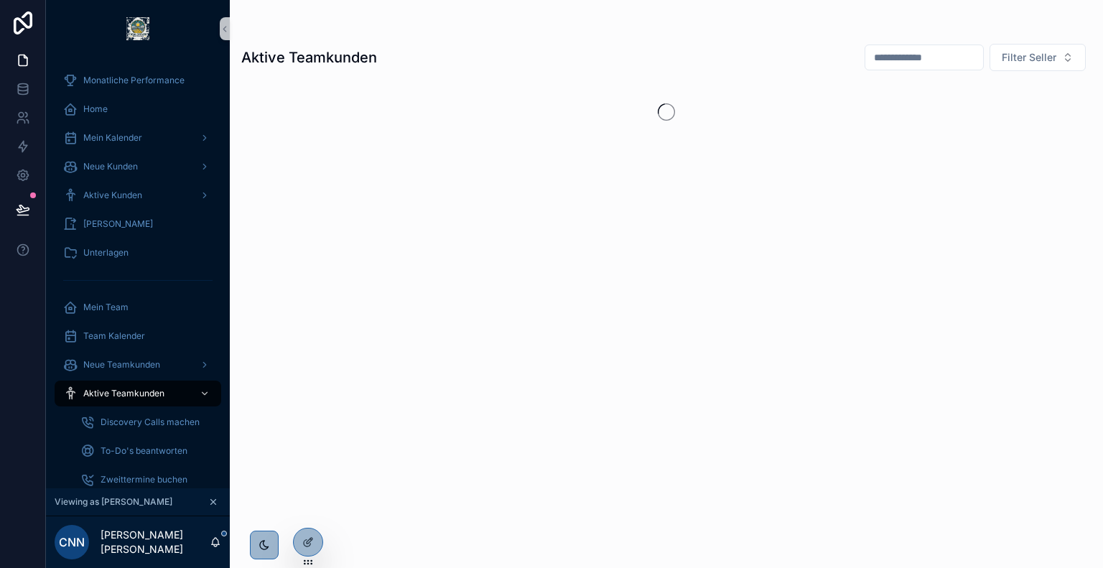
click at [892, 58] on input "scrollable content" at bounding box center [924, 57] width 118 height 20
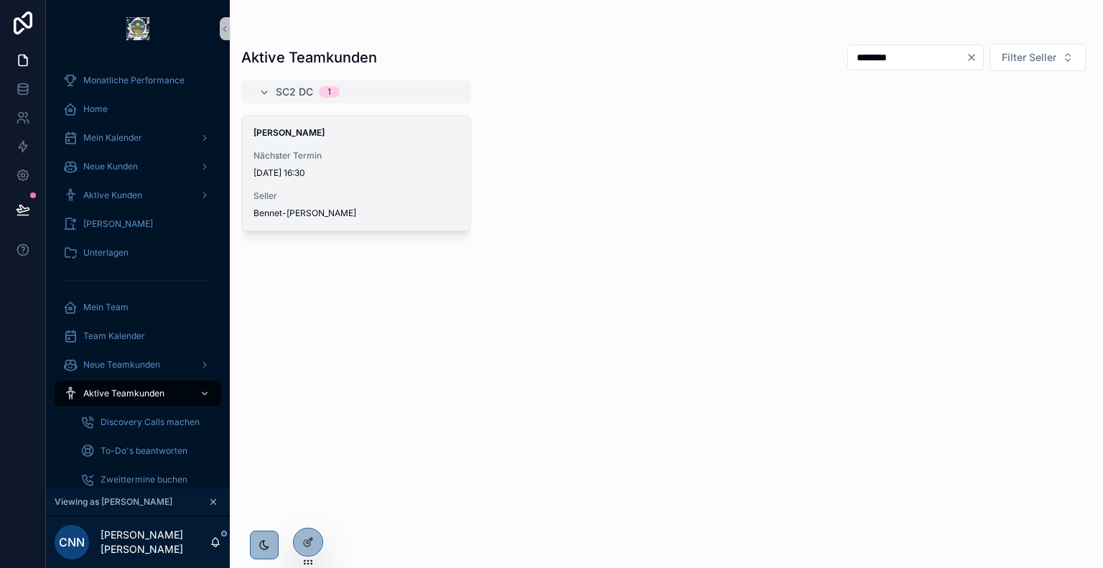
type input "********"
click at [328, 149] on div "[PERSON_NAME] Nächster Termin [DATE] 16:30 Seller Bennet-[PERSON_NAME]" at bounding box center [356, 173] width 228 height 115
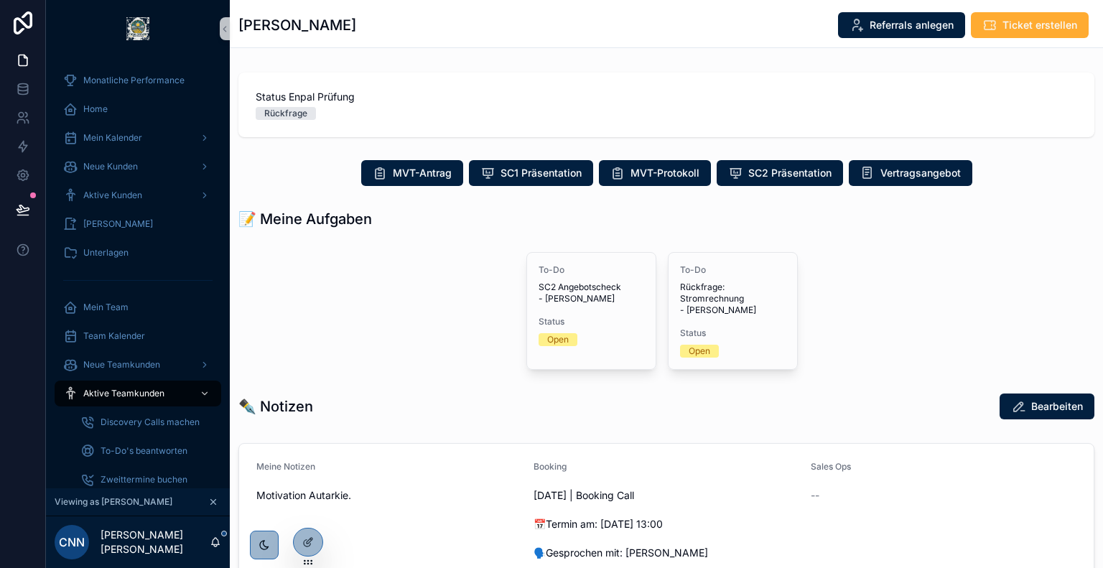
scroll to position [399, 0]
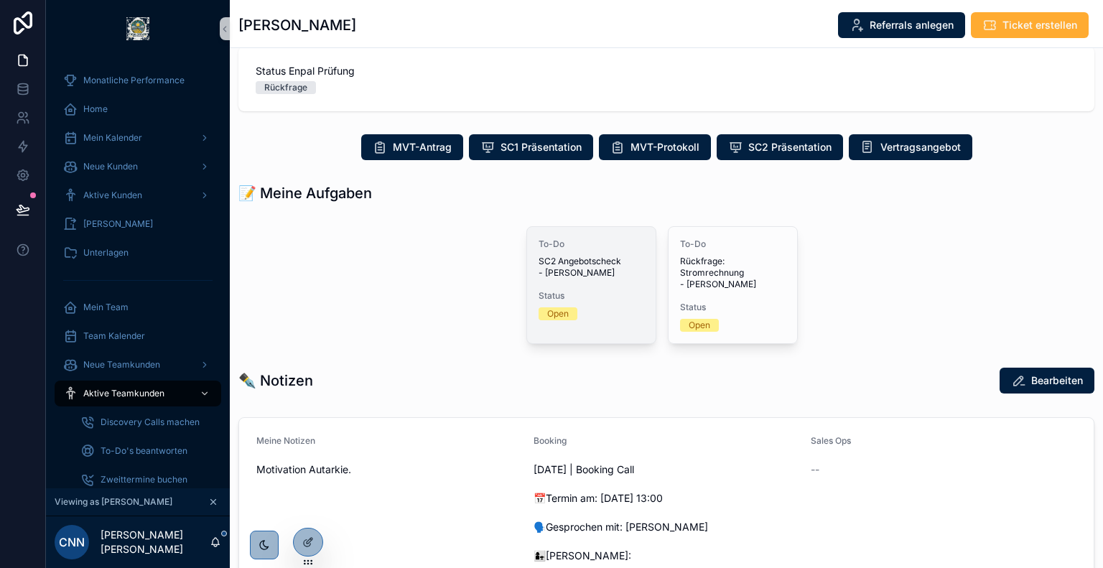
click at [551, 269] on span "SC2 Angebotscheck - [PERSON_NAME]" at bounding box center [592, 267] width 106 height 23
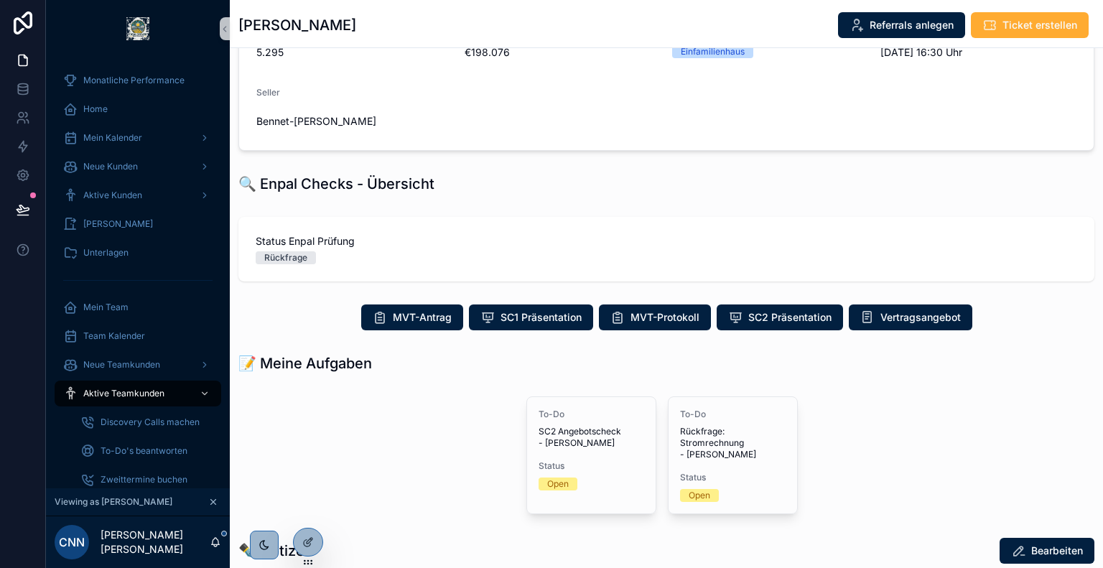
scroll to position [230, 0]
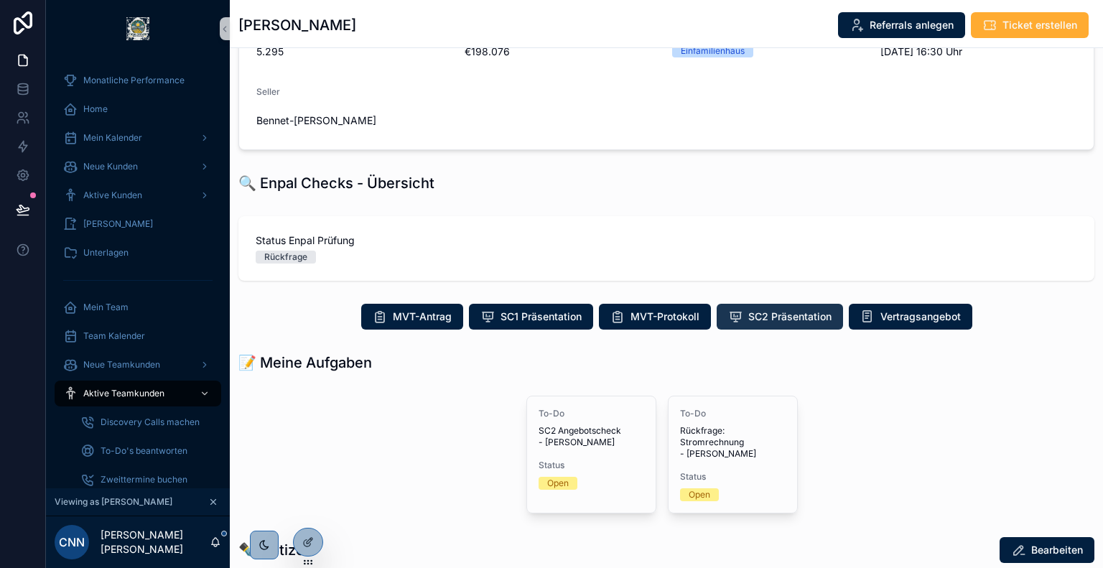
click at [780, 312] on span "SC2 Präsentation" at bounding box center [789, 316] width 83 height 14
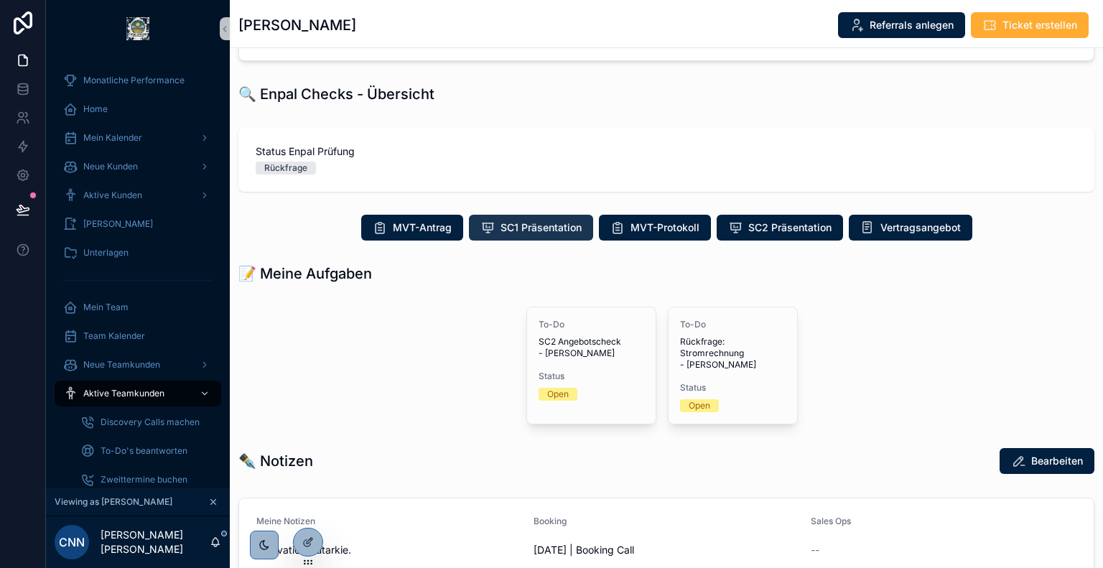
click at [519, 218] on button "SC1 Präsentation" at bounding box center [531, 228] width 124 height 26
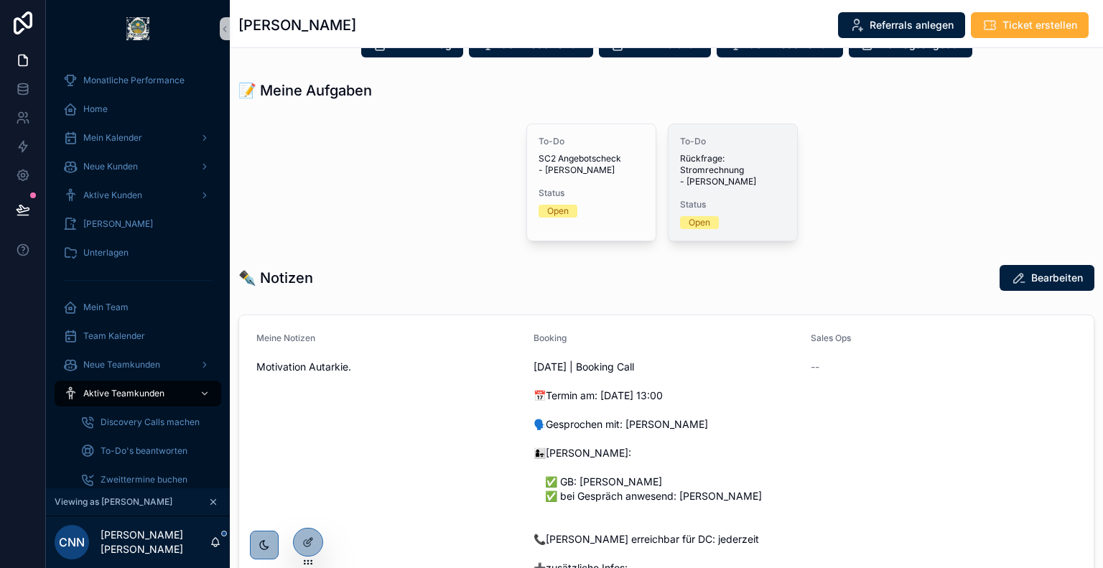
scroll to position [504, 0]
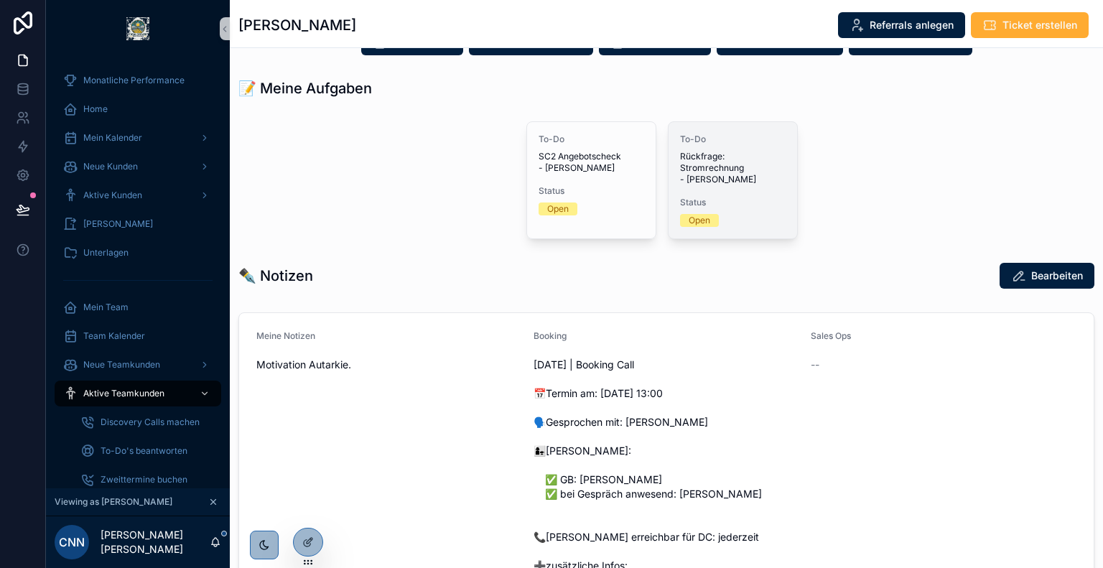
click at [714, 151] on span "Rückfrage: Stromrechnung - Andreas Schewski" at bounding box center [733, 168] width 106 height 34
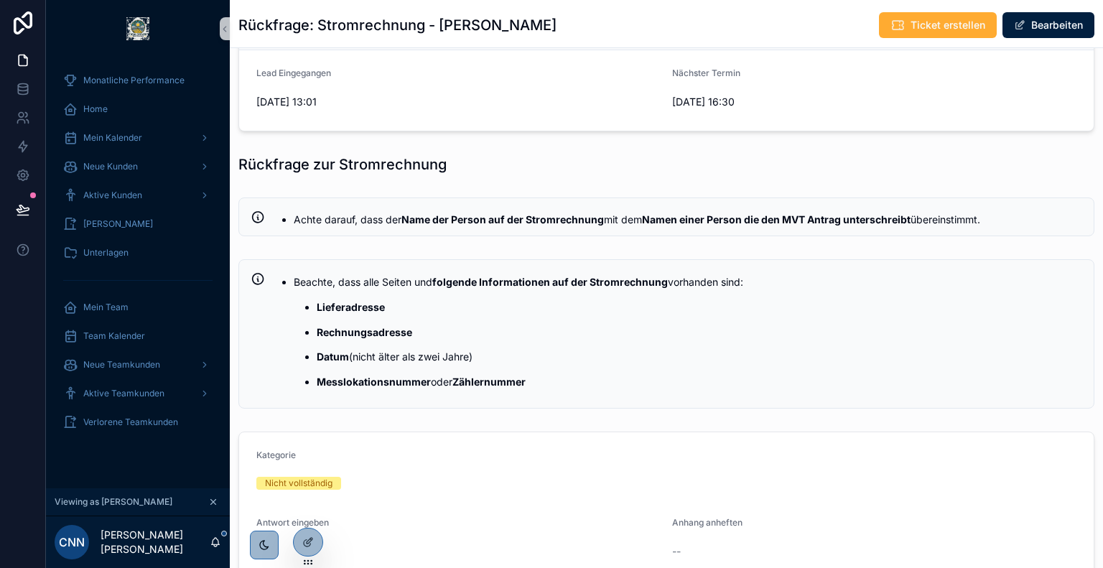
scroll to position [624, 0]
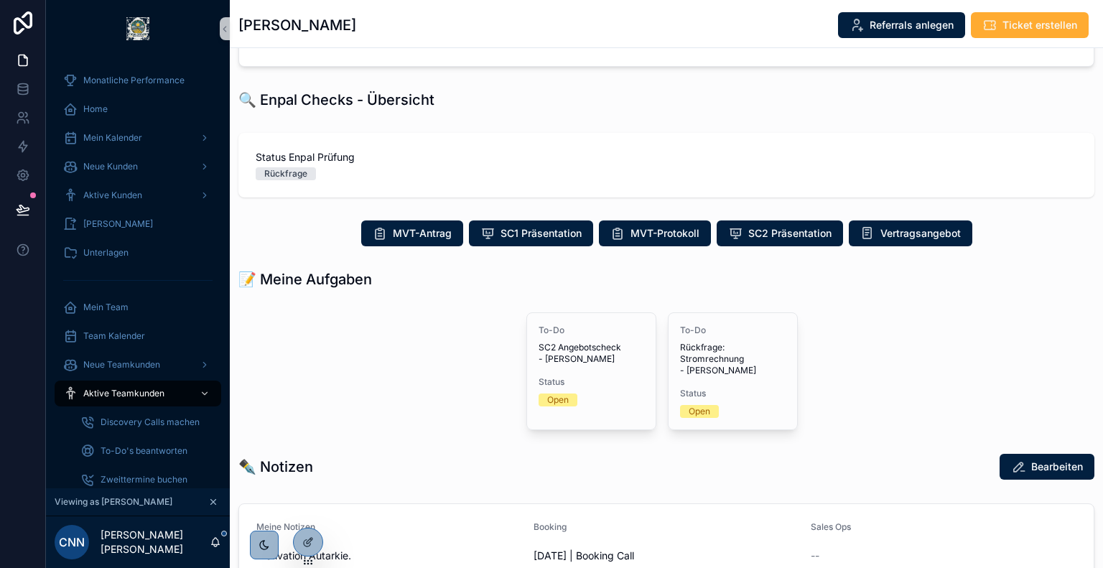
scroll to position [328, 0]
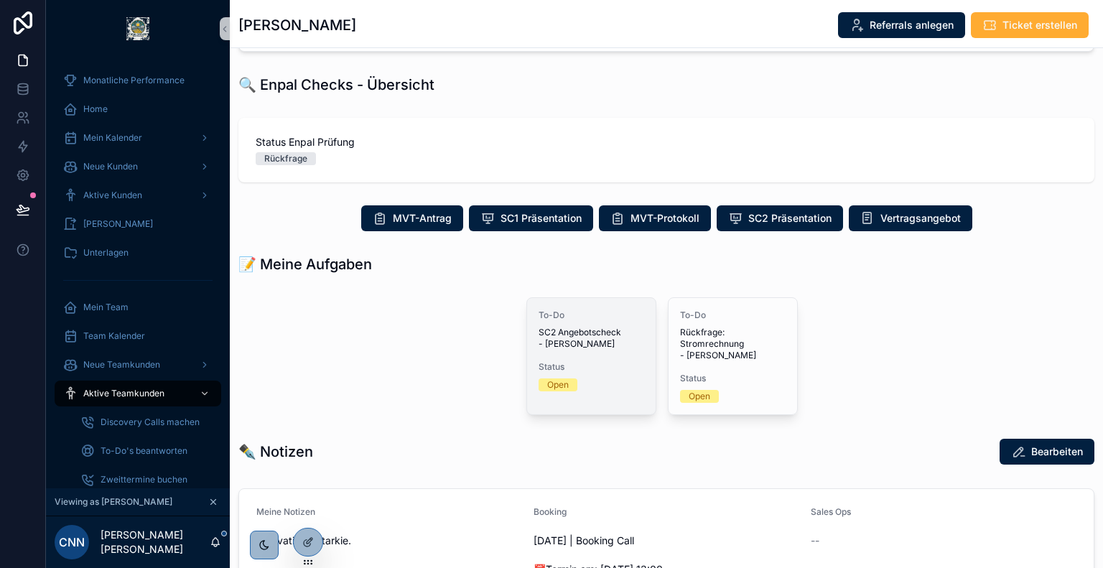
click at [595, 327] on span "SC2 Angebotscheck - Andreas Schewski" at bounding box center [592, 338] width 106 height 23
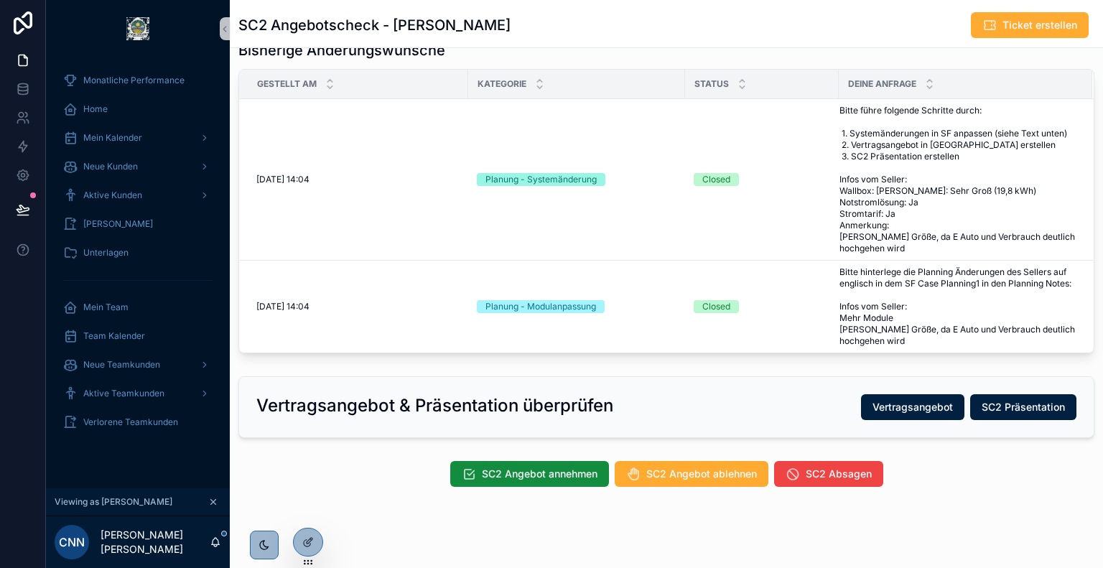
scroll to position [541, 0]
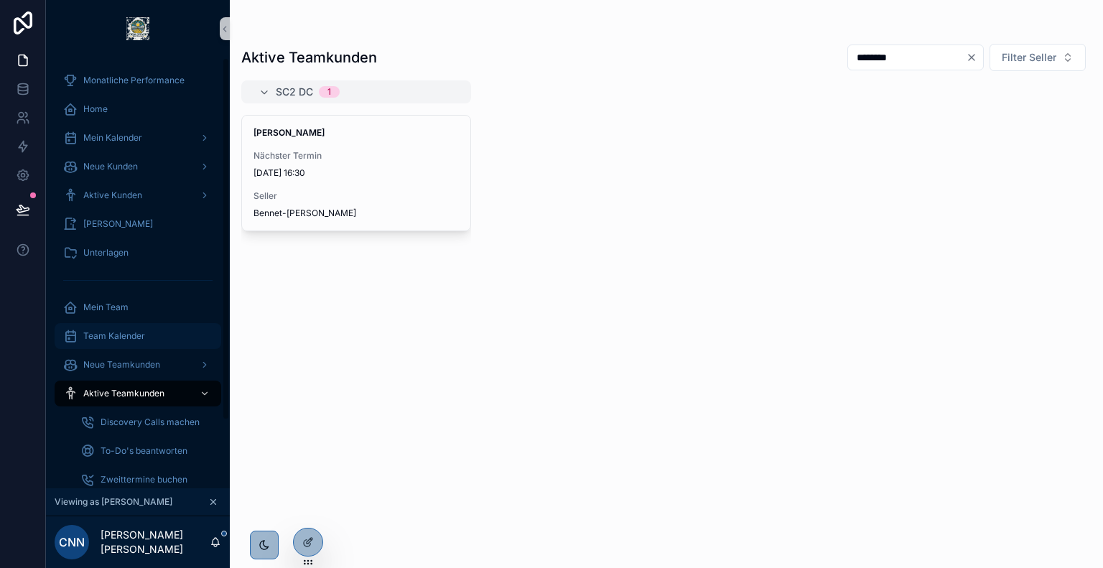
click at [132, 337] on span "Team Kalender" at bounding box center [114, 335] width 62 height 11
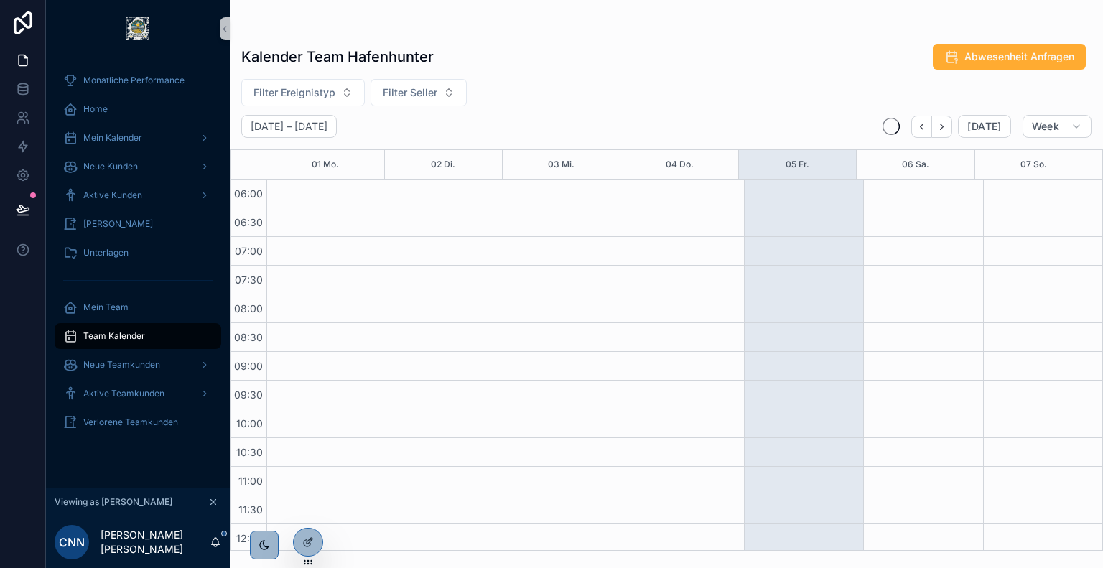
scroll to position [345, 0]
click at [310, 98] on span "Filter Ereignistyp" at bounding box center [294, 92] width 82 height 14
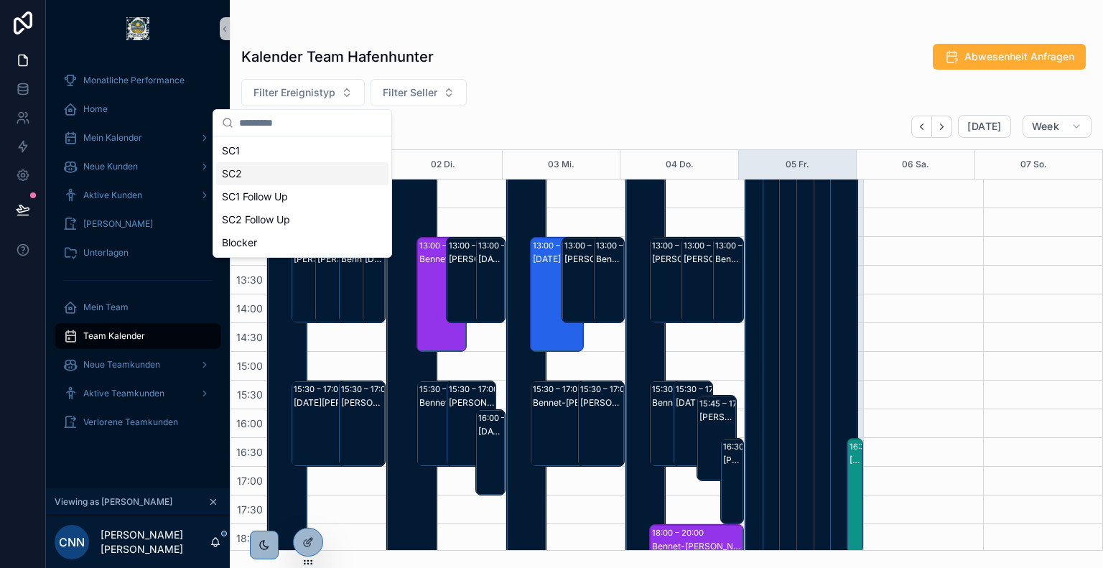
click at [274, 180] on div "SC2" at bounding box center [302, 173] width 172 height 23
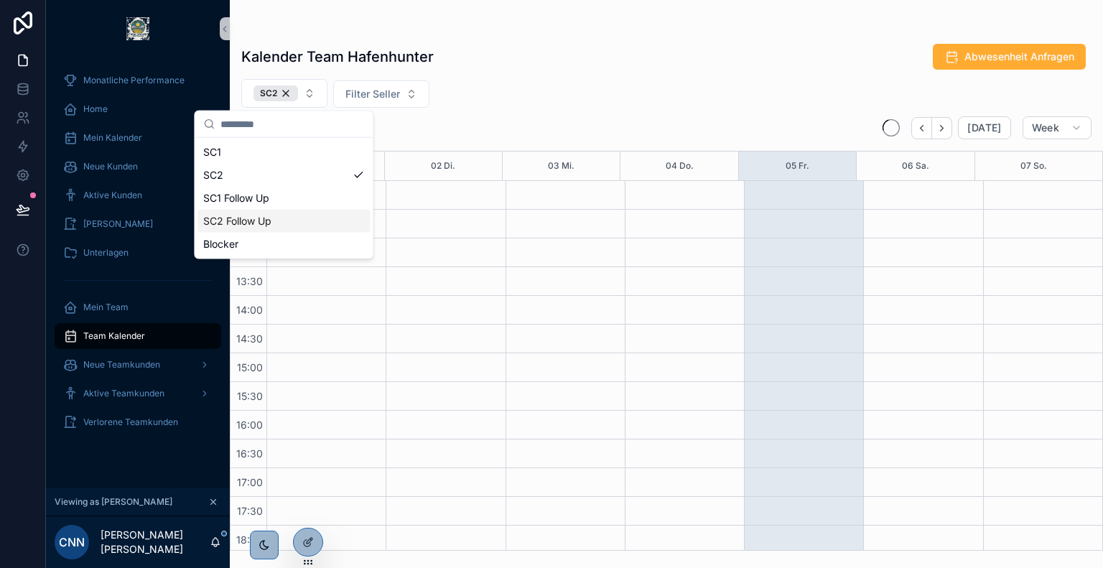
click at [281, 226] on div "SC2 Follow Up" at bounding box center [283, 221] width 172 height 23
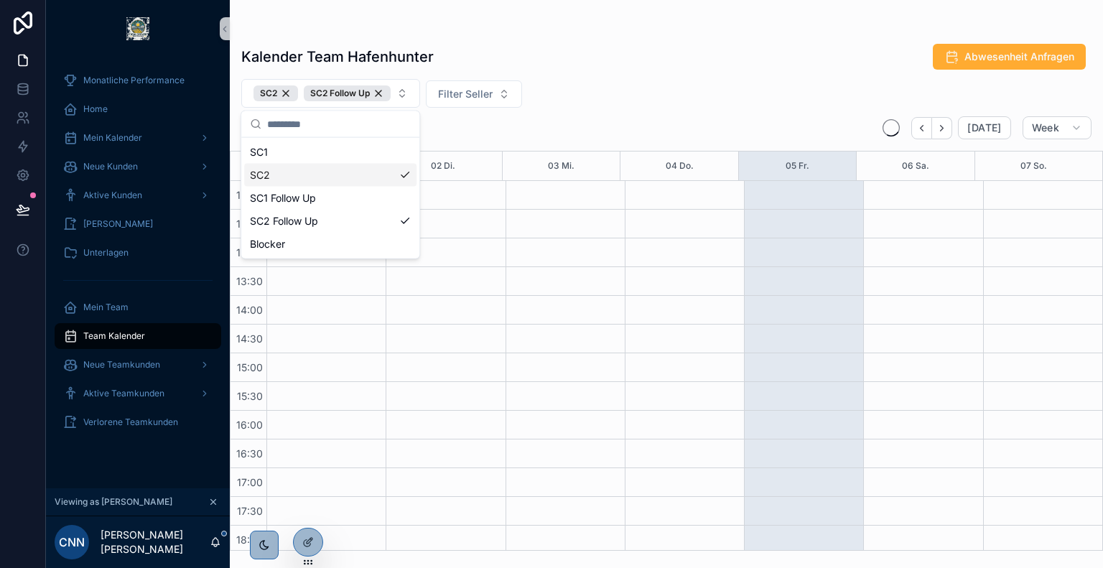
click at [640, 68] on div "Kalender Team Hafenhunter Abwesenheit Anfragen" at bounding box center [666, 56] width 850 height 27
click at [943, 126] on icon "Next" at bounding box center [941, 128] width 11 height 11
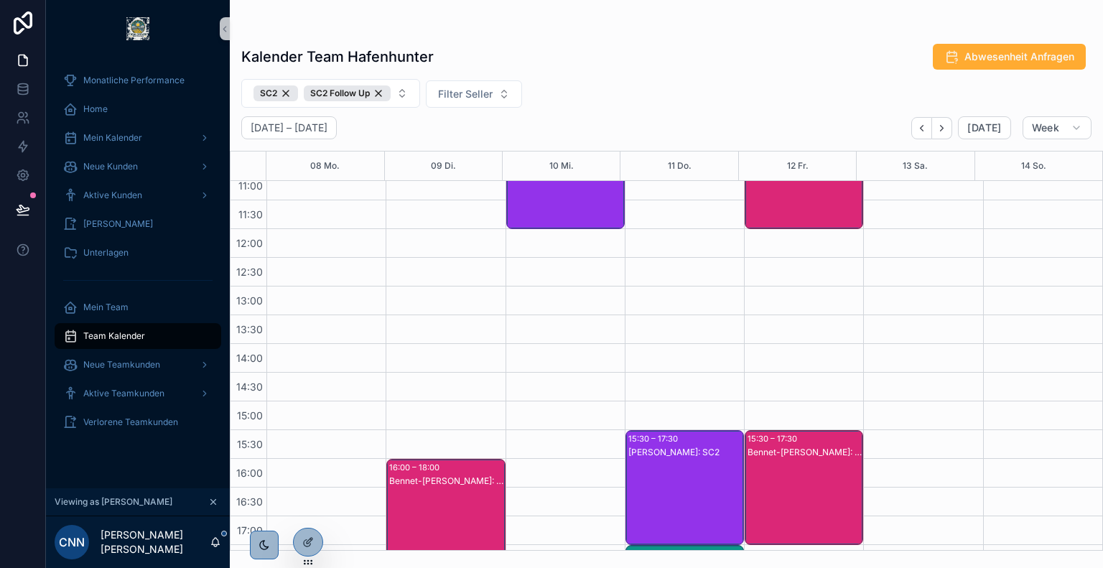
scroll to position [549, 0]
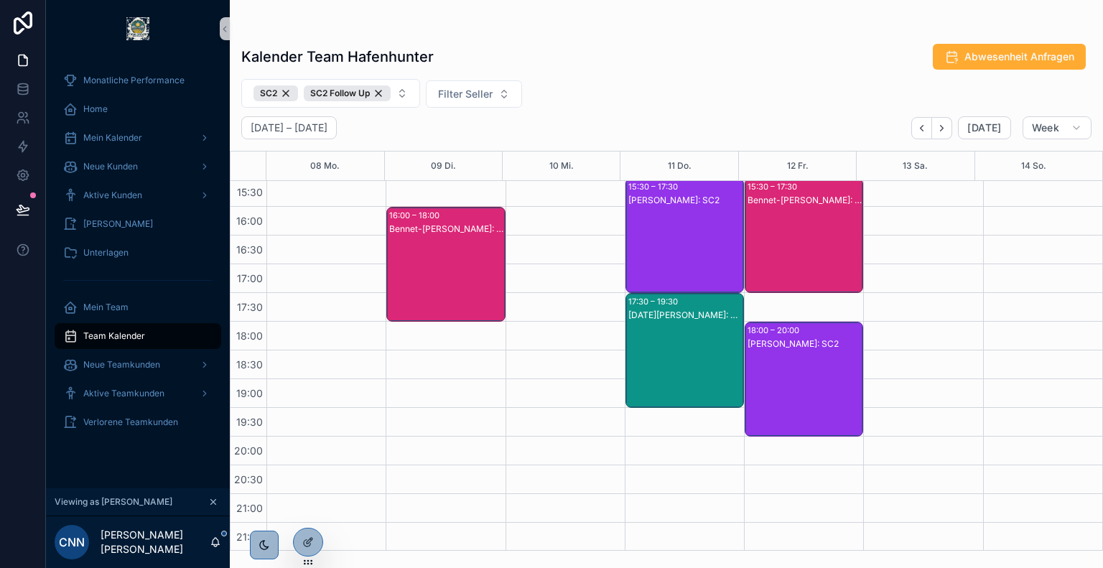
click at [781, 354] on div "Franklyn Meier: SC2" at bounding box center [804, 393] width 114 height 112
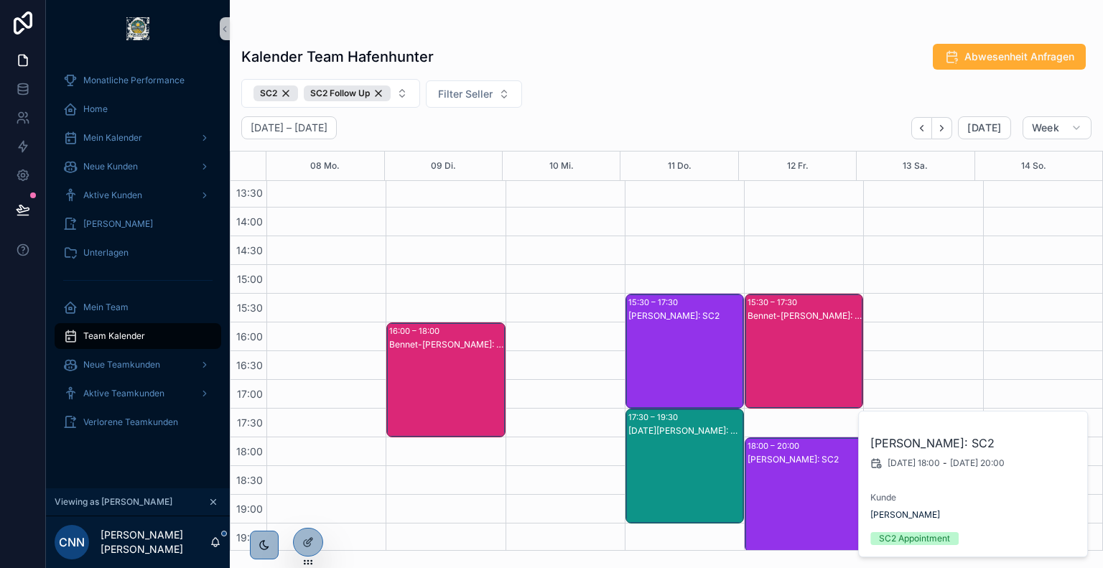
scroll to position [416, 0]
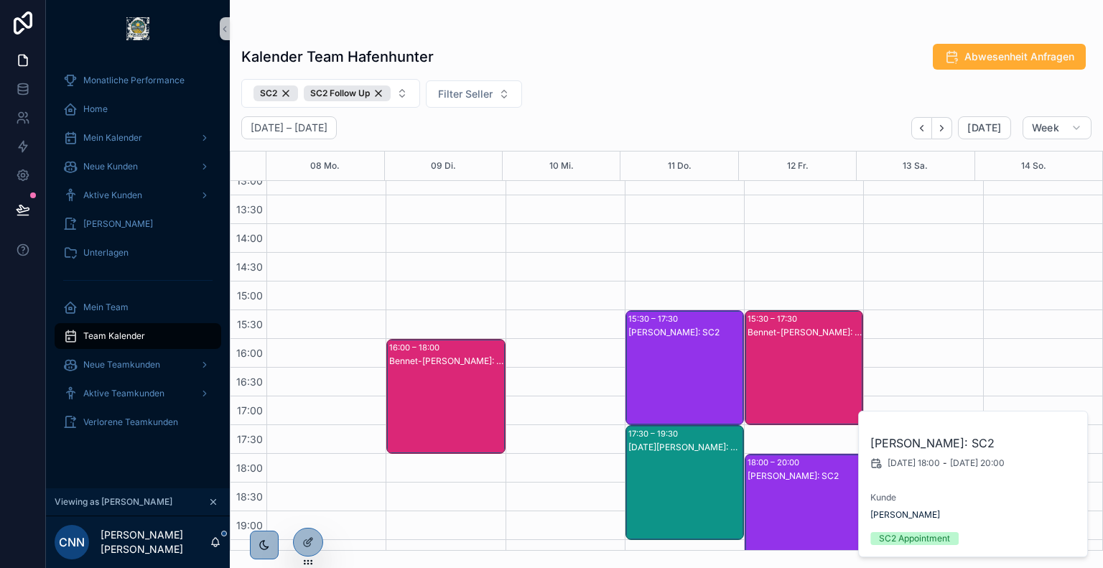
click at [666, 351] on div "Franklyn Meier: SC2" at bounding box center [685, 382] width 114 height 112
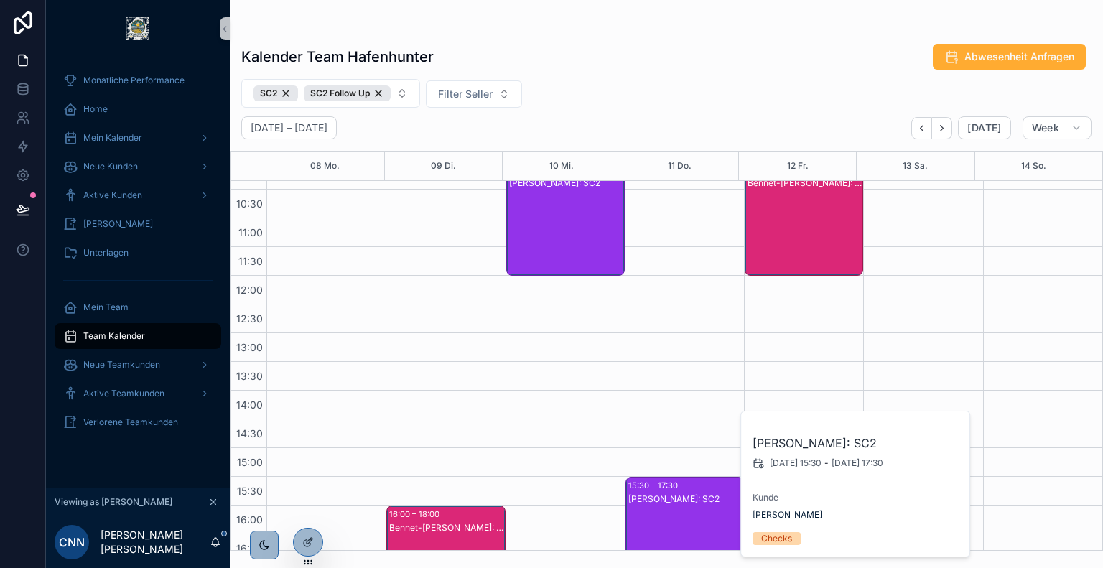
scroll to position [249, 0]
click at [566, 216] on div "Franklyn Meier: SC2" at bounding box center [566, 233] width 114 height 112
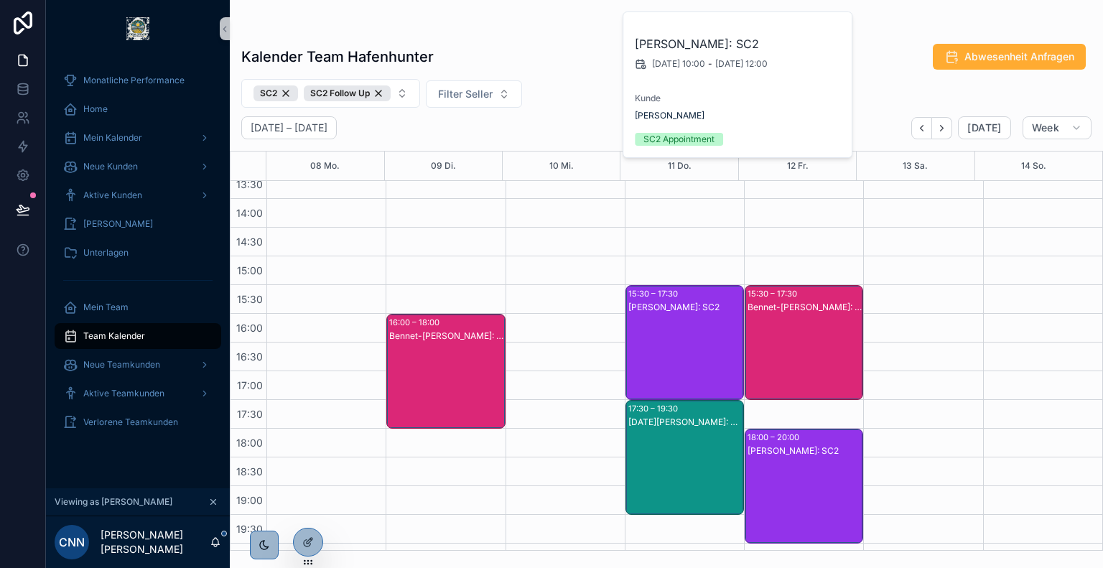
scroll to position [442, 0]
click at [435, 352] on div "Bennet-Etienne Hohler: SC2" at bounding box center [446, 385] width 114 height 112
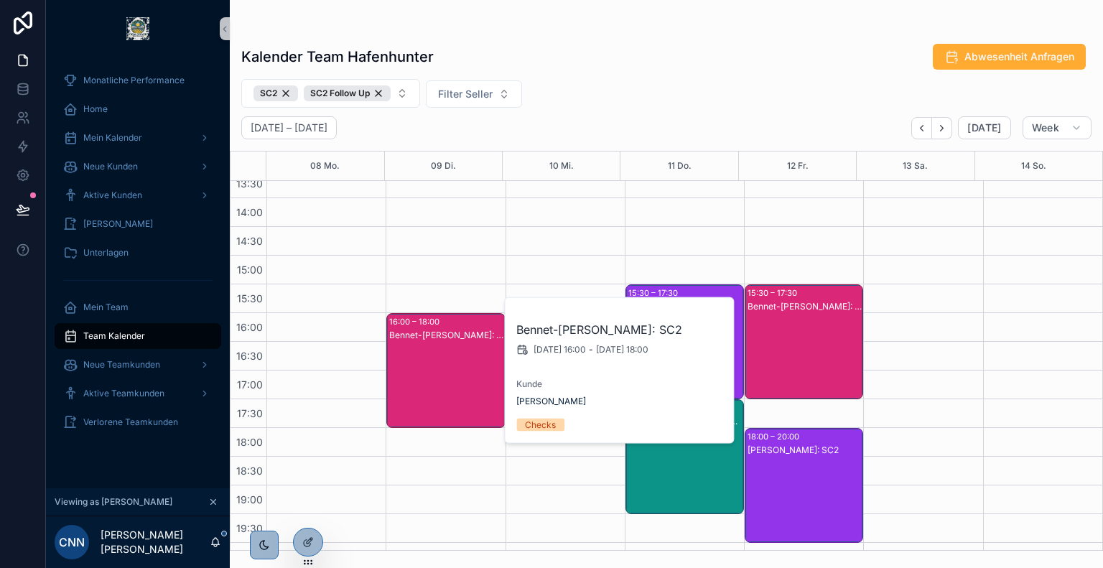
click at [790, 343] on div "Bennet-Etienne Hohler: SC2" at bounding box center [804, 356] width 114 height 112
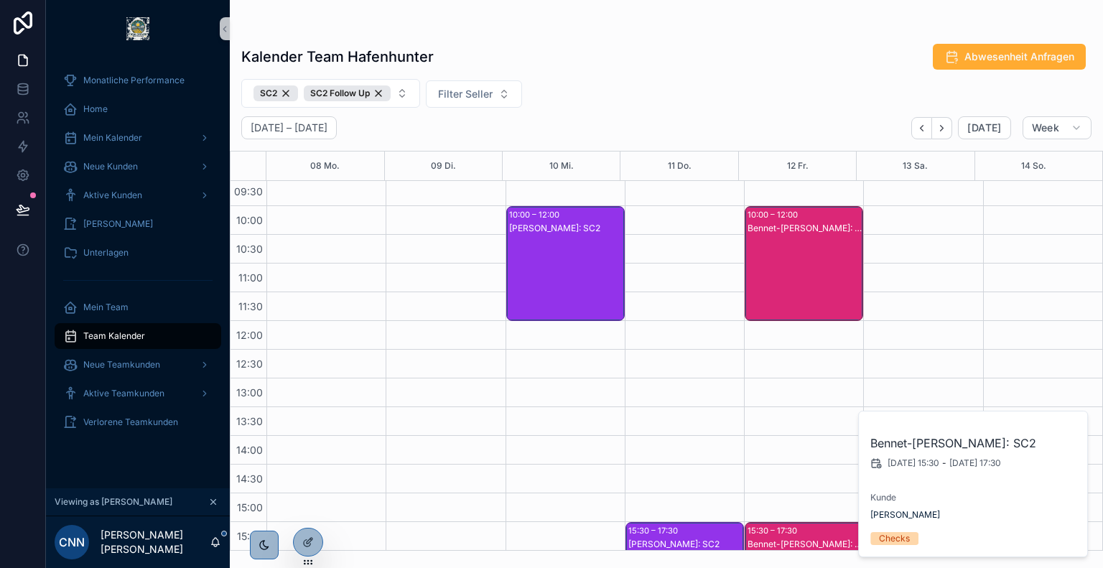
scroll to position [204, 0]
click at [795, 267] on div "Bennet-Etienne Hohler: SC2" at bounding box center [804, 279] width 114 height 112
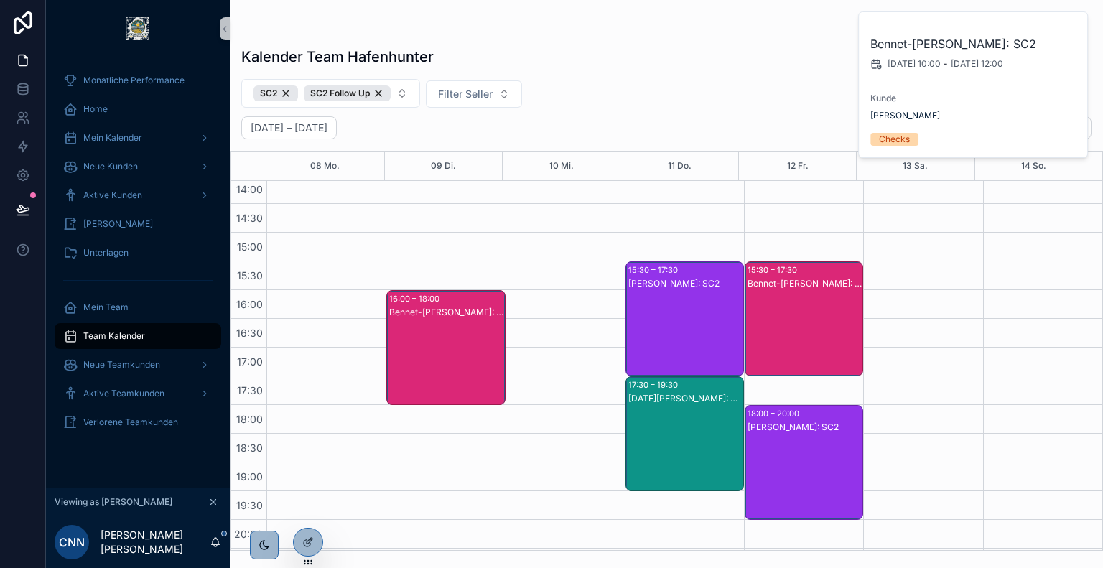
scroll to position [471, 0]
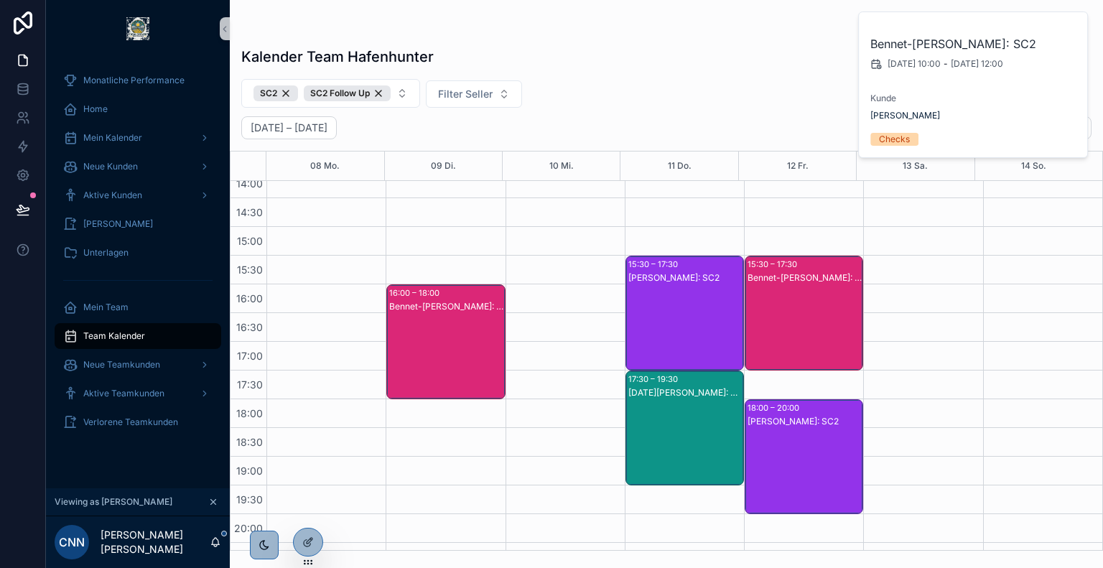
click at [695, 411] on div "Noel Krieger: SC2" at bounding box center [685, 442] width 114 height 112
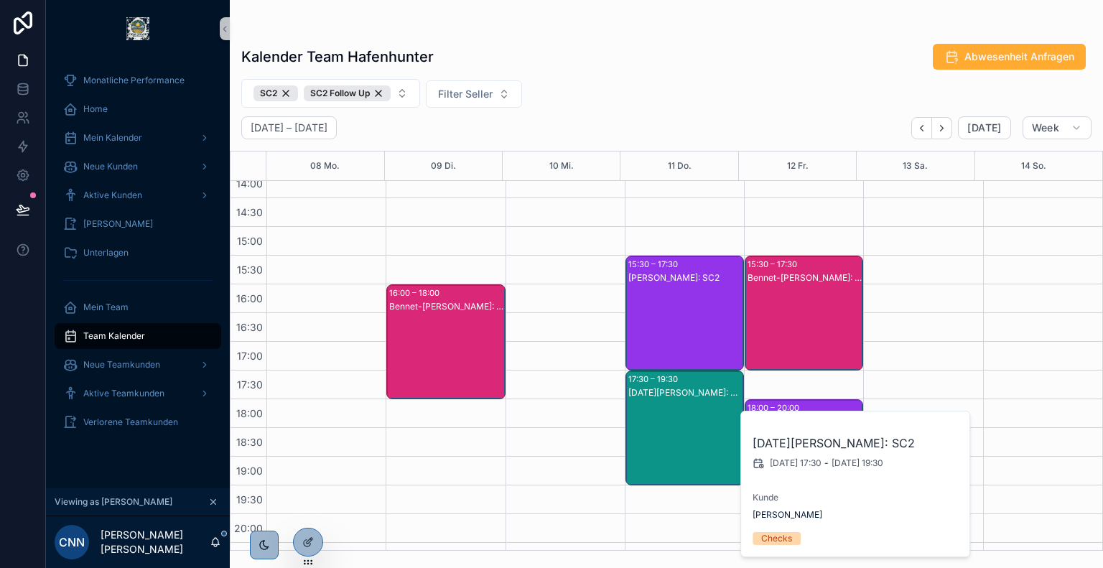
scroll to position [284, 0]
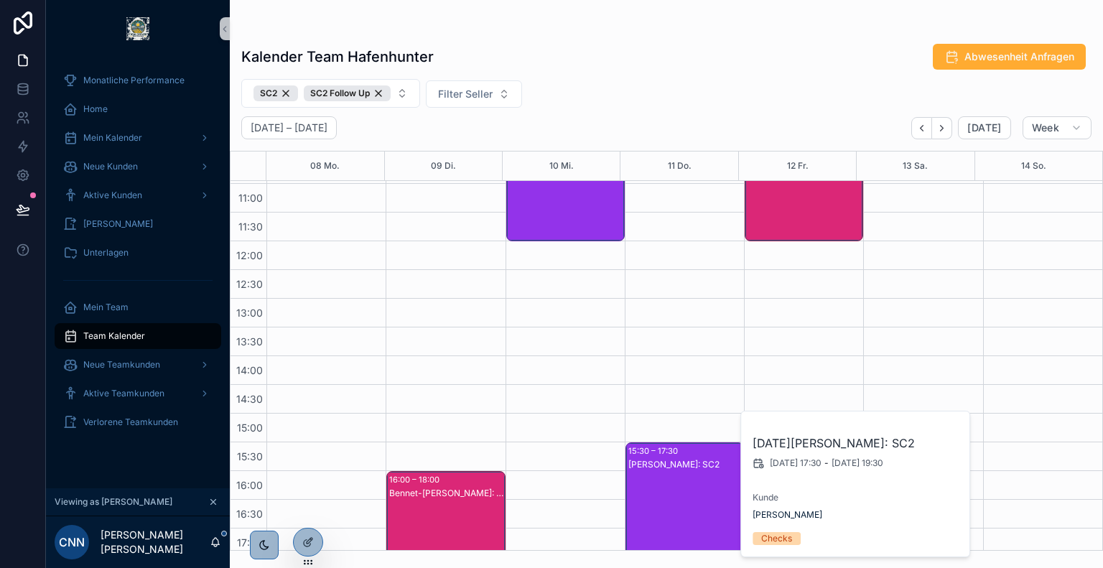
click at [694, 112] on div "Kalender Team Hafenhunter Abwesenheit Anfragen SC2 SC2 Follow Up Filter Seller …" at bounding box center [666, 292] width 873 height 516
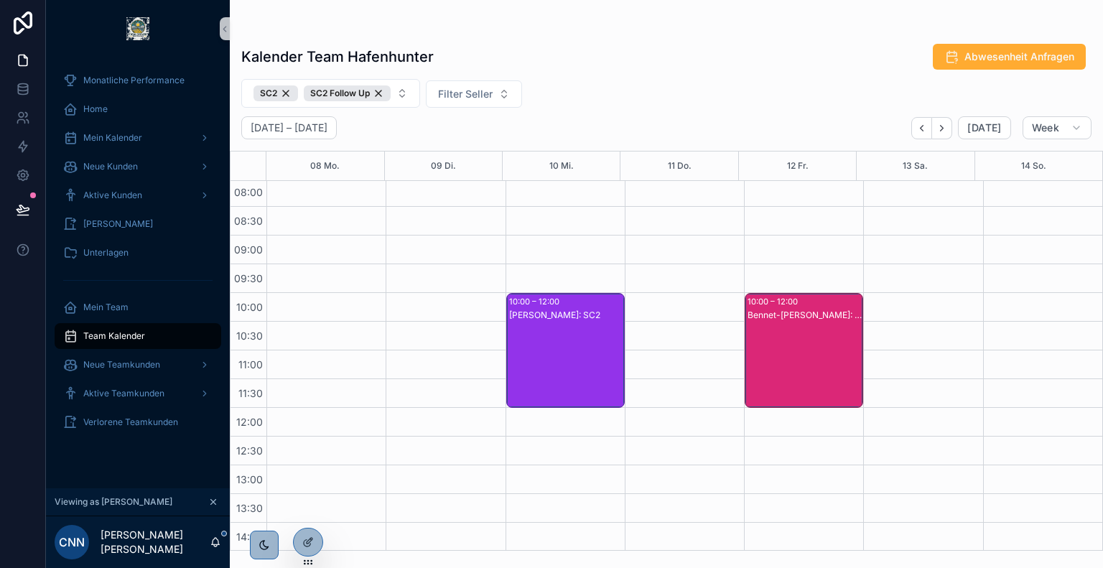
scroll to position [334, 0]
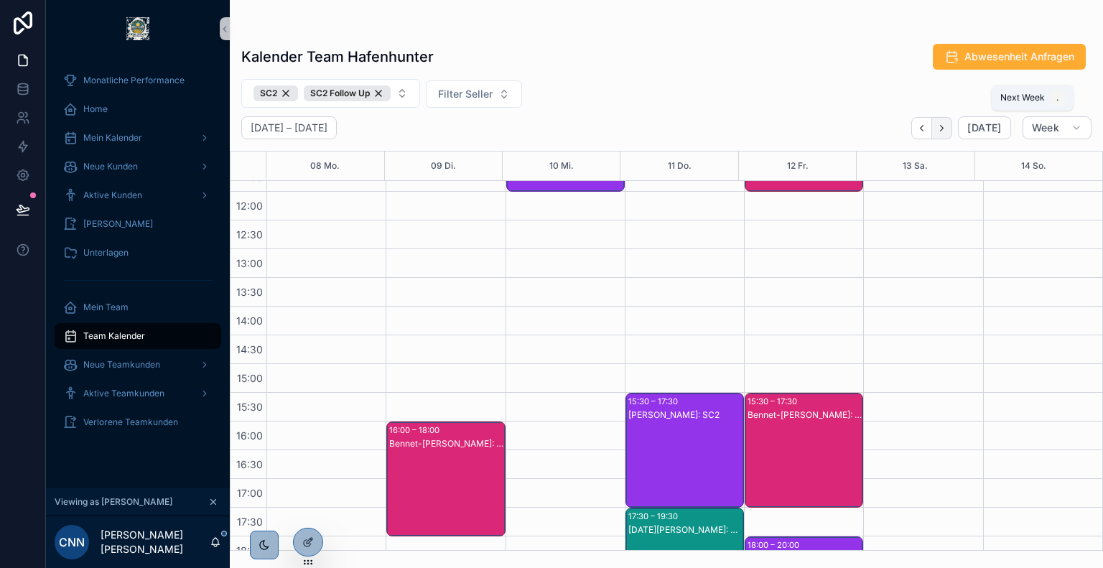
click at [951, 132] on button "Next" at bounding box center [942, 128] width 20 height 22
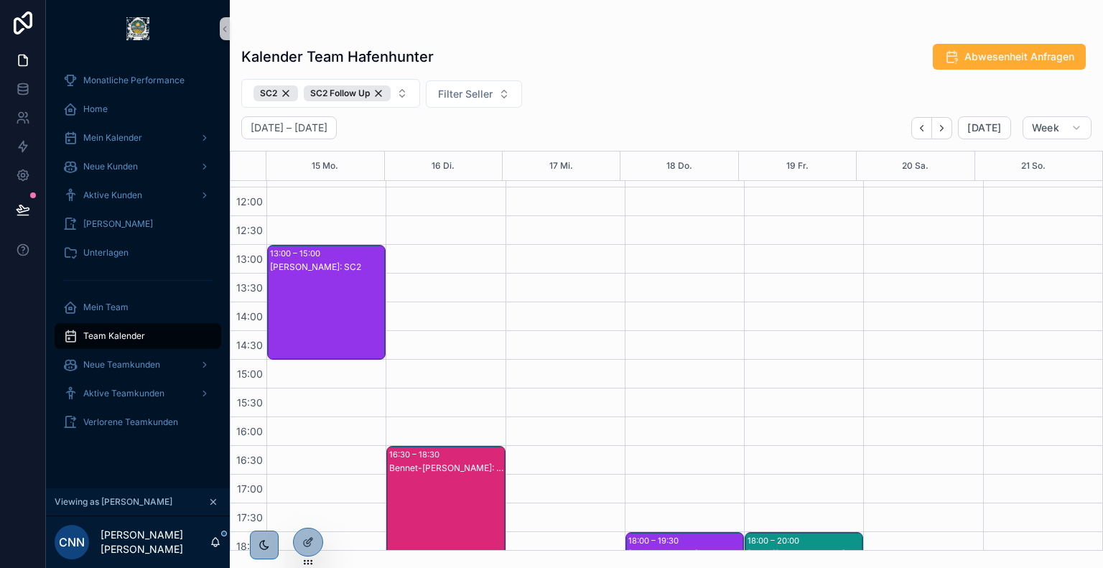
scroll to position [330, 0]
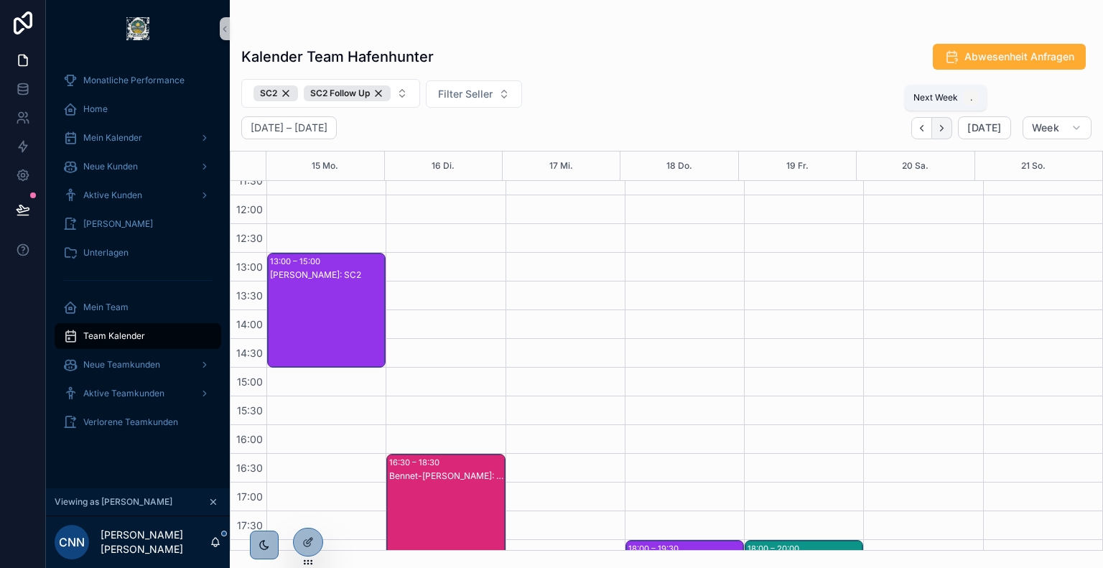
click at [952, 129] on button "Next" at bounding box center [942, 128] width 20 height 22
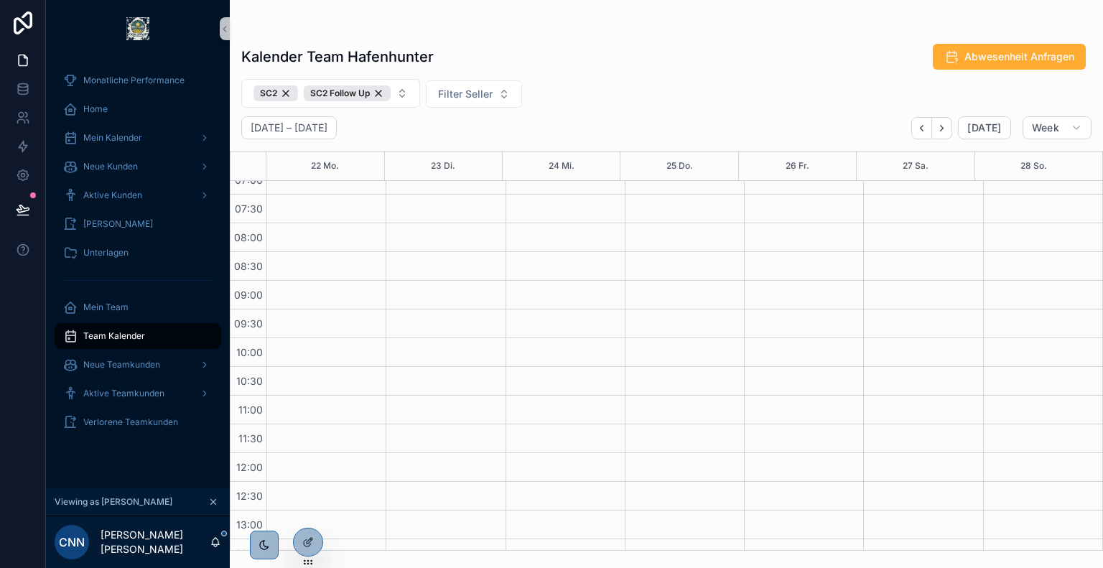
scroll to position [72, 0]
click at [946, 129] on icon "Next" at bounding box center [941, 128] width 11 height 11
click at [925, 126] on icon "Back" at bounding box center [921, 128] width 11 height 11
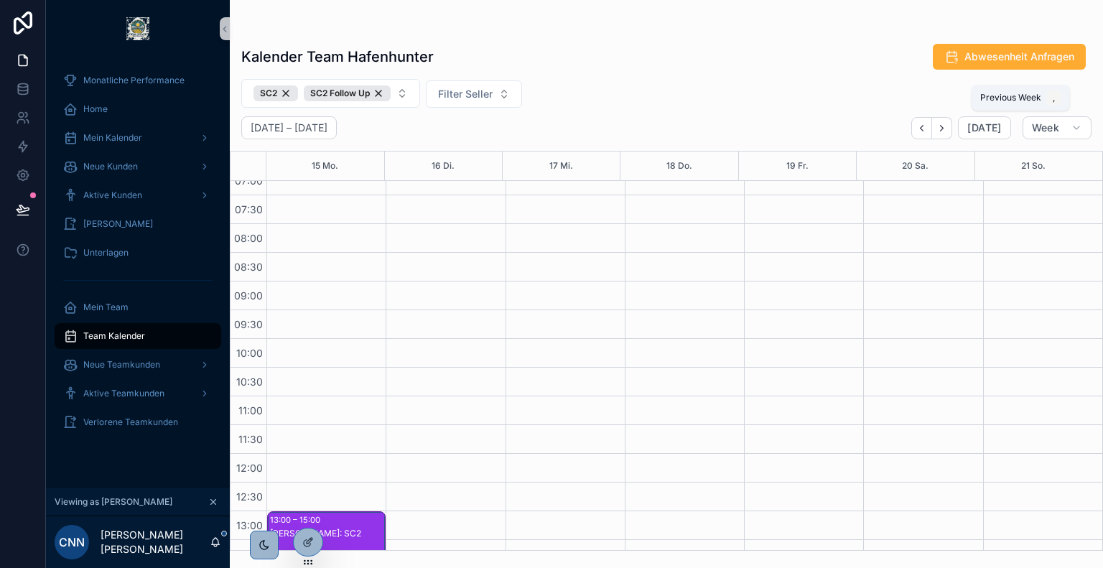
click at [925, 126] on icon "Back" at bounding box center [921, 128] width 11 height 11
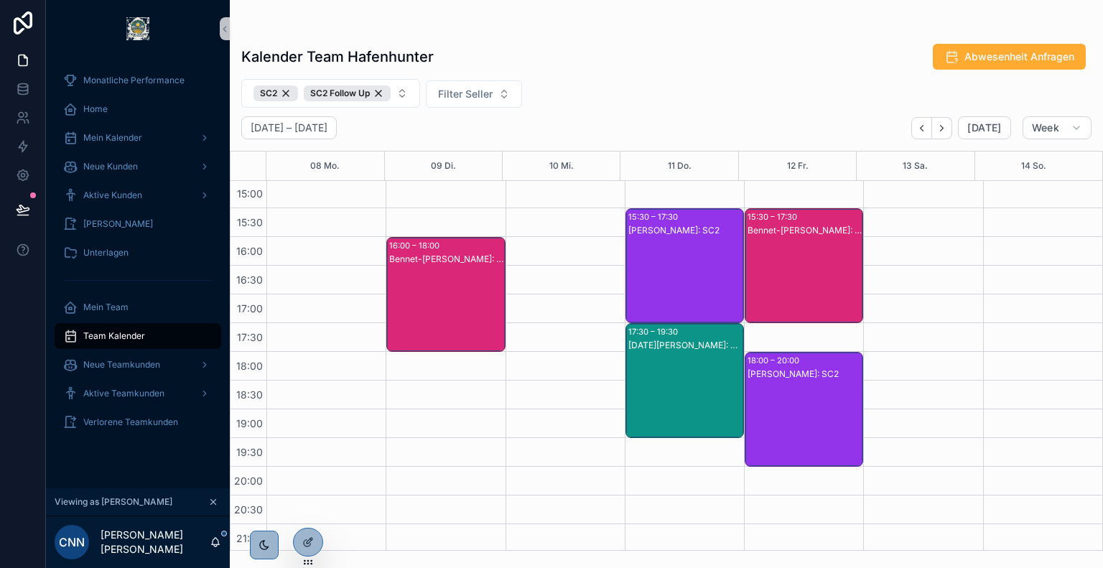
scroll to position [523, 0]
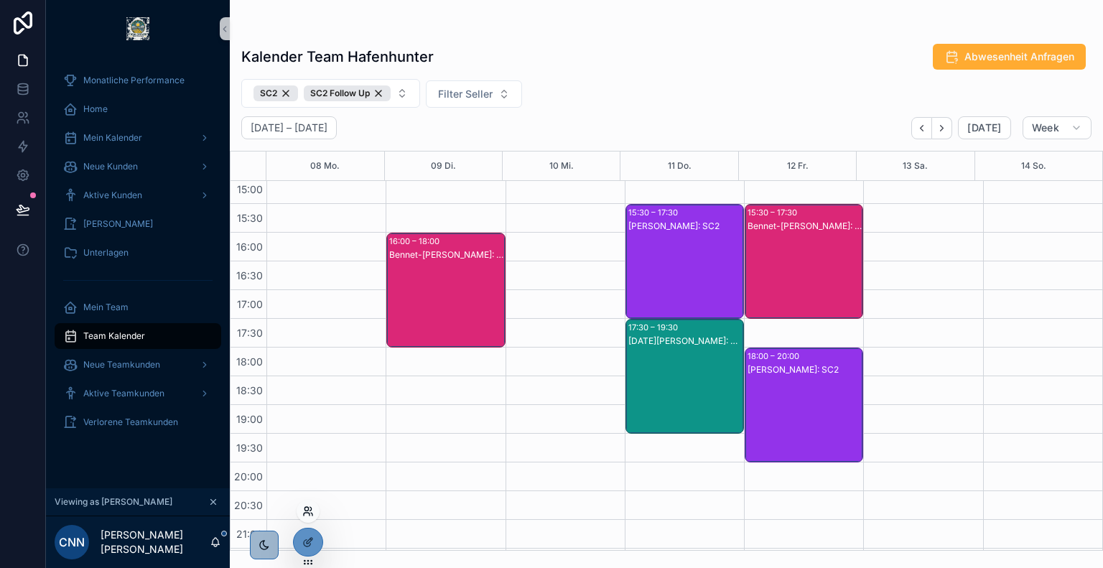
click at [307, 511] on icon at bounding box center [307, 510] width 11 height 11
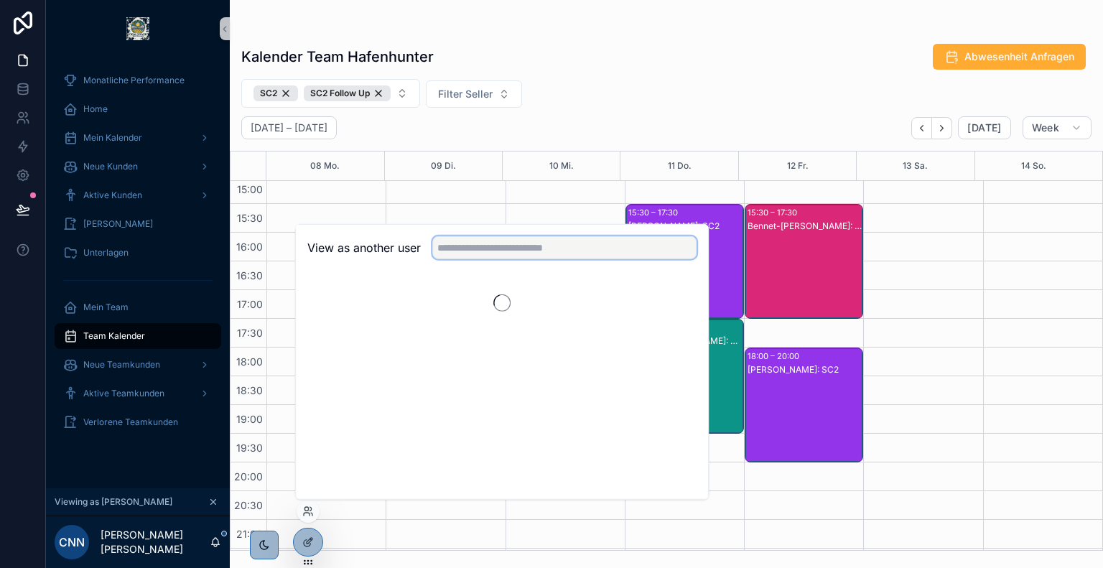
click at [523, 246] on input "text" at bounding box center [564, 247] width 264 height 23
type input "*****"
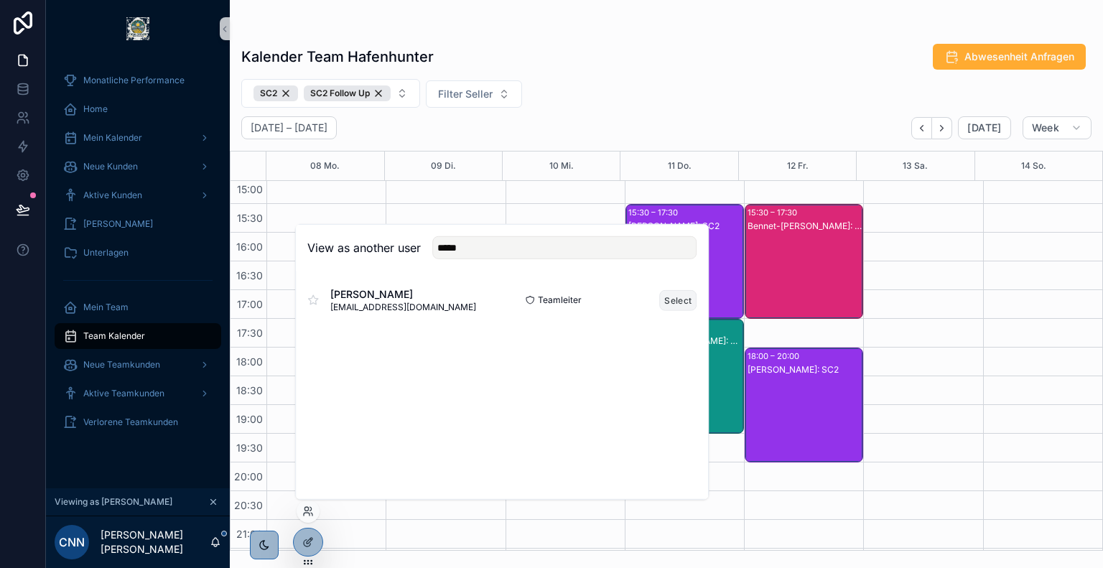
click at [676, 304] on button "Select" at bounding box center [677, 299] width 37 height 21
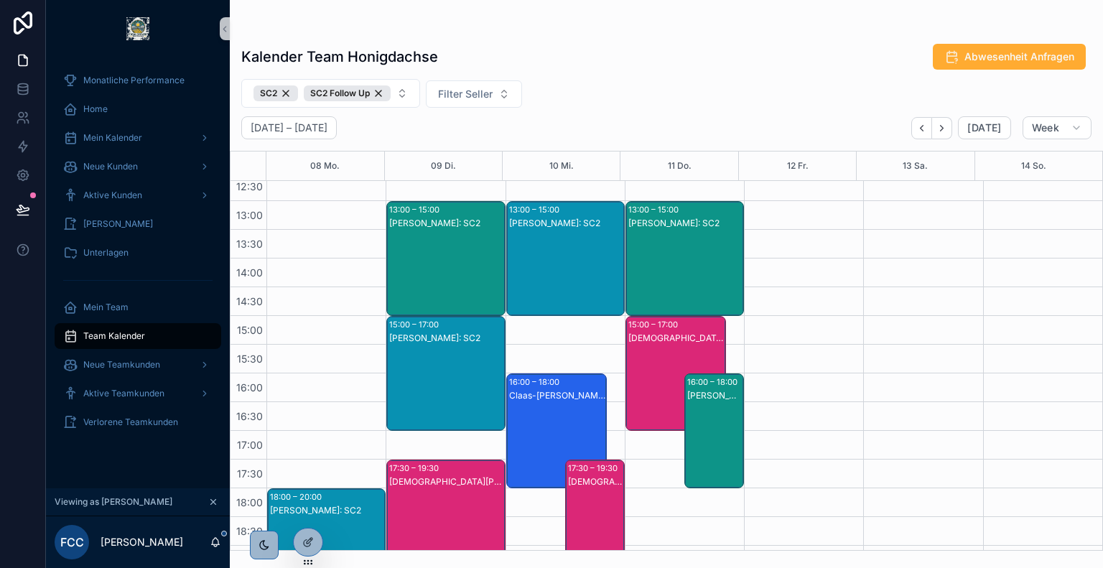
scroll to position [380, 0]
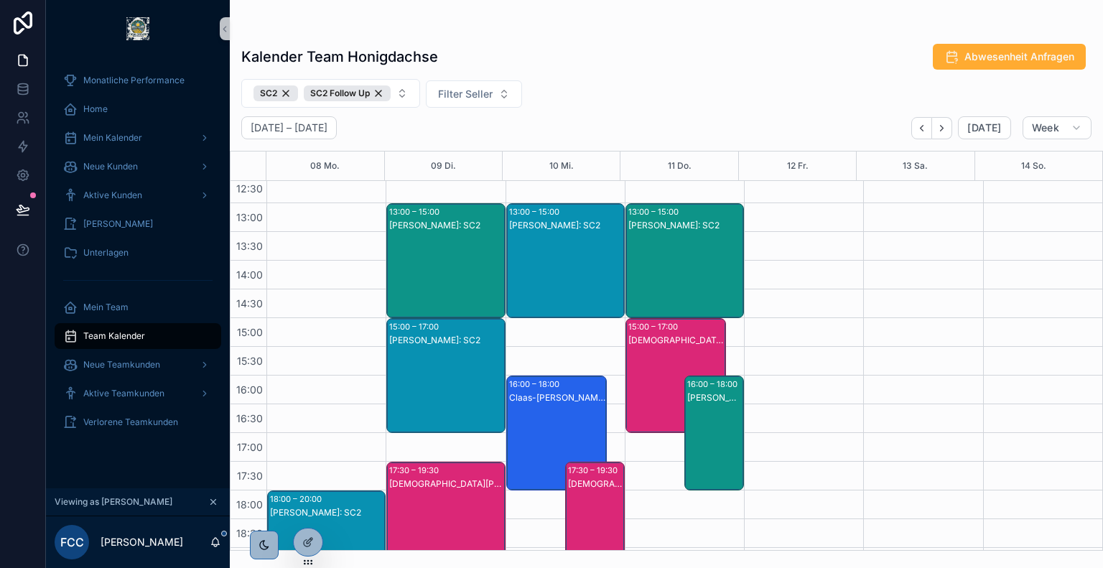
click at [558, 414] on div "Claas-[PERSON_NAME]: SC2" at bounding box center [557, 447] width 96 height 112
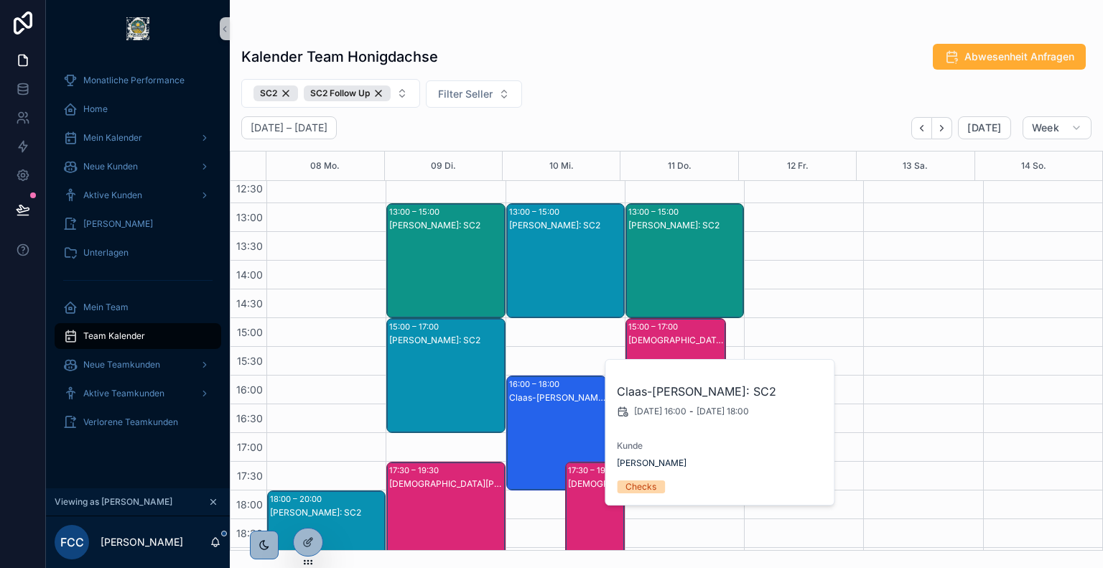
click at [567, 249] on div "Jose Rubiano Mora: SC2" at bounding box center [566, 275] width 114 height 112
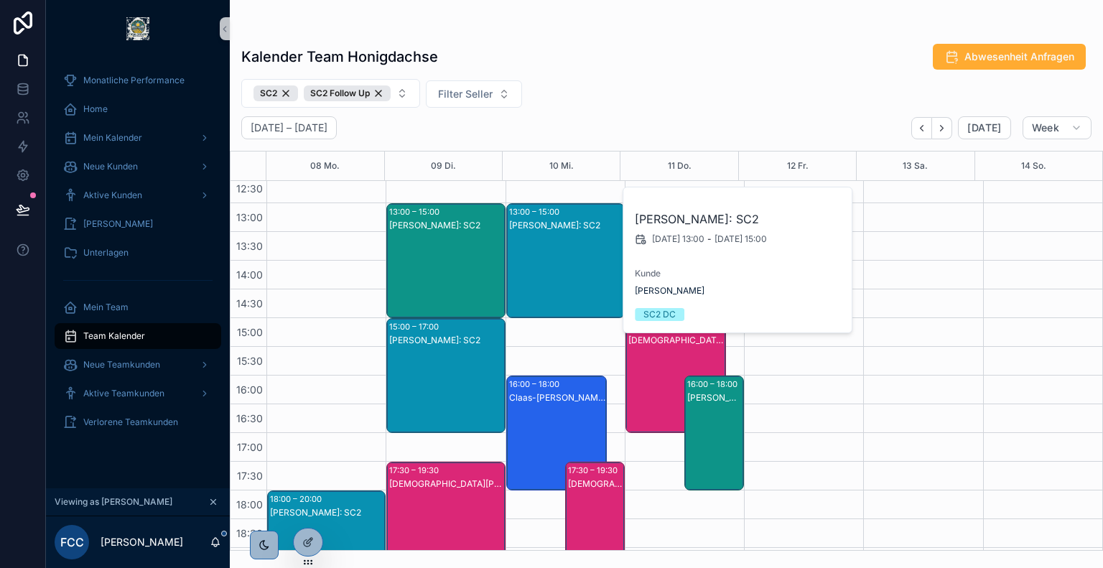
click at [431, 340] on div "Jose Rubiano Mora: SC2" at bounding box center [446, 340] width 114 height 11
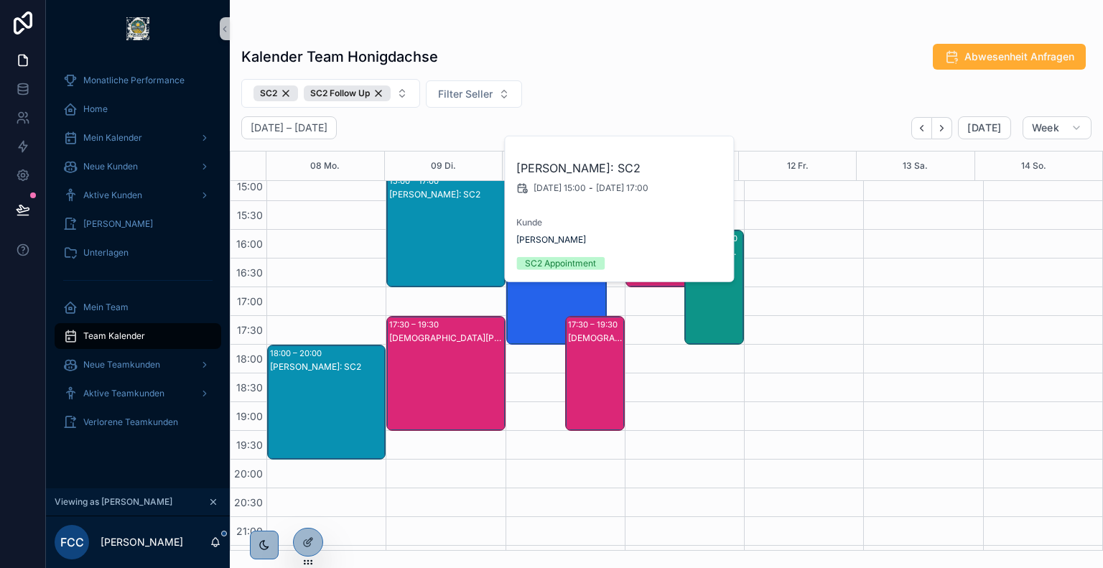
scroll to position [549, 0]
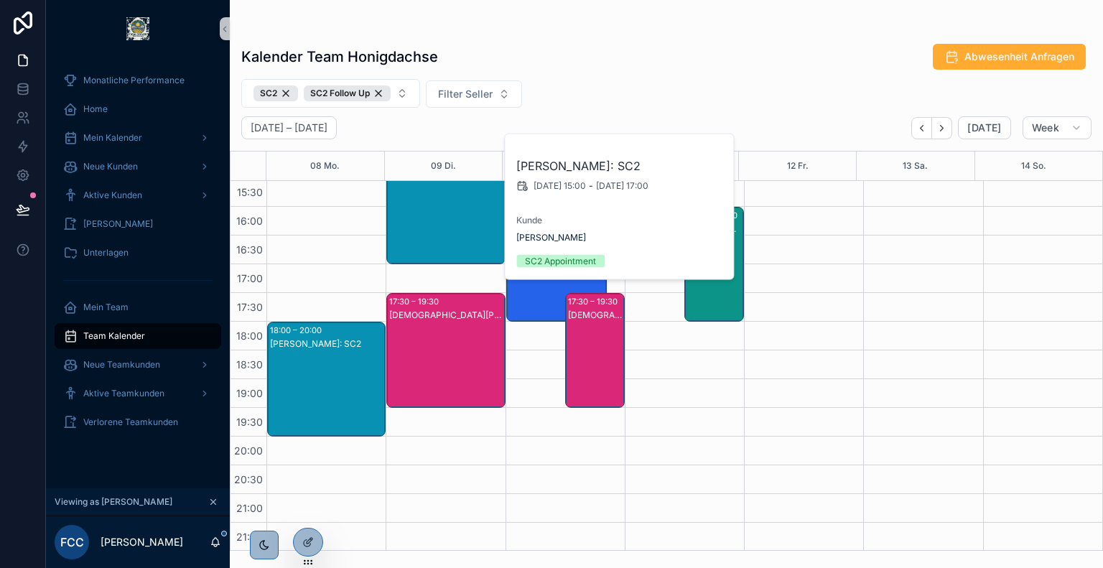
click at [322, 371] on div "Jose Rubiano Mora: SC2" at bounding box center [327, 393] width 114 height 112
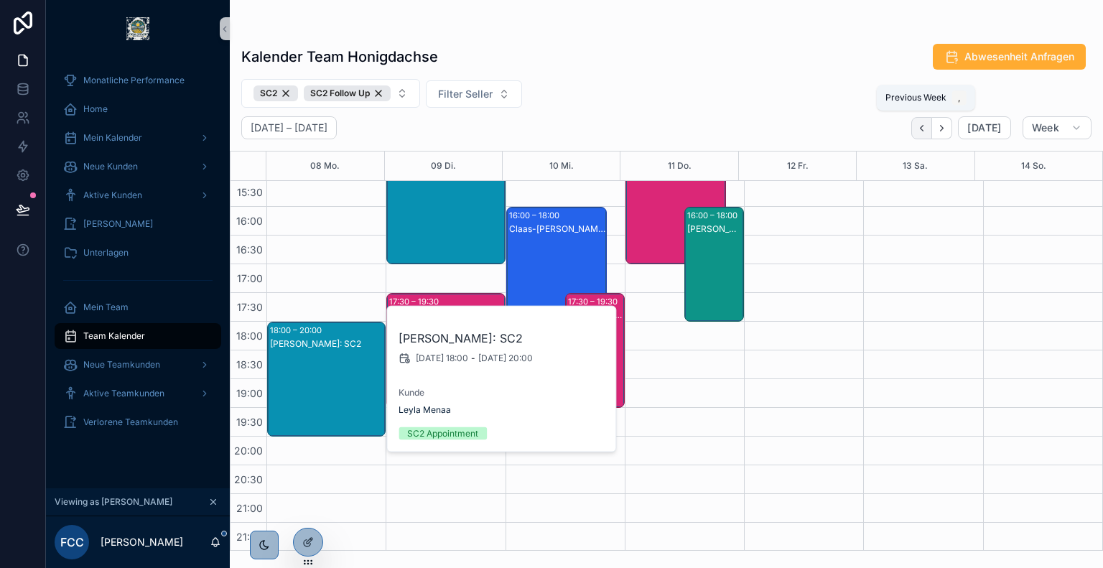
click at [922, 120] on button "Back" at bounding box center [921, 128] width 21 height 22
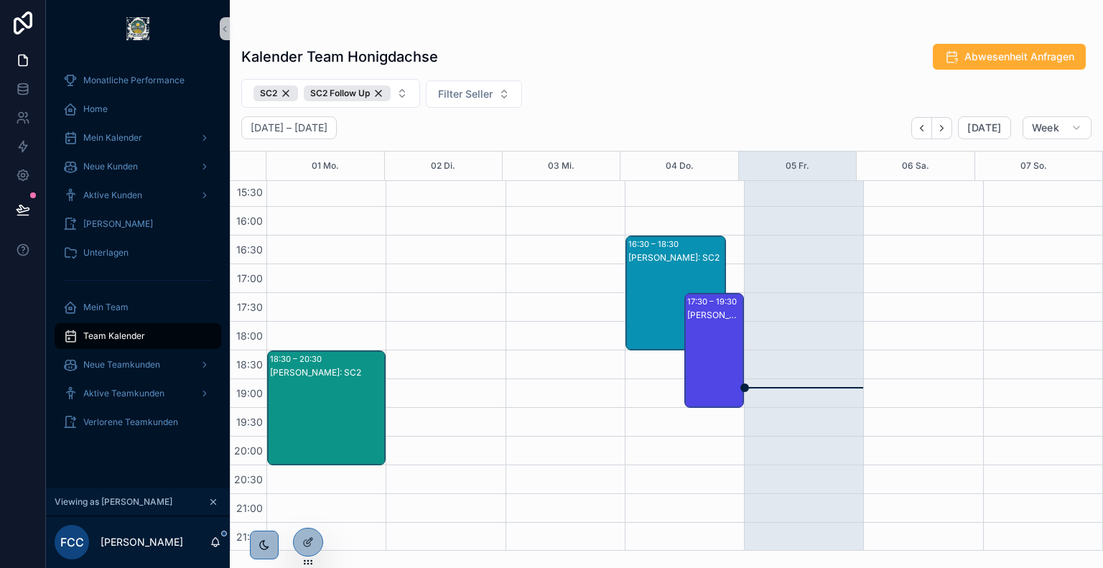
click at [707, 340] on div "Frederic Leißring: SC2" at bounding box center [714, 365] width 55 height 112
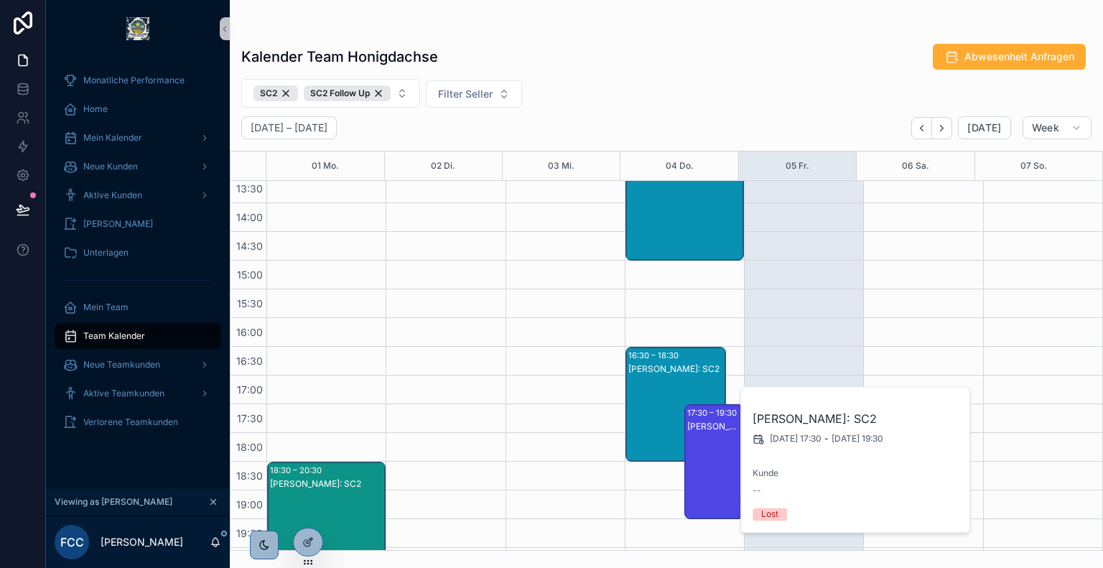
scroll to position [437, 0]
click at [666, 365] on div "Jose Rubiano Mora: SC2" at bounding box center [676, 369] width 96 height 11
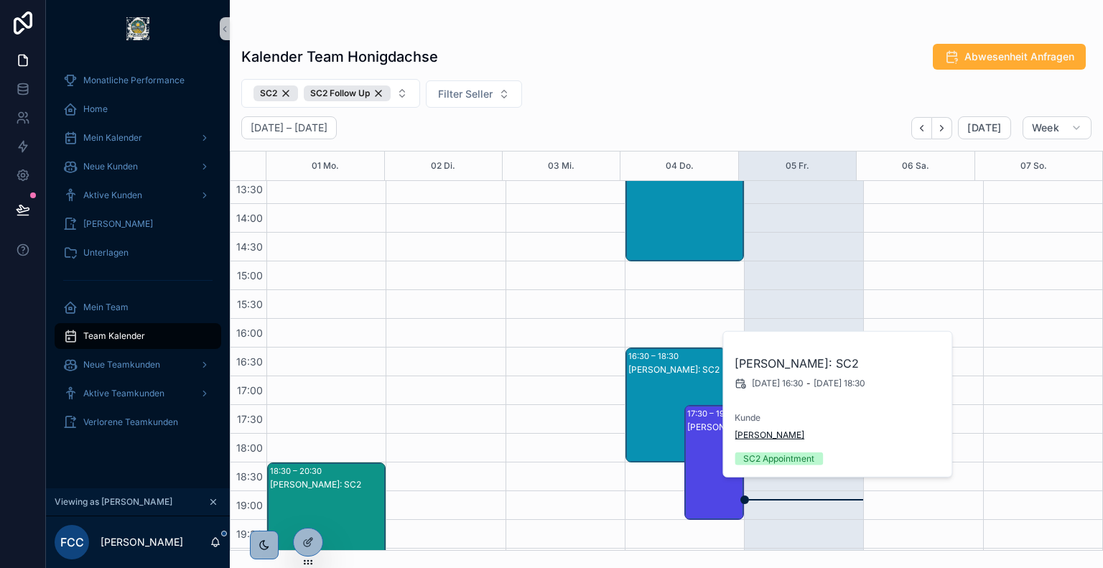
click at [745, 432] on span "Florian Seel" at bounding box center [770, 434] width 70 height 11
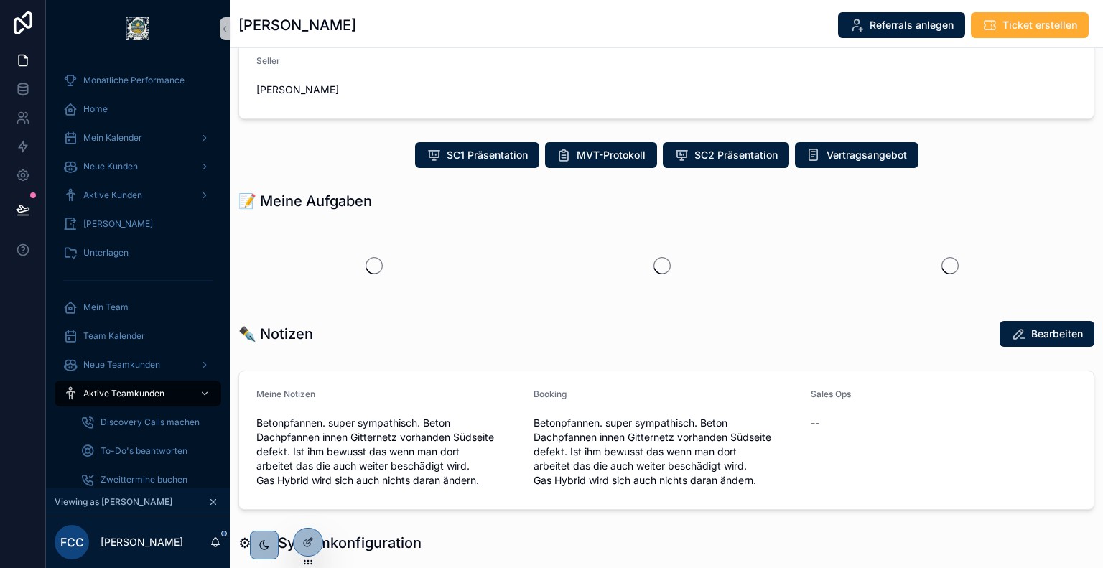
scroll to position [247, 0]
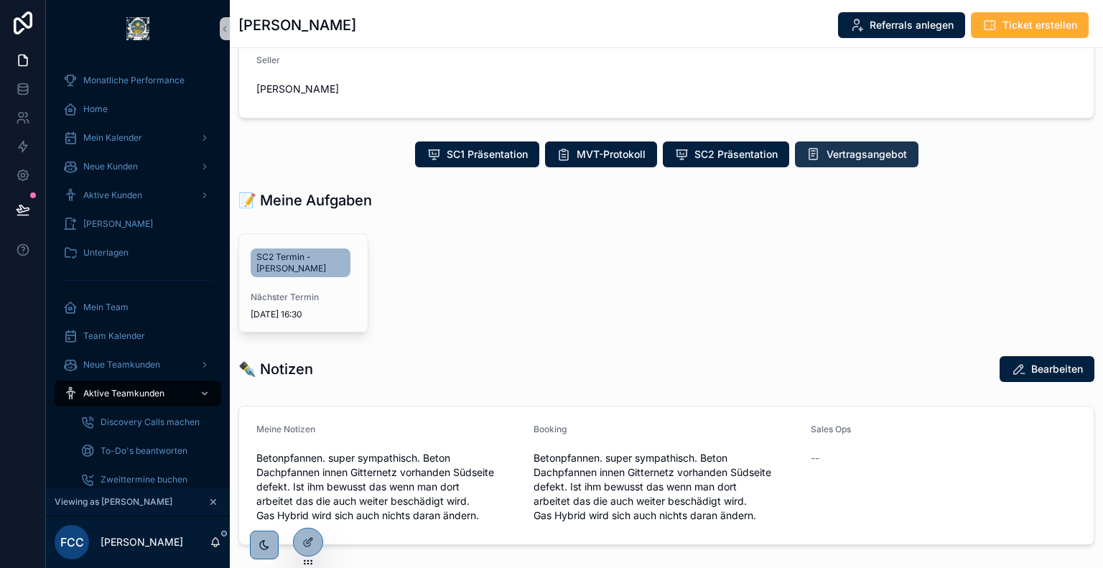
click at [861, 162] on span "Vertragsangebot" at bounding box center [866, 154] width 80 height 14
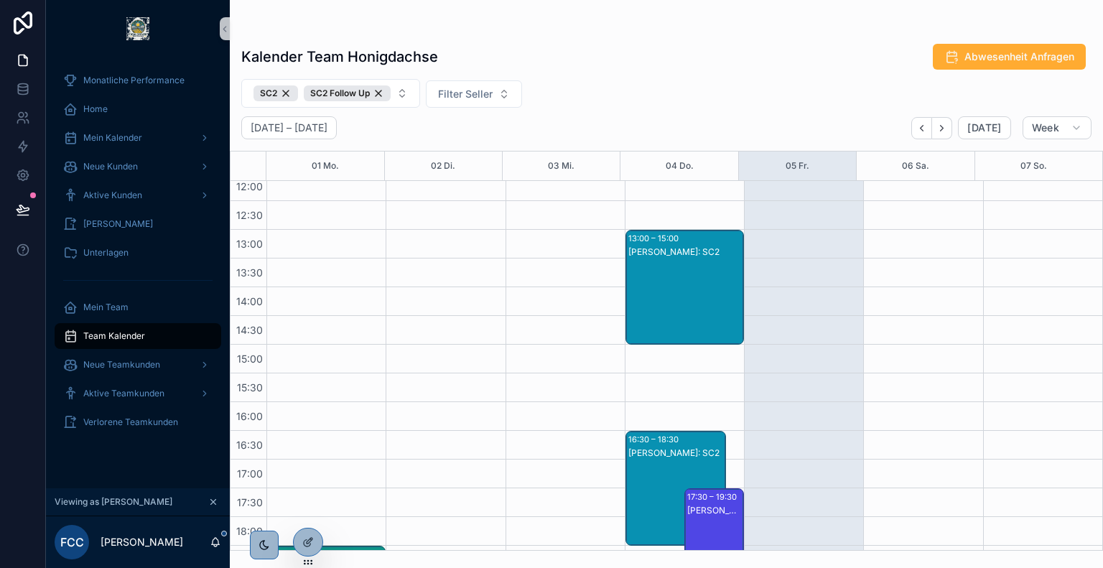
scroll to position [549, 0]
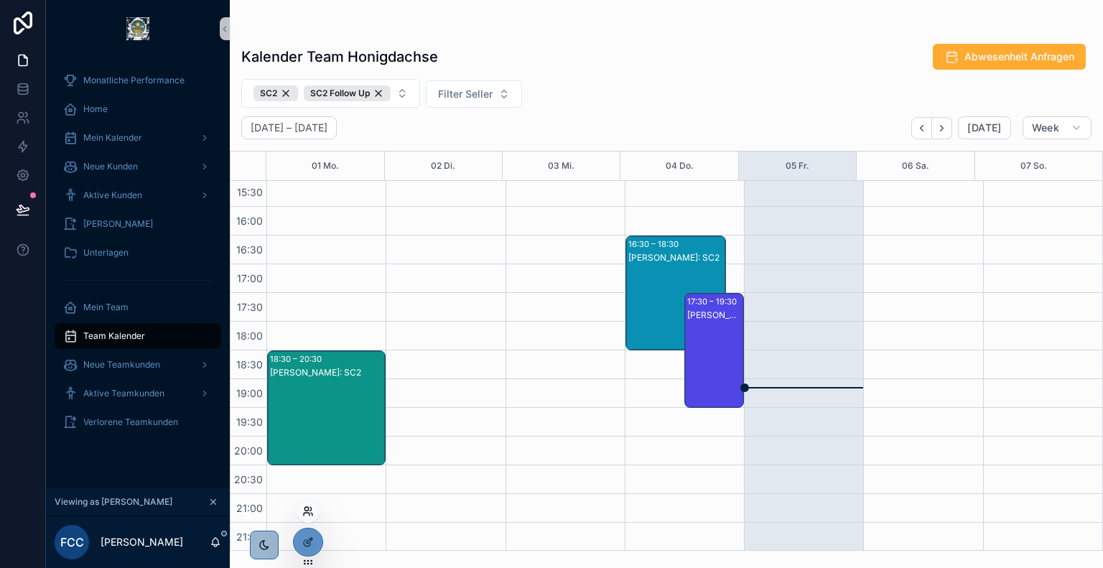
click at [307, 513] on icon at bounding box center [307, 510] width 11 height 11
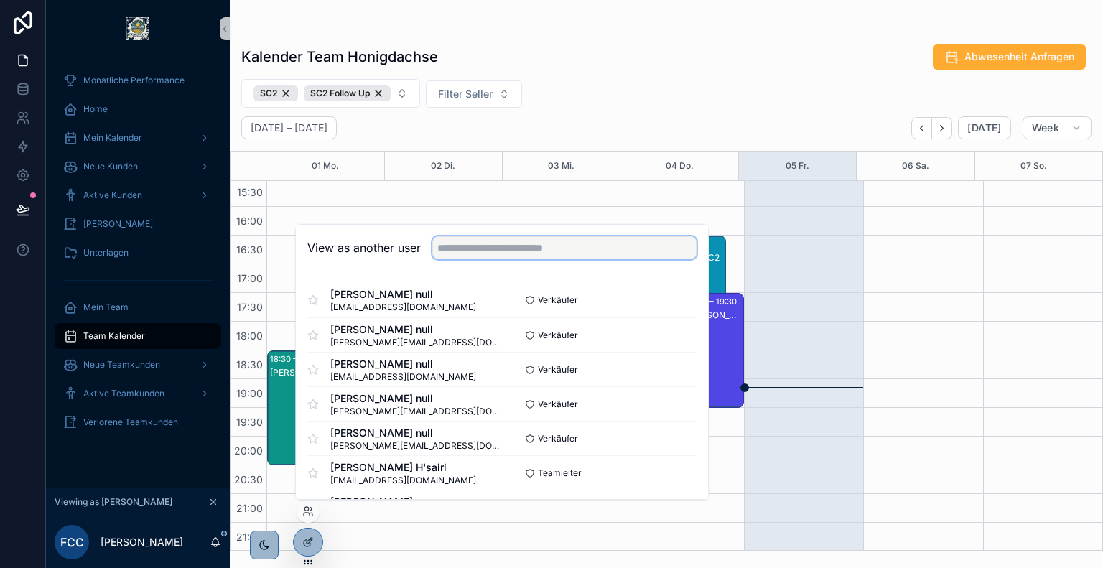
click at [502, 256] on input "text" at bounding box center [564, 247] width 264 height 23
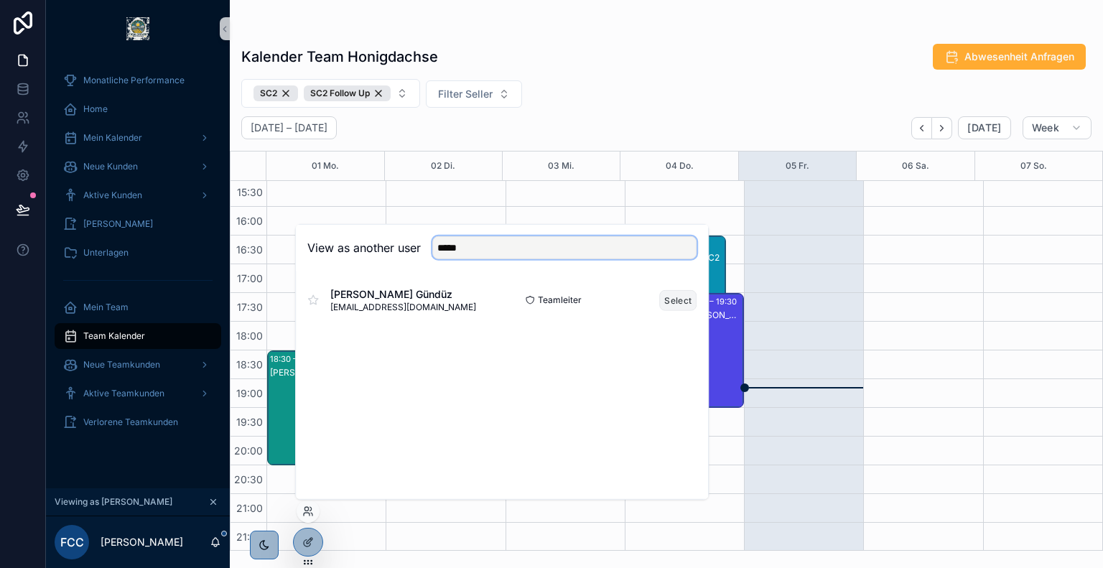
type input "*****"
click at [673, 297] on button "Select" at bounding box center [677, 299] width 37 height 21
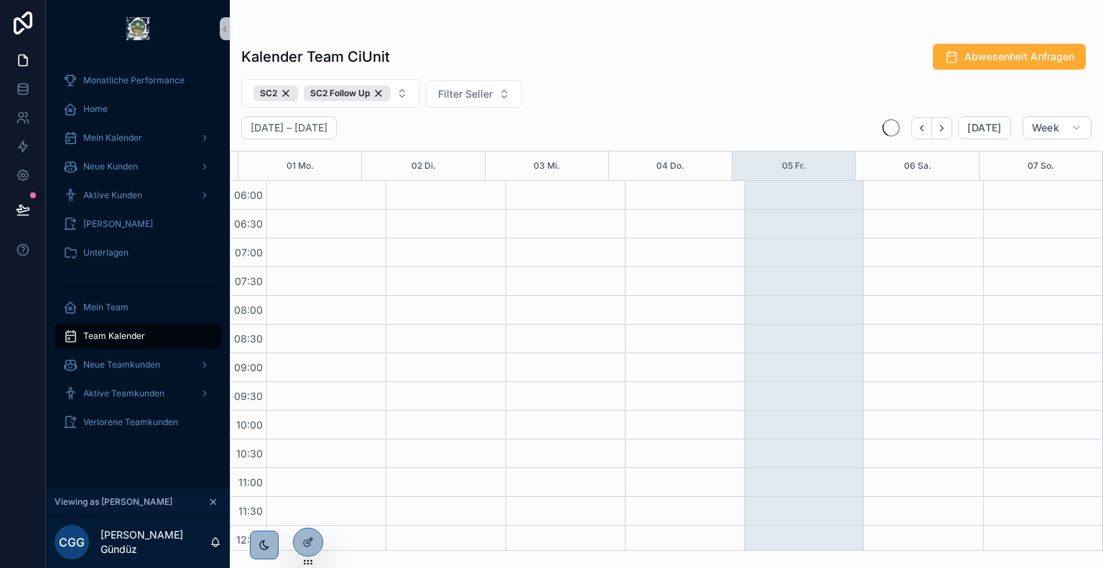
scroll to position [345, 0]
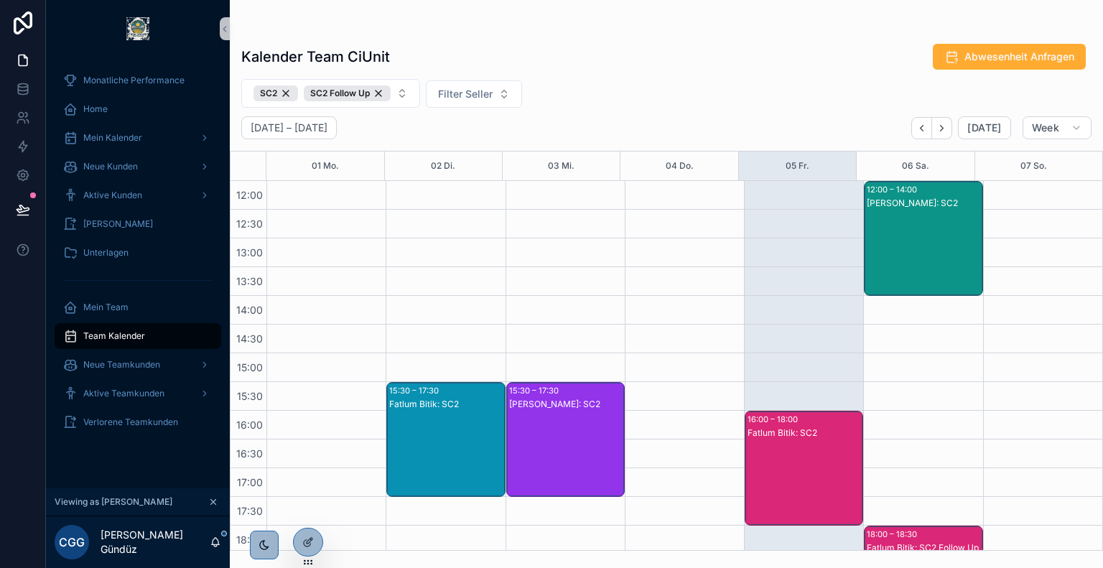
click at [722, 65] on div "Kalender Team CiUnit Abwesenheit Anfragen" at bounding box center [666, 56] width 850 height 27
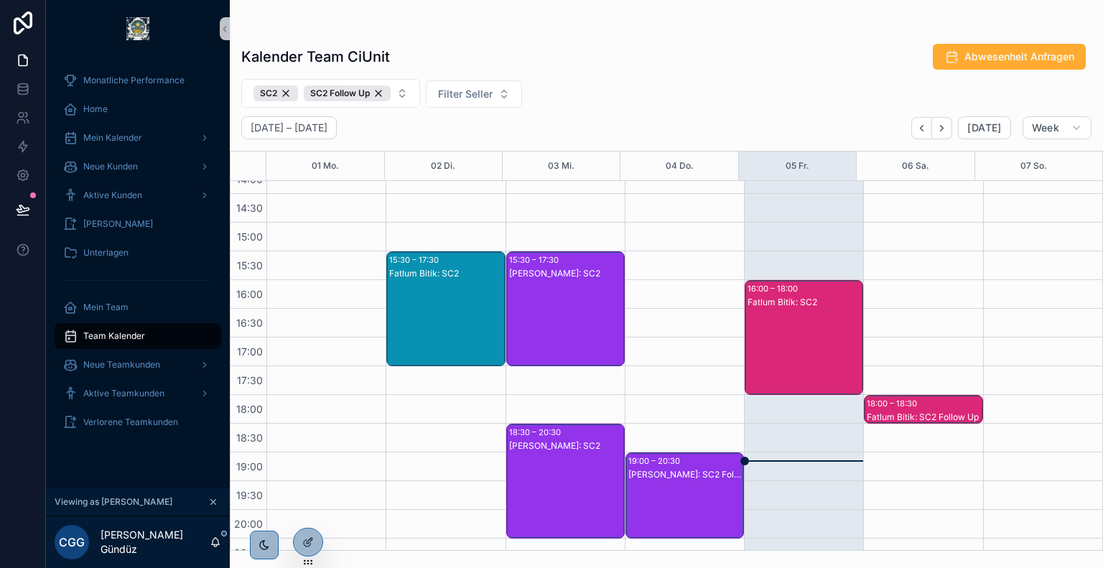
scroll to position [250, 0]
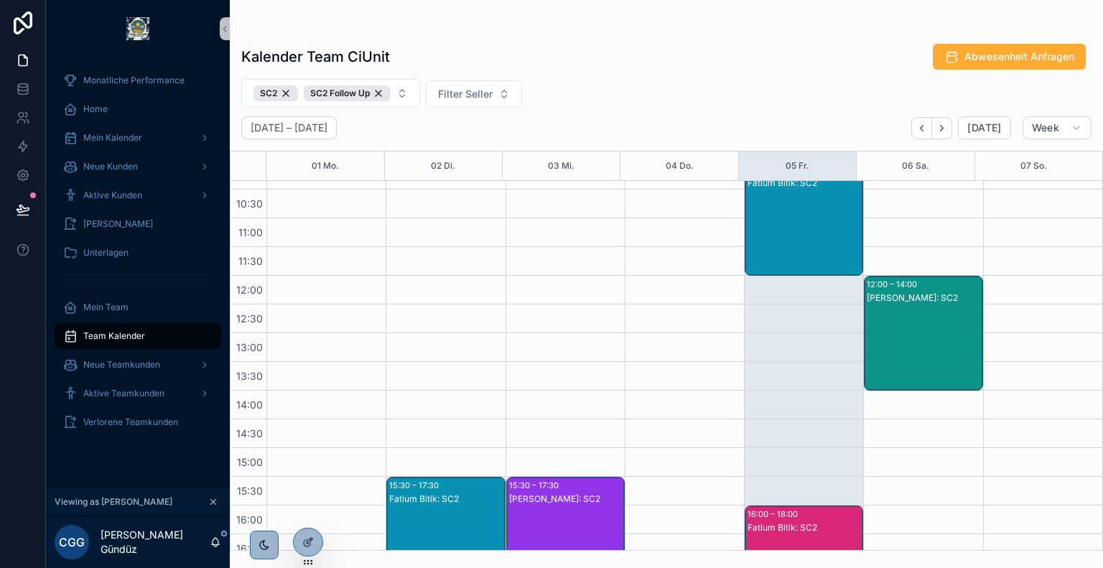
click at [921, 309] on div "[PERSON_NAME]: SC2" at bounding box center [924, 348] width 114 height 112
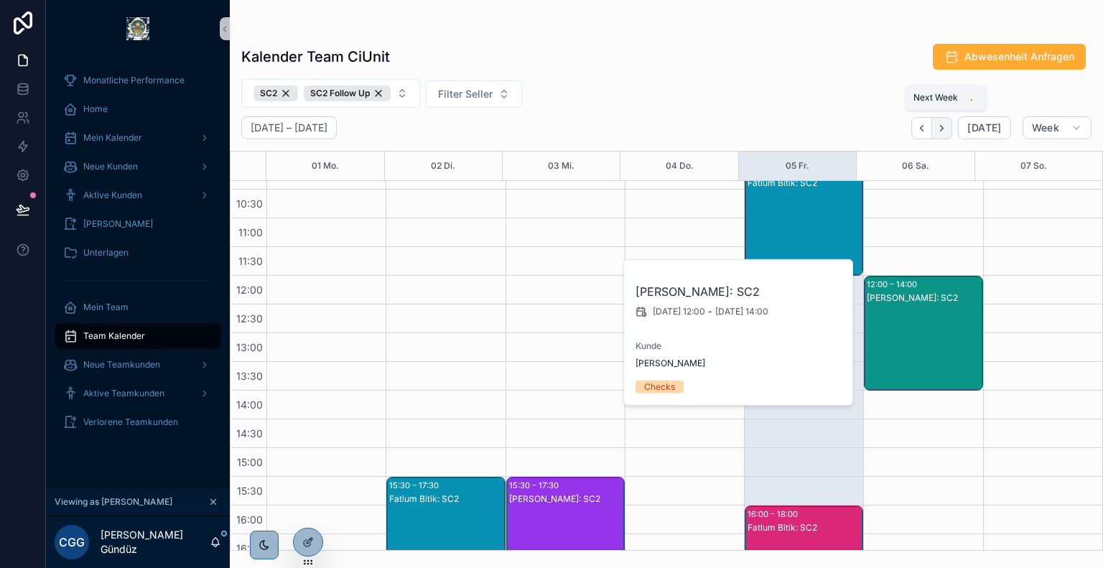
click at [947, 131] on icon "Next" at bounding box center [941, 128] width 11 height 11
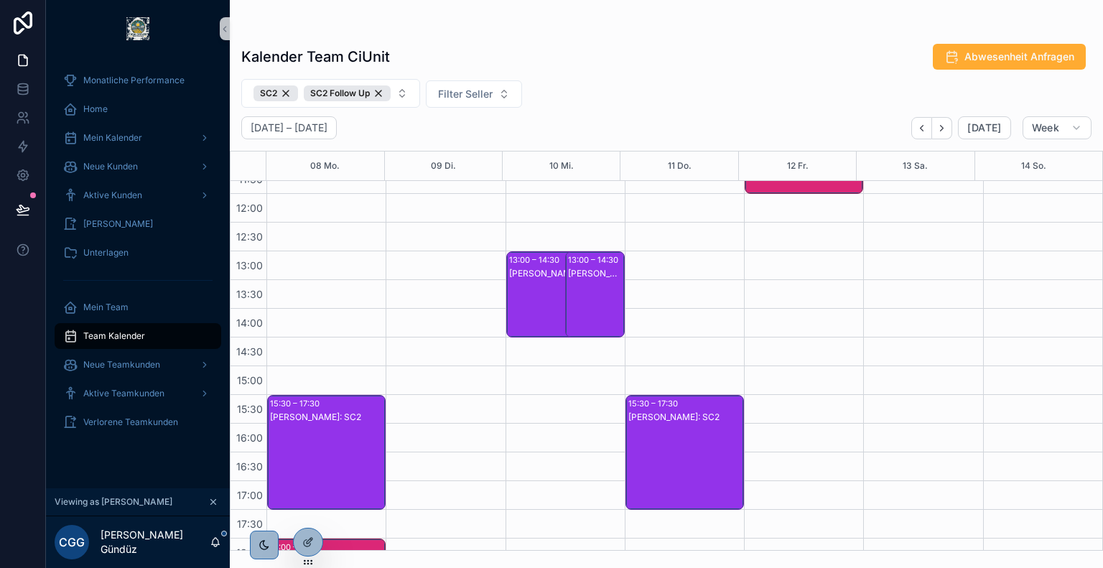
scroll to position [332, 0]
click at [592, 275] on div "André Formella: SC2 Follow Up" at bounding box center [595, 272] width 55 height 11
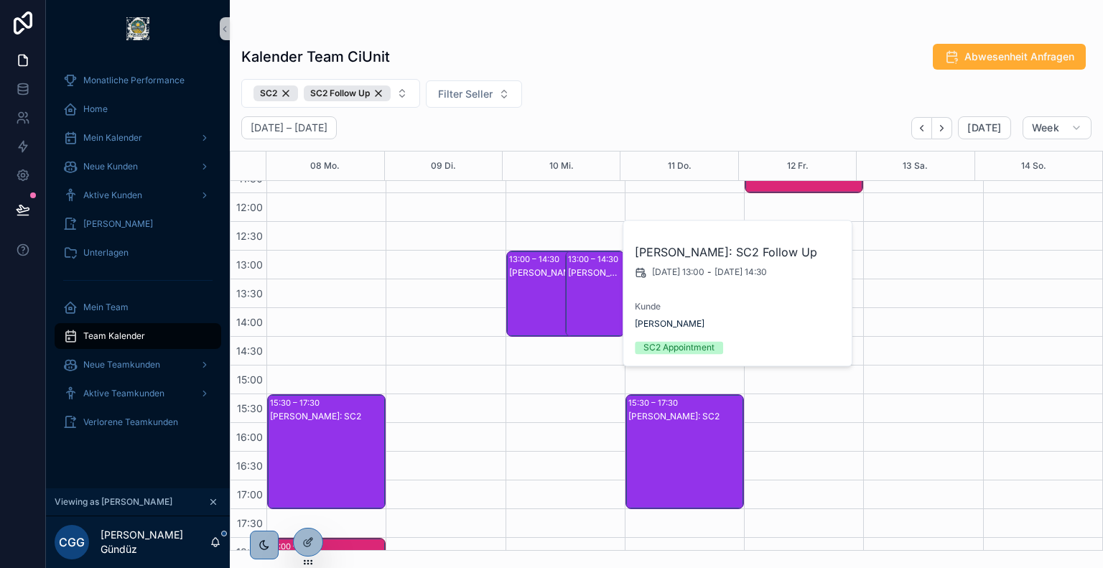
click at [544, 279] on div "André Formella: SC2 Follow Up" at bounding box center [557, 307] width 96 height 83
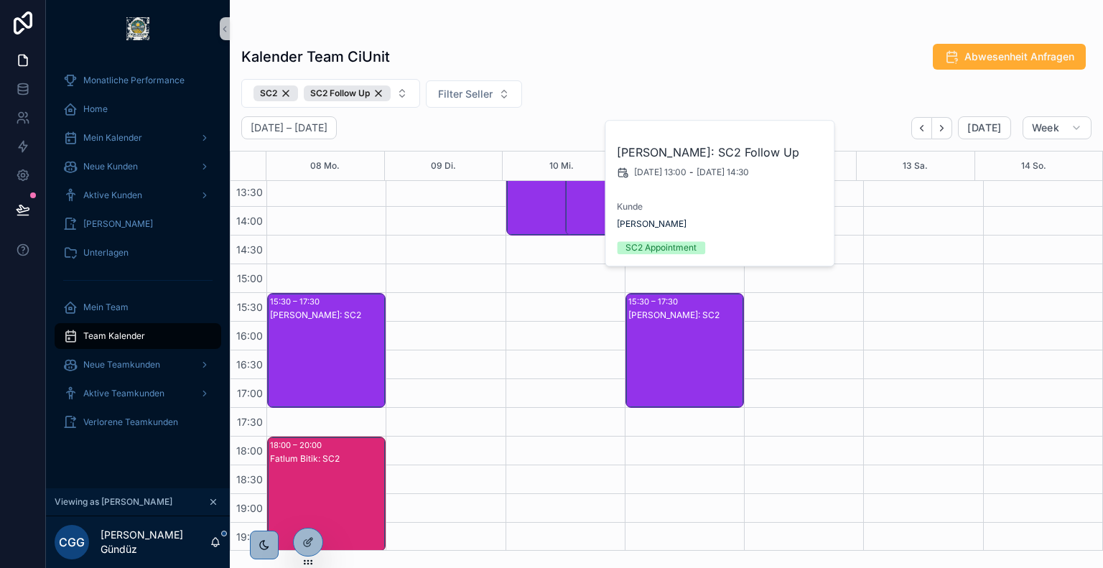
scroll to position [435, 0]
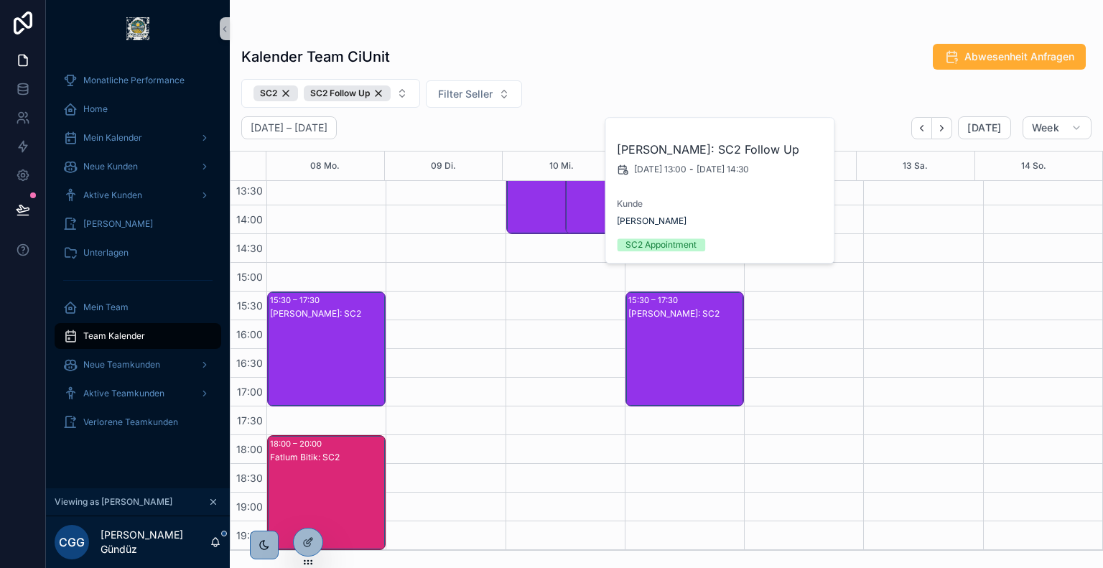
click at [651, 320] on div "André Formella: SC2" at bounding box center [685, 363] width 114 height 112
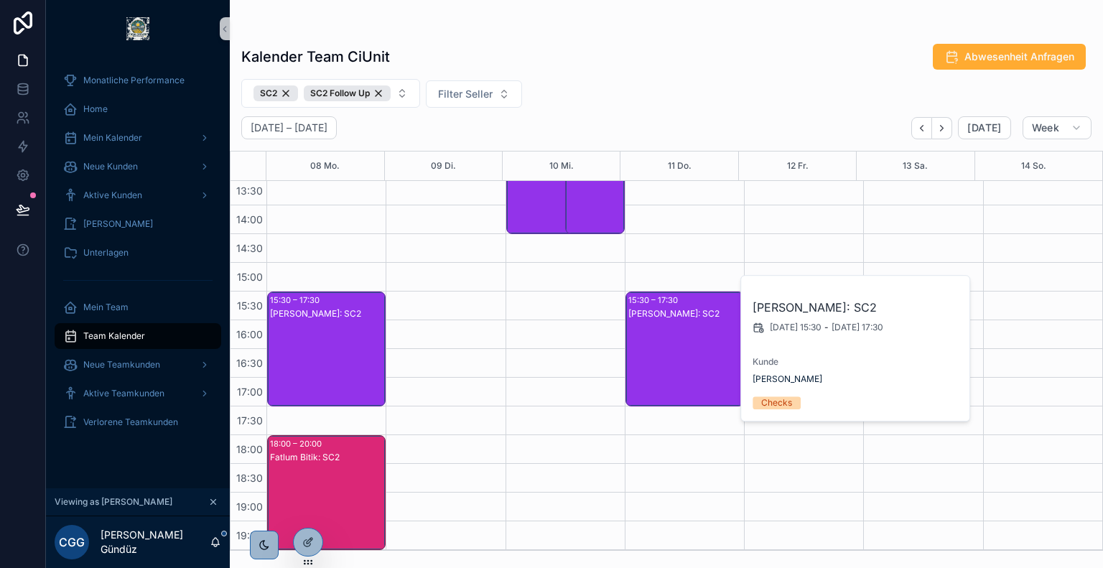
click at [293, 329] on div "André Formella: SC2" at bounding box center [327, 363] width 114 height 112
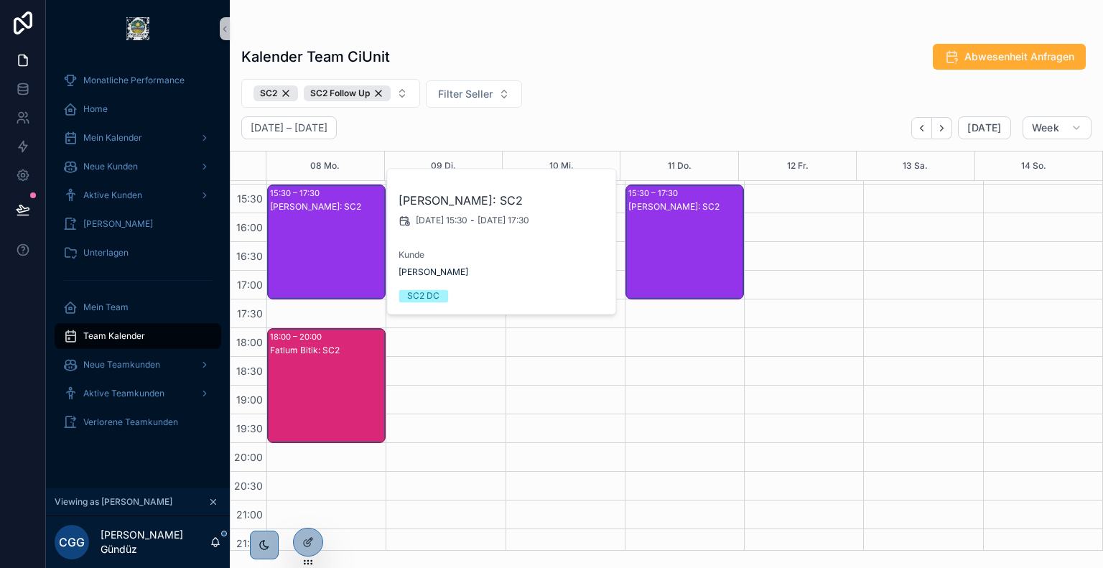
click at [310, 367] on div "Fatlum Bitik: SC2" at bounding box center [327, 400] width 114 height 112
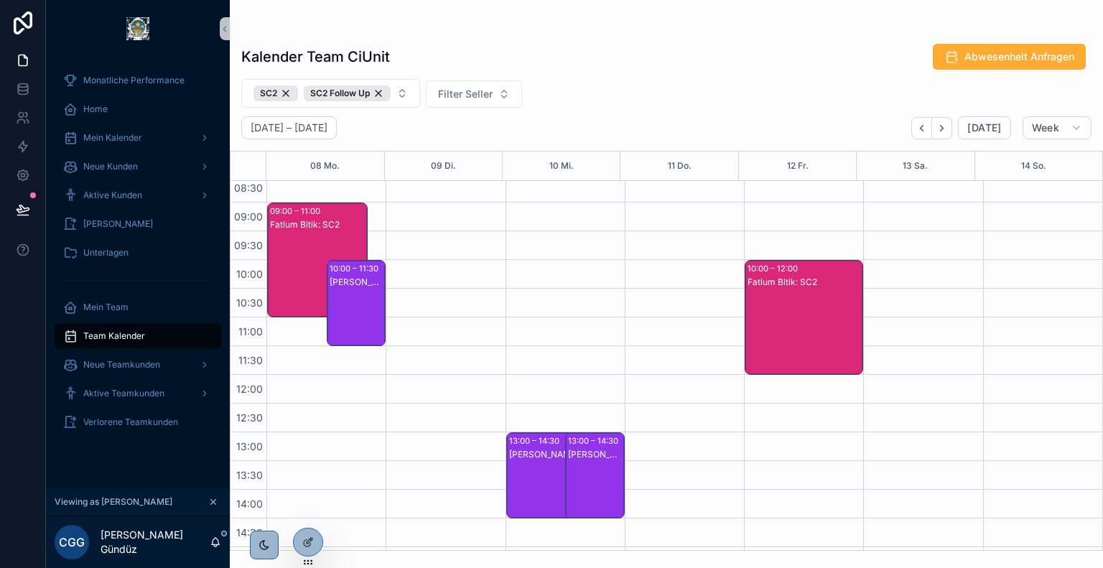
scroll to position [146, 0]
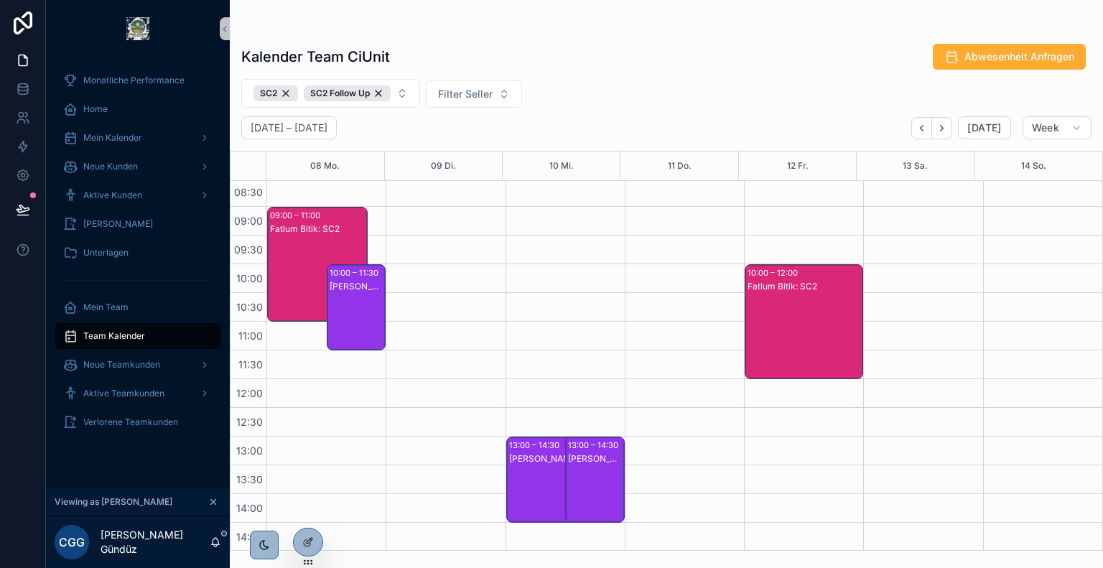
click at [775, 302] on div "Fatlum Bitik: SC2" at bounding box center [804, 336] width 114 height 112
click at [309, 230] on div "Fatlum Bitik: SC2" at bounding box center [318, 228] width 96 height 11
click at [351, 293] on div "André Formella: SC2 Follow Up" at bounding box center [357, 321] width 55 height 83
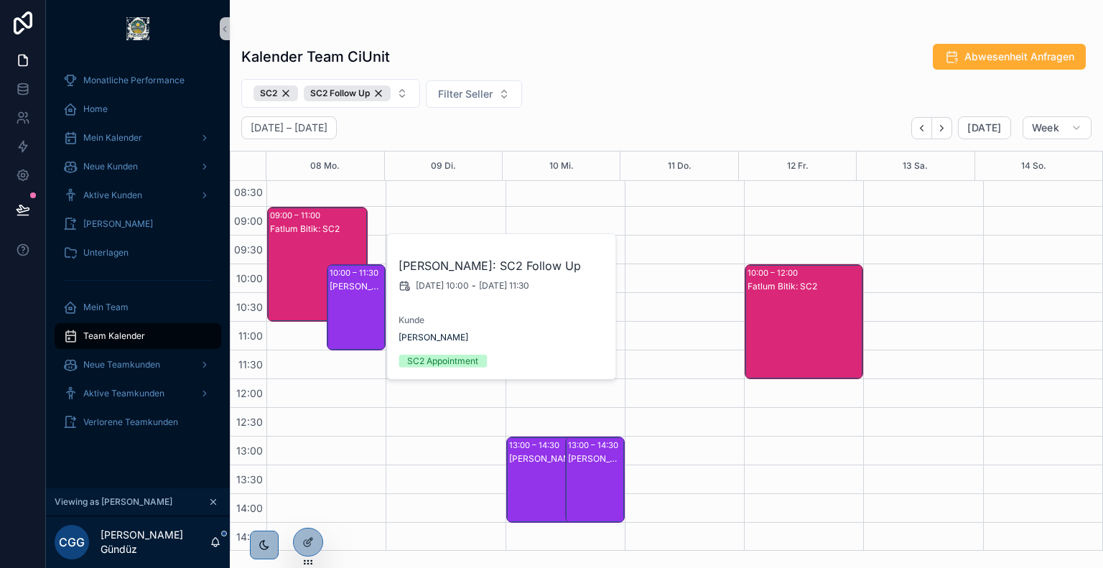
click at [336, 255] on div "Fatlum Bitik: SC2" at bounding box center [318, 279] width 96 height 112
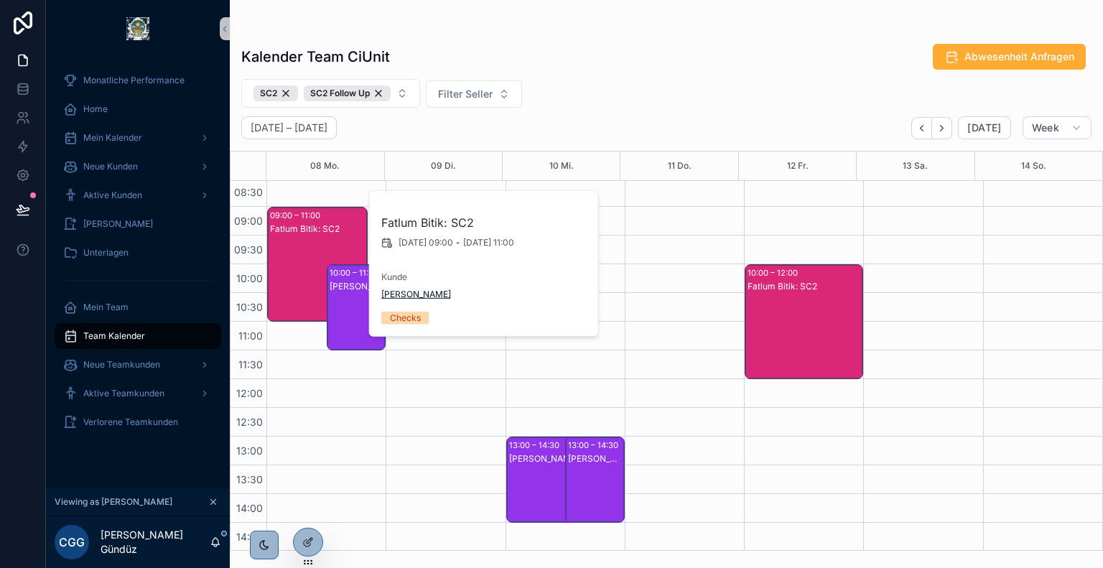
click at [389, 294] on span "Dieter Vetter" at bounding box center [416, 294] width 70 height 11
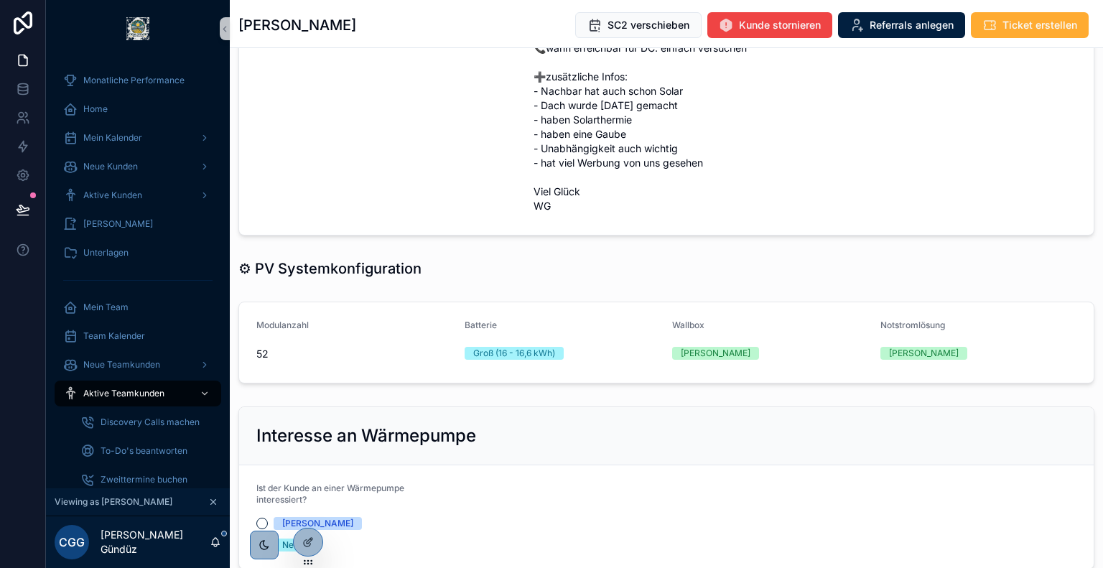
scroll to position [966, 0]
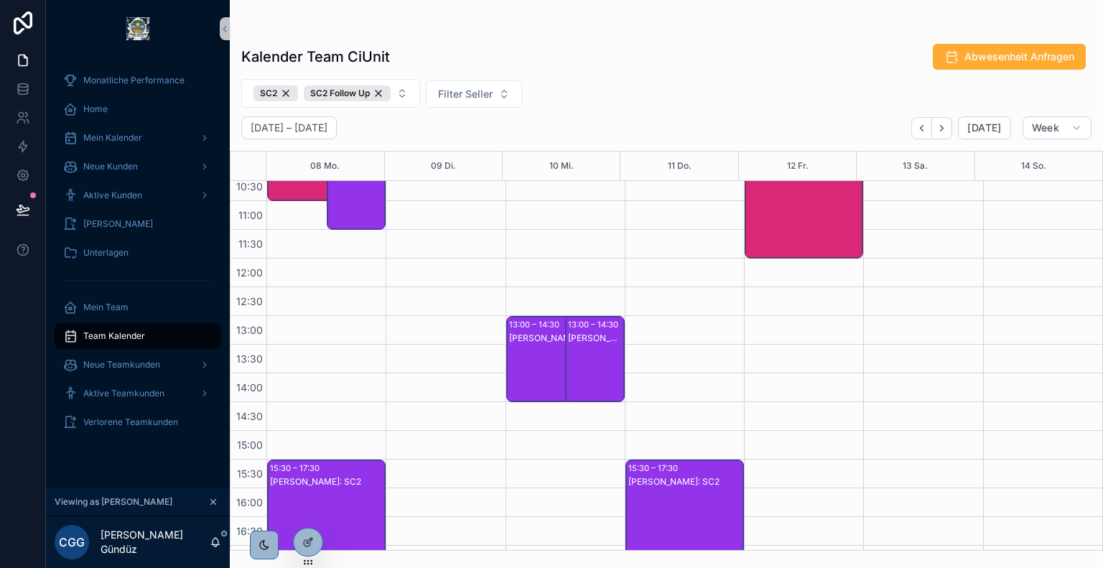
scroll to position [270, 0]
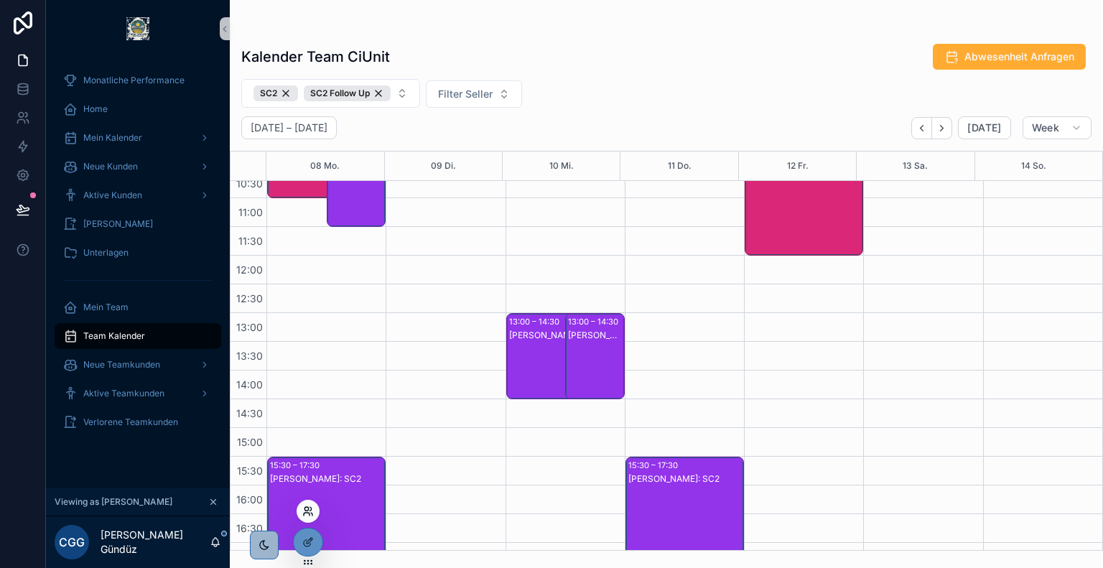
click at [309, 508] on icon at bounding box center [307, 510] width 11 height 11
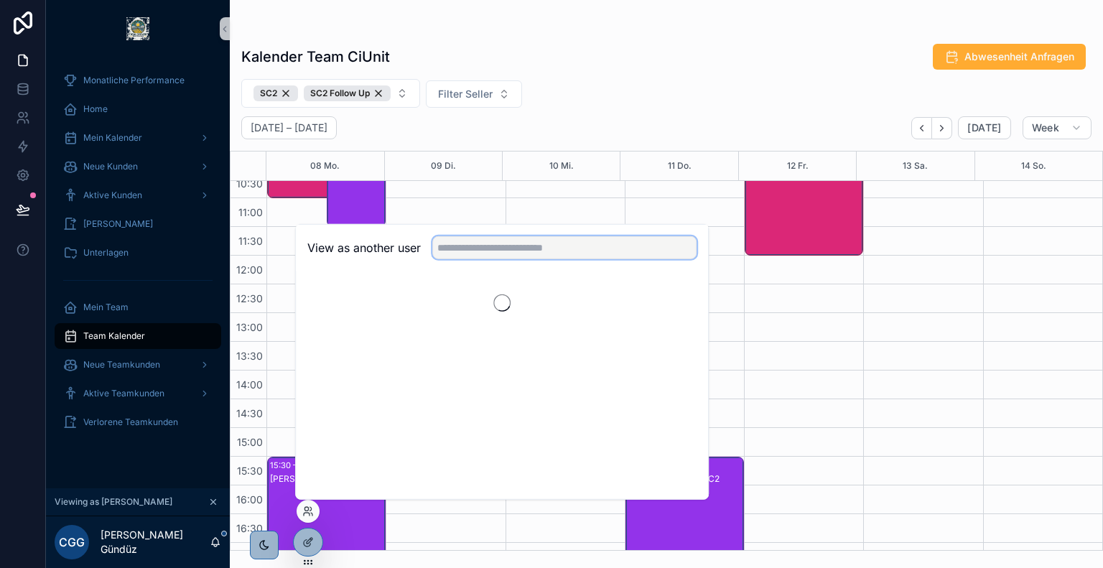
click at [511, 254] on input "text" at bounding box center [564, 247] width 264 height 23
type input "********"
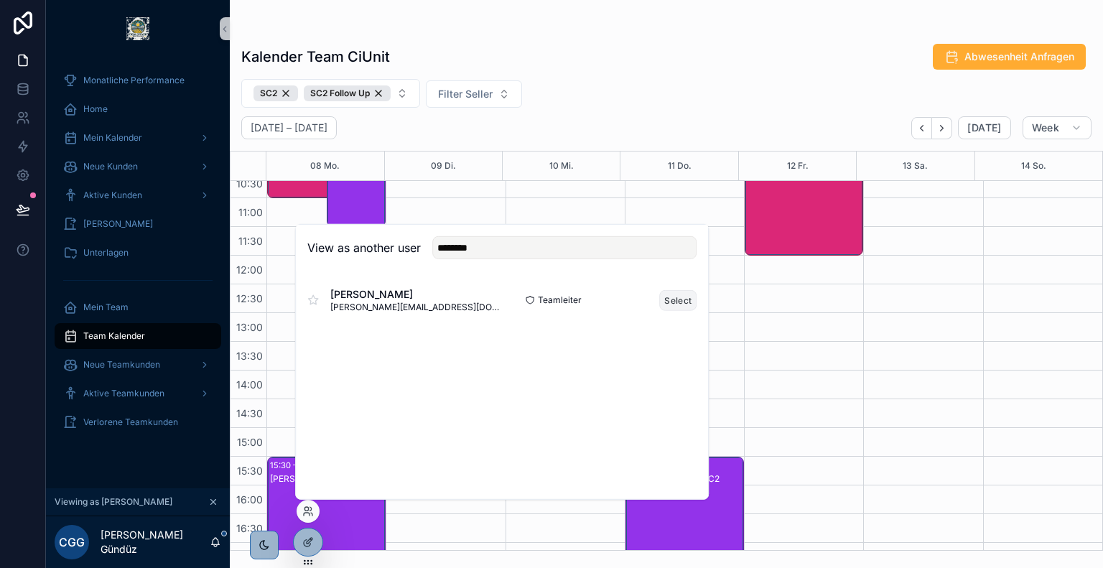
click at [677, 295] on button "Select" at bounding box center [677, 299] width 37 height 21
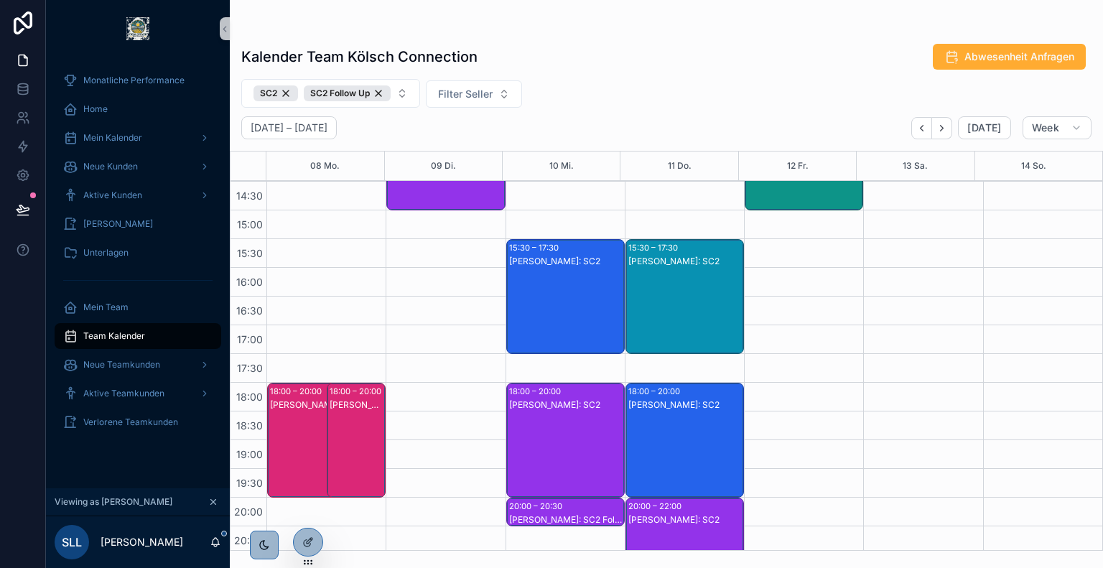
scroll to position [505, 0]
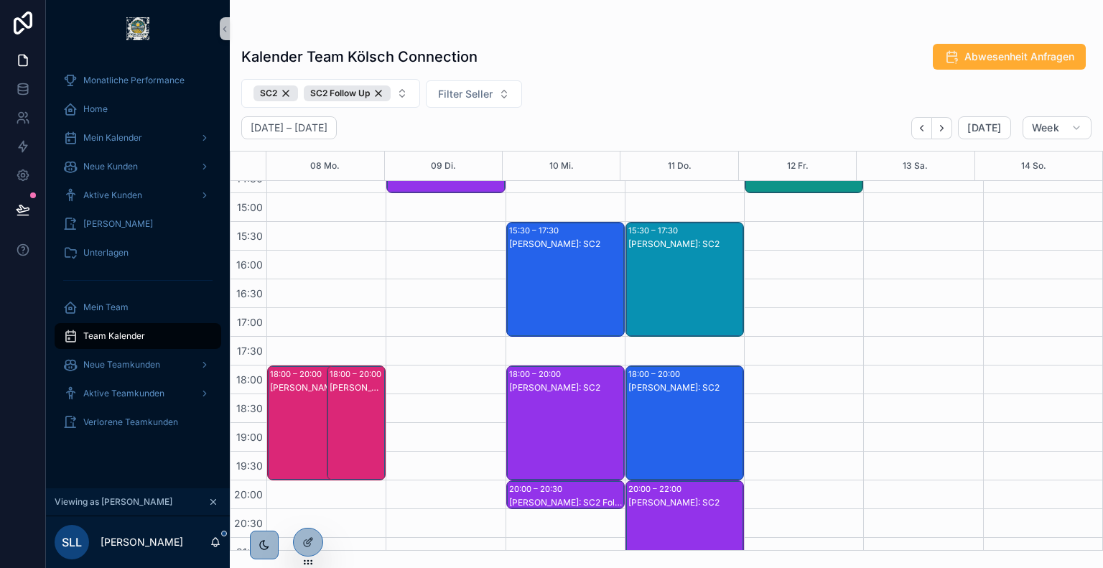
click at [661, 406] on div "[PERSON_NAME]: SC2" at bounding box center [685, 437] width 114 height 112
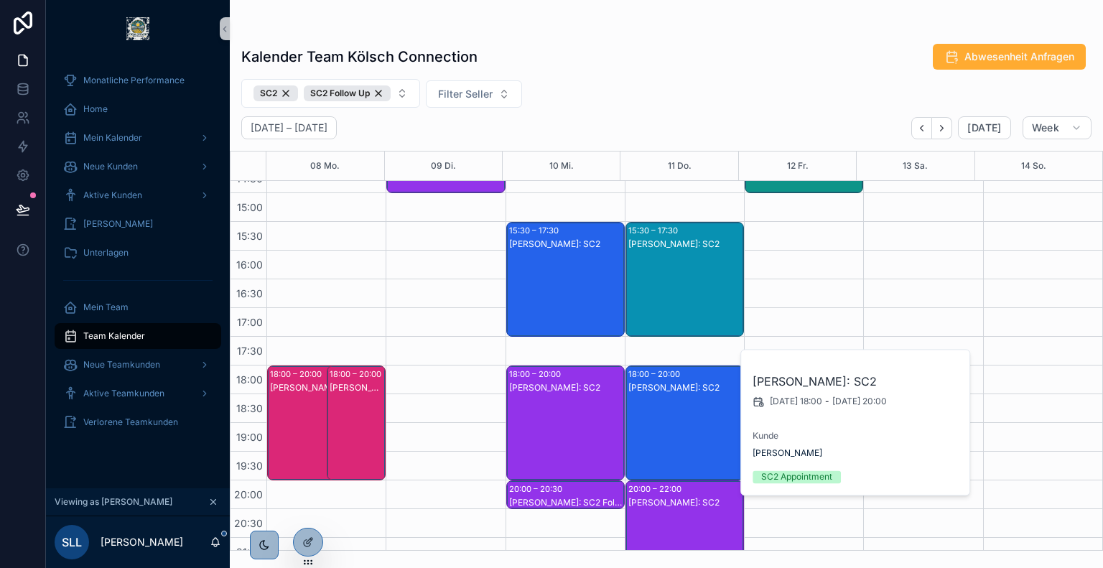
click at [567, 286] on div "[PERSON_NAME]: SC2" at bounding box center [566, 294] width 114 height 112
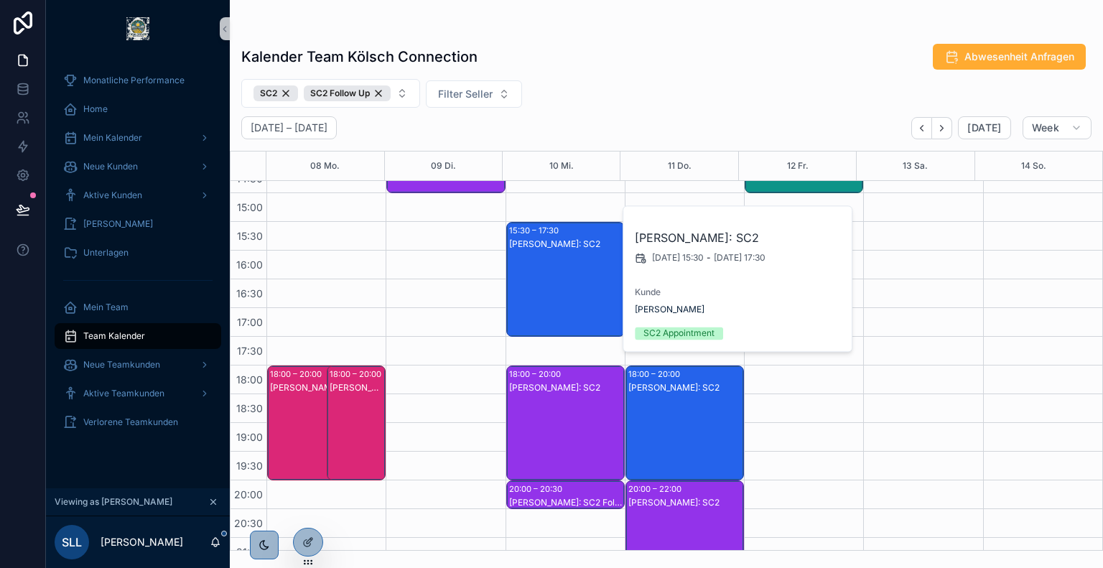
click at [342, 418] on div "[PERSON_NAME]: SC2" at bounding box center [357, 437] width 55 height 112
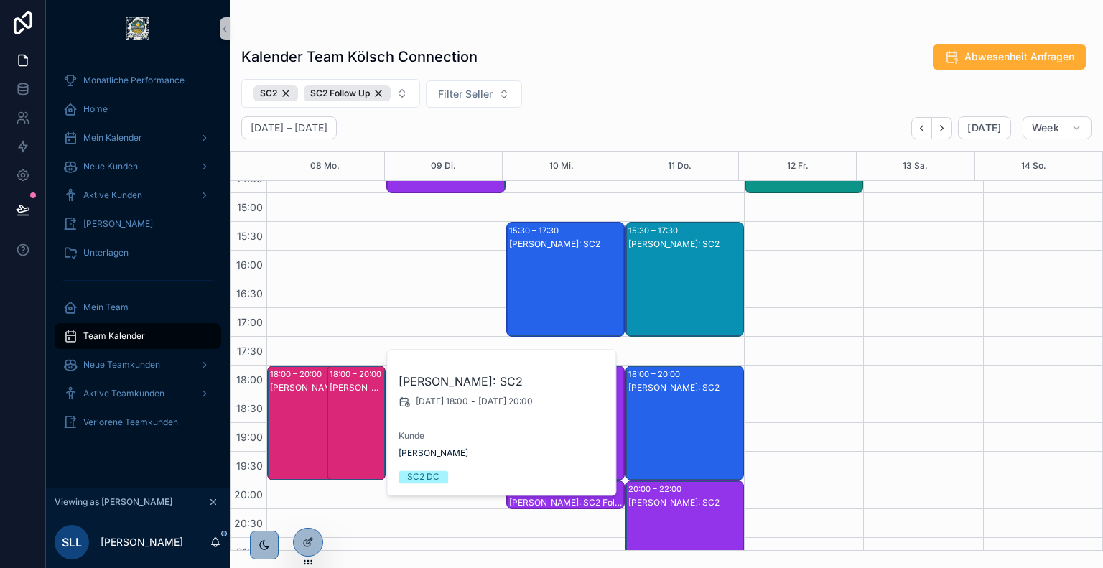
click at [301, 416] on div "[PERSON_NAME]: SC2" at bounding box center [318, 437] width 96 height 112
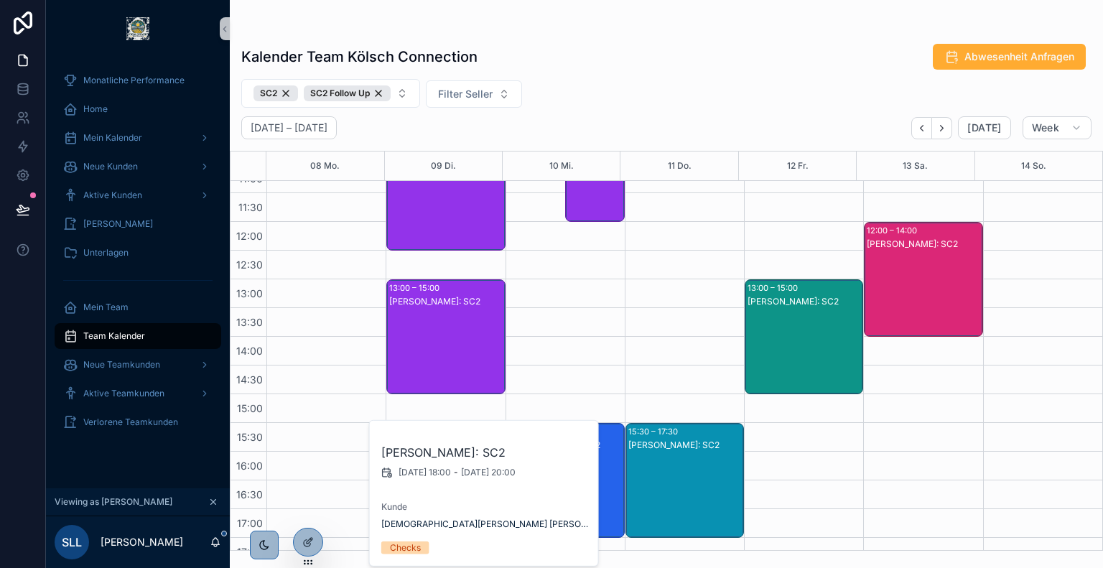
scroll to position [243, 0]
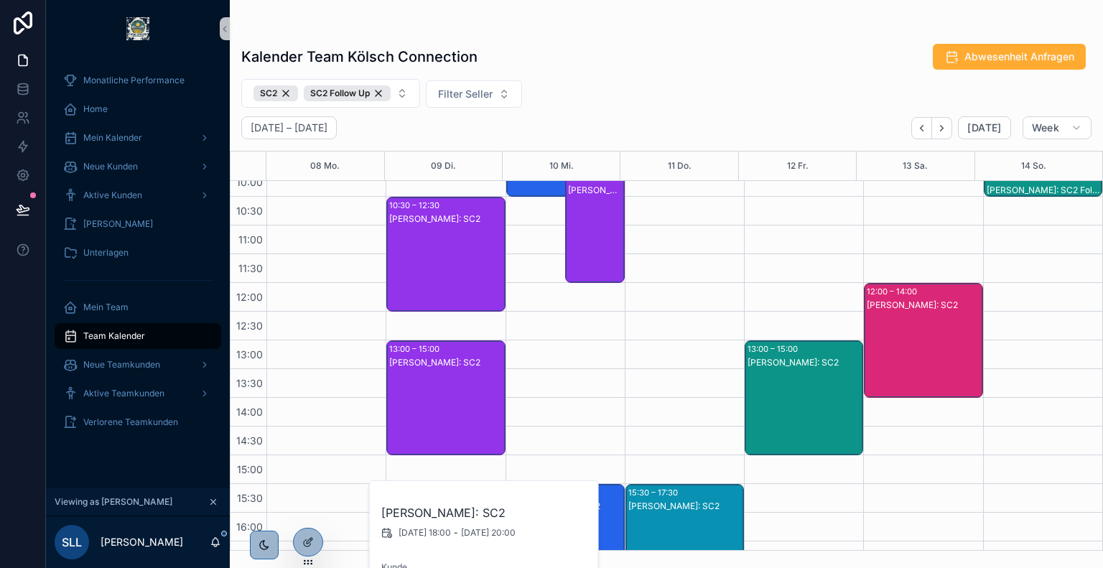
click at [416, 410] on div "[PERSON_NAME]: SC2" at bounding box center [446, 412] width 114 height 112
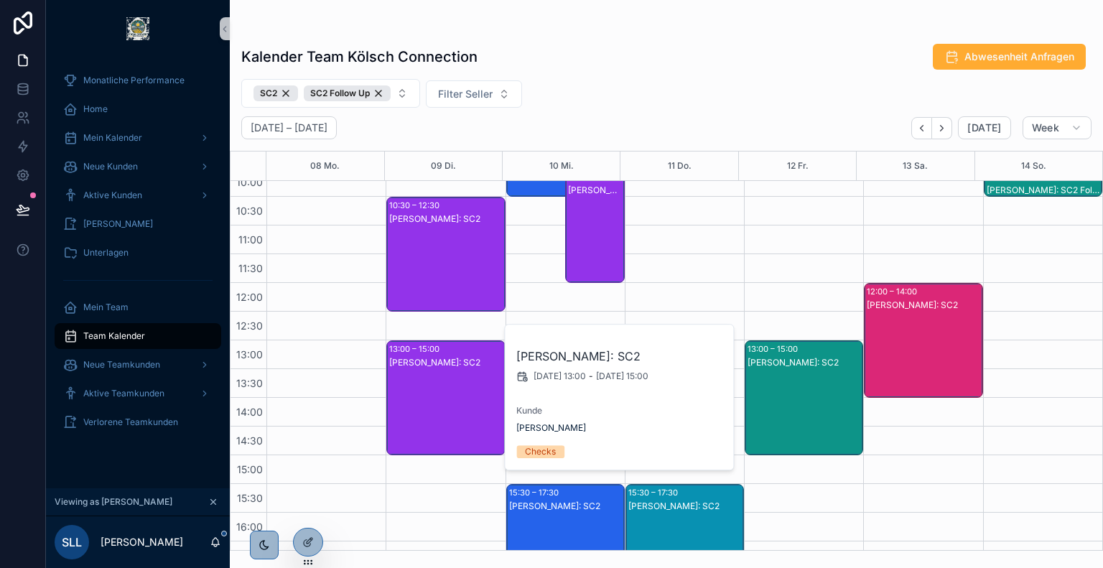
click at [453, 275] on div "[PERSON_NAME]: SC2" at bounding box center [446, 269] width 114 height 112
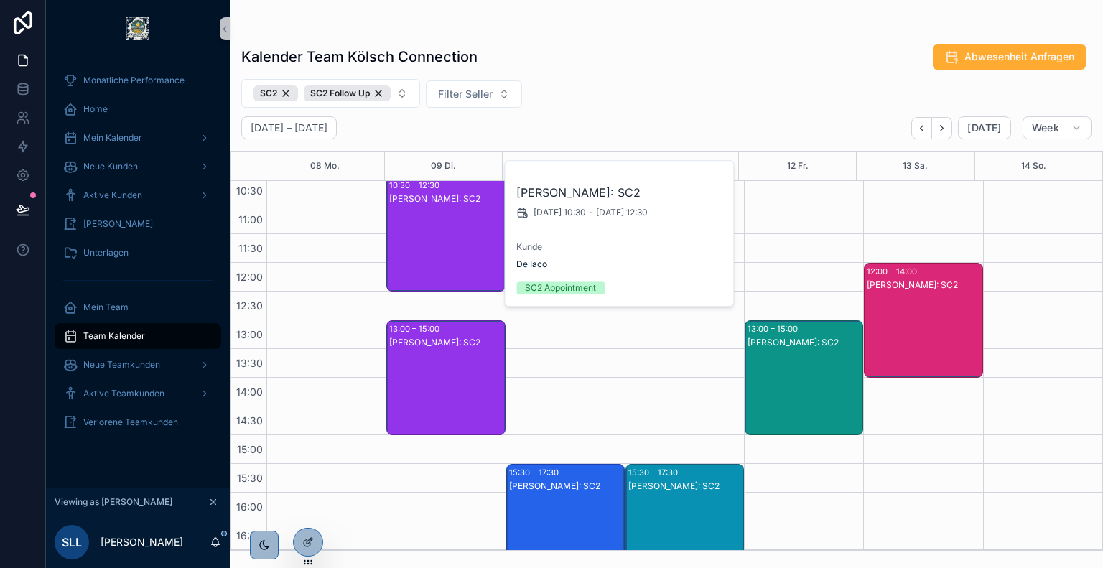
scroll to position [342, 0]
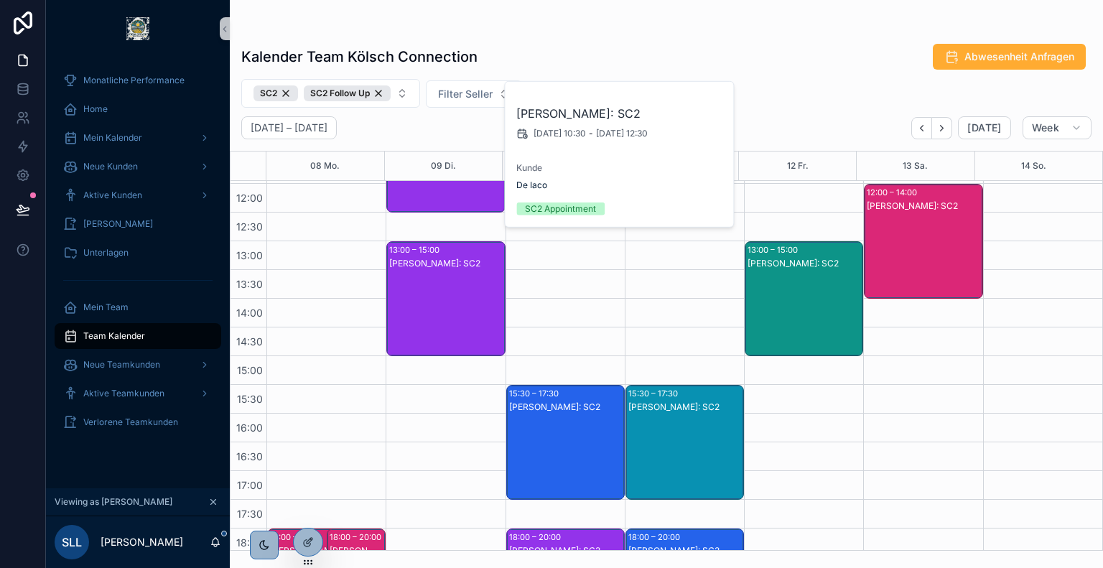
click at [928, 277] on div "[PERSON_NAME]: SC2" at bounding box center [924, 256] width 114 height 112
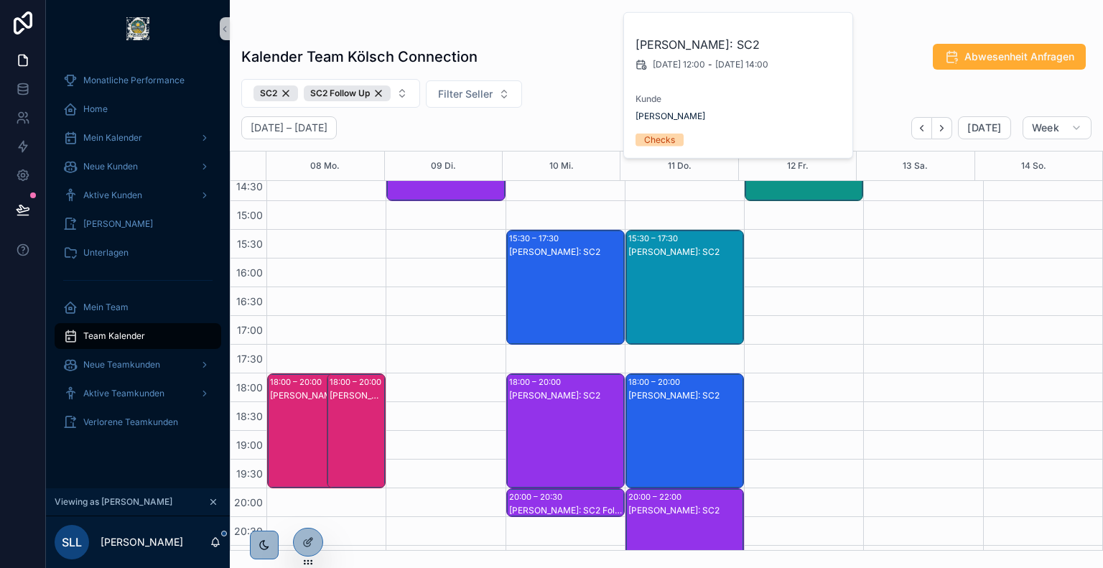
scroll to position [549, 0]
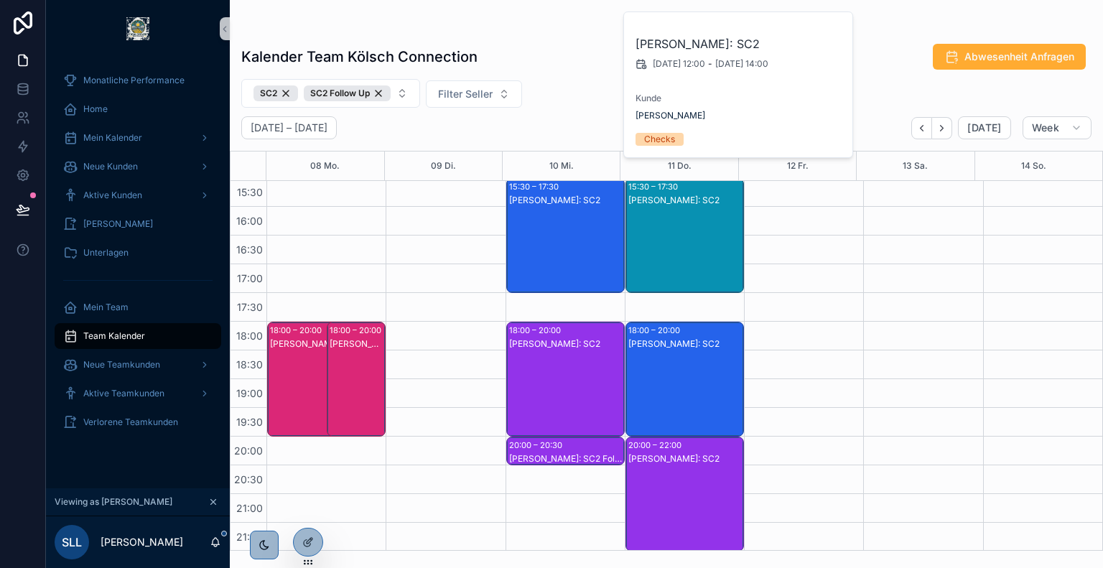
click at [666, 459] on div "[PERSON_NAME]: SC2" at bounding box center [685, 458] width 114 height 11
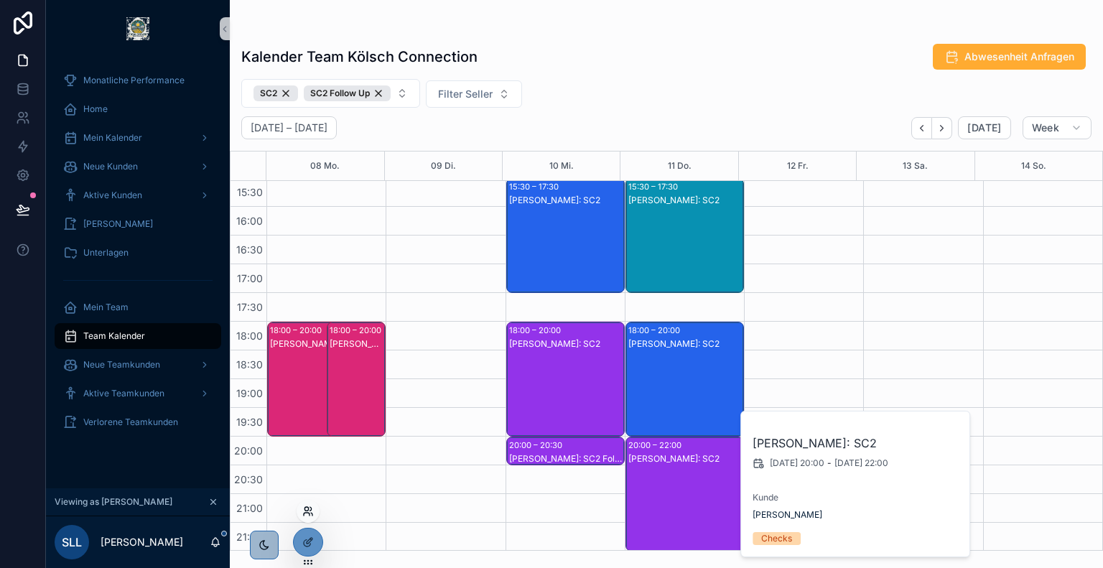
click at [309, 513] on icon at bounding box center [307, 514] width 6 height 3
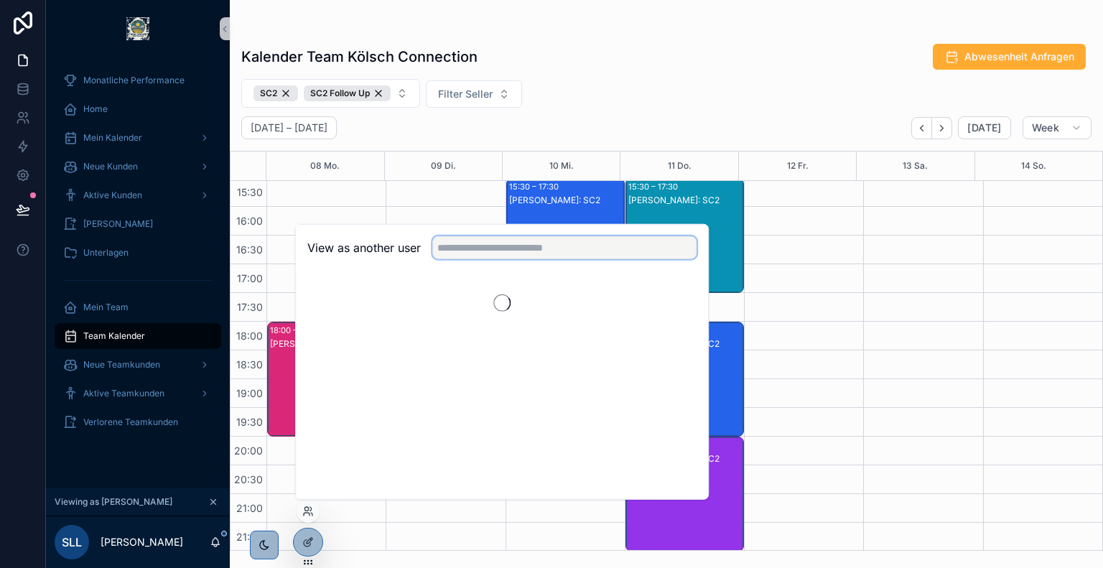
click at [557, 252] on input "text" at bounding box center [564, 247] width 264 height 23
type input "****"
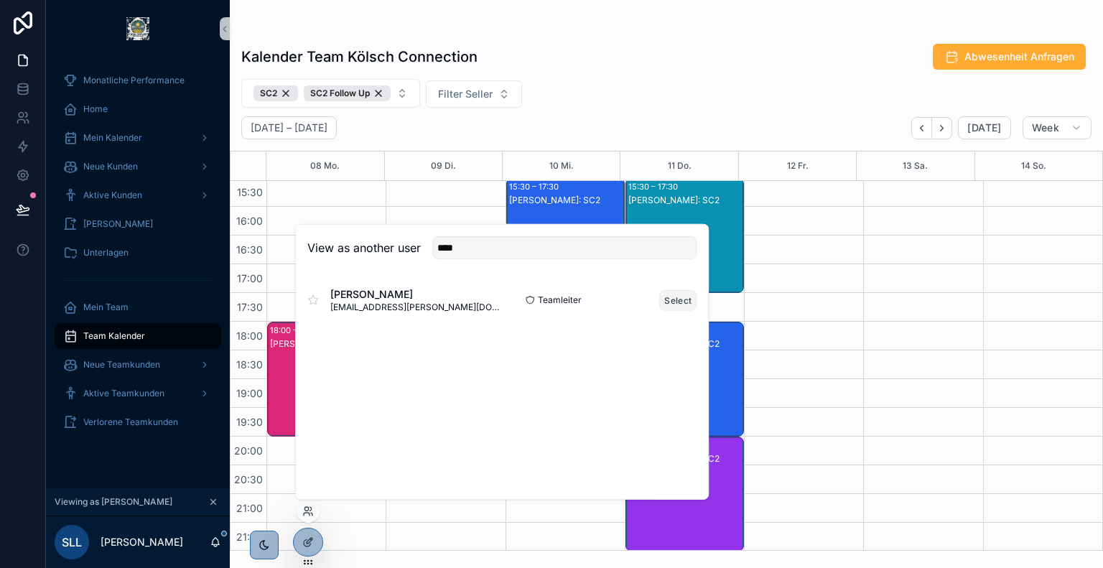
click at [676, 301] on button "Select" at bounding box center [677, 299] width 37 height 21
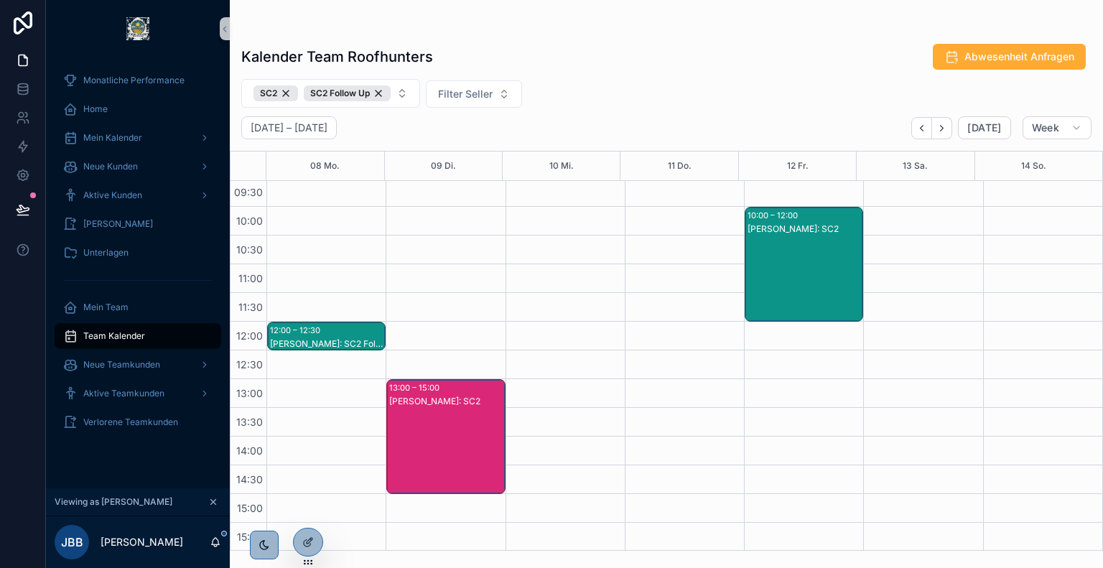
scroll to position [203, 0]
click at [818, 248] on div "[PERSON_NAME]: SC2" at bounding box center [804, 279] width 114 height 112
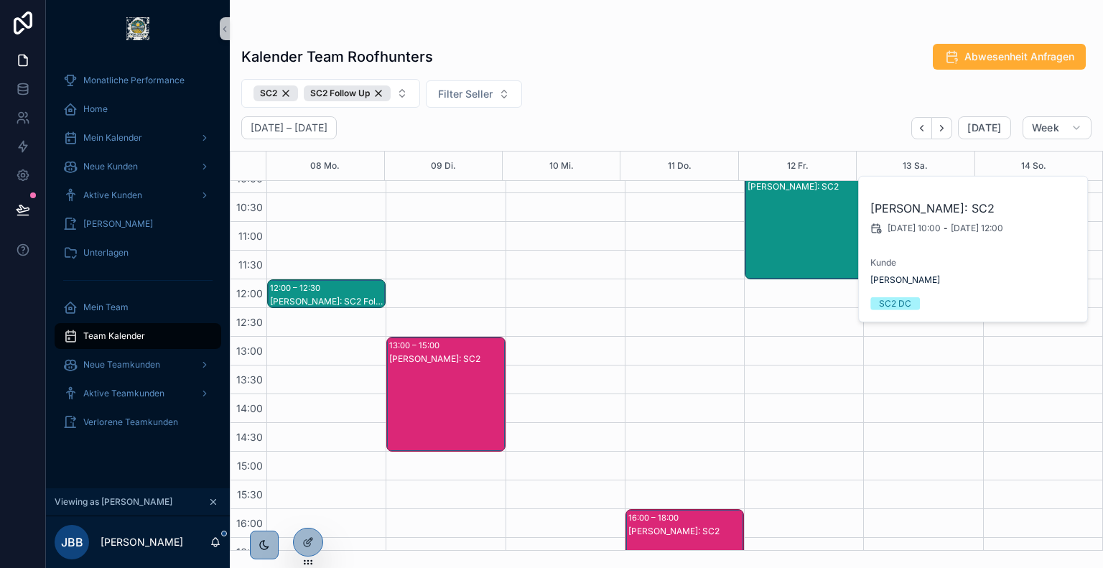
scroll to position [218, 0]
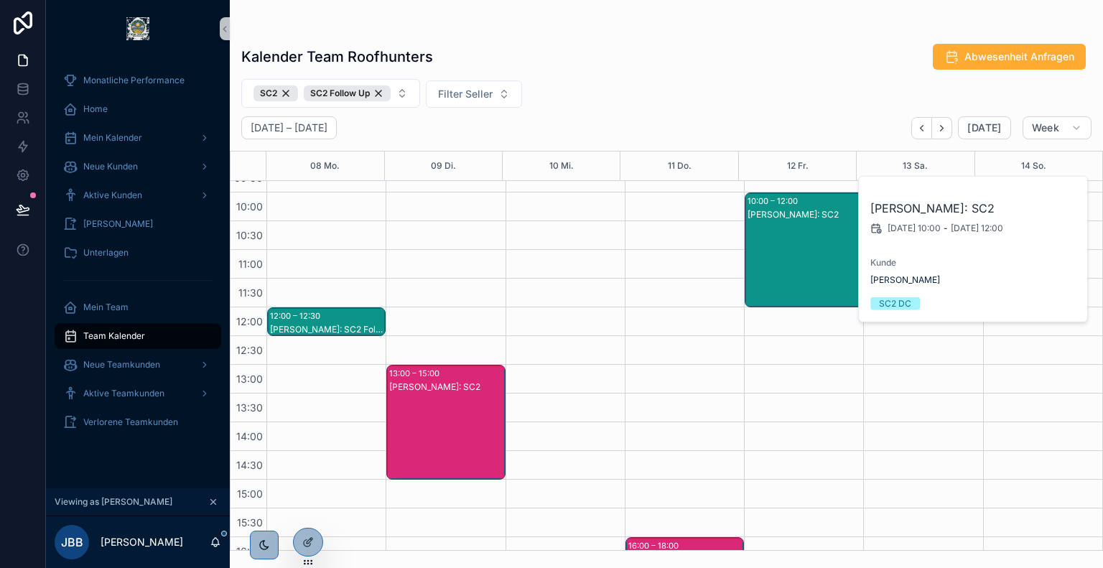
click at [318, 320] on div "12:00 – 12:30" at bounding box center [297, 316] width 54 height 14
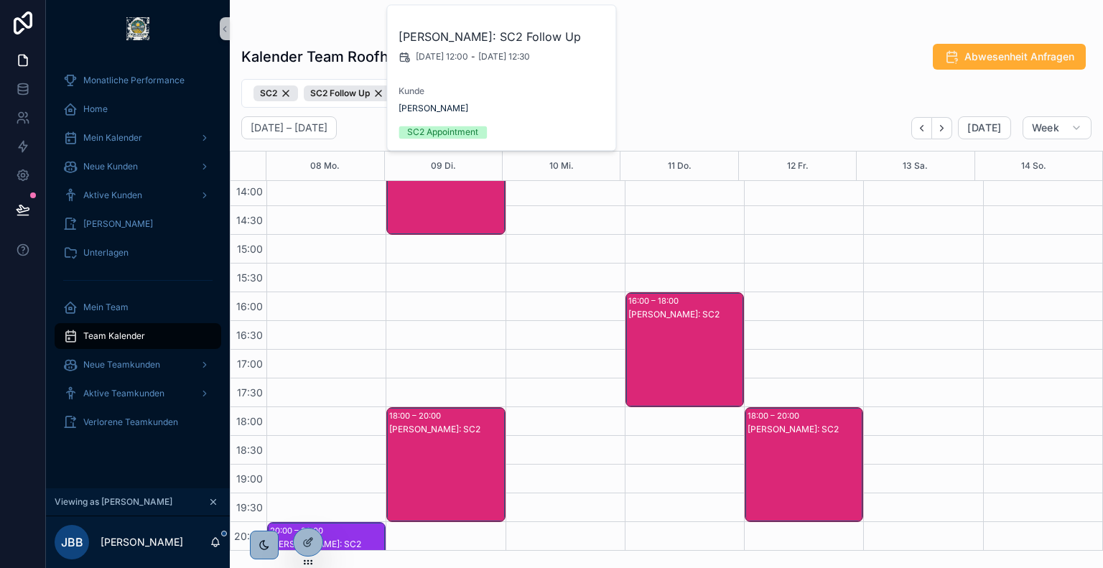
scroll to position [549, 0]
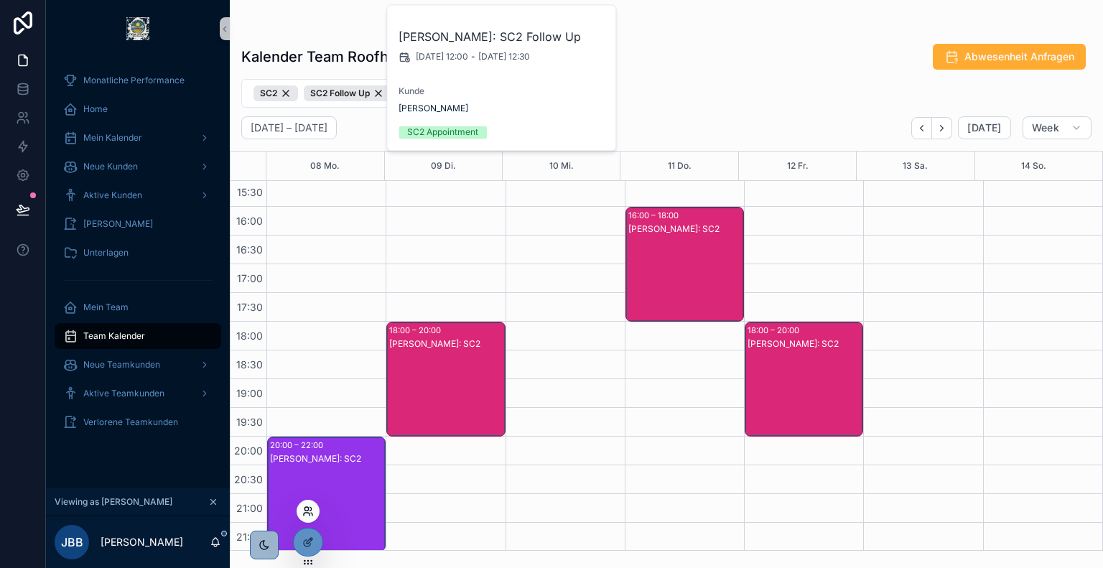
click at [312, 511] on icon at bounding box center [307, 510] width 11 height 11
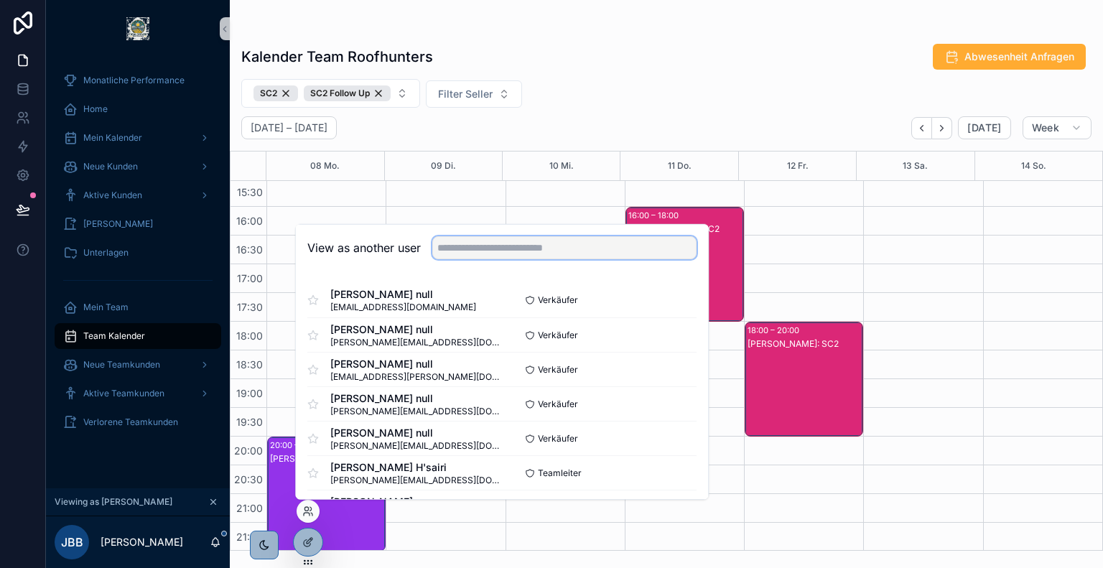
click at [537, 247] on input "text" at bounding box center [564, 247] width 264 height 23
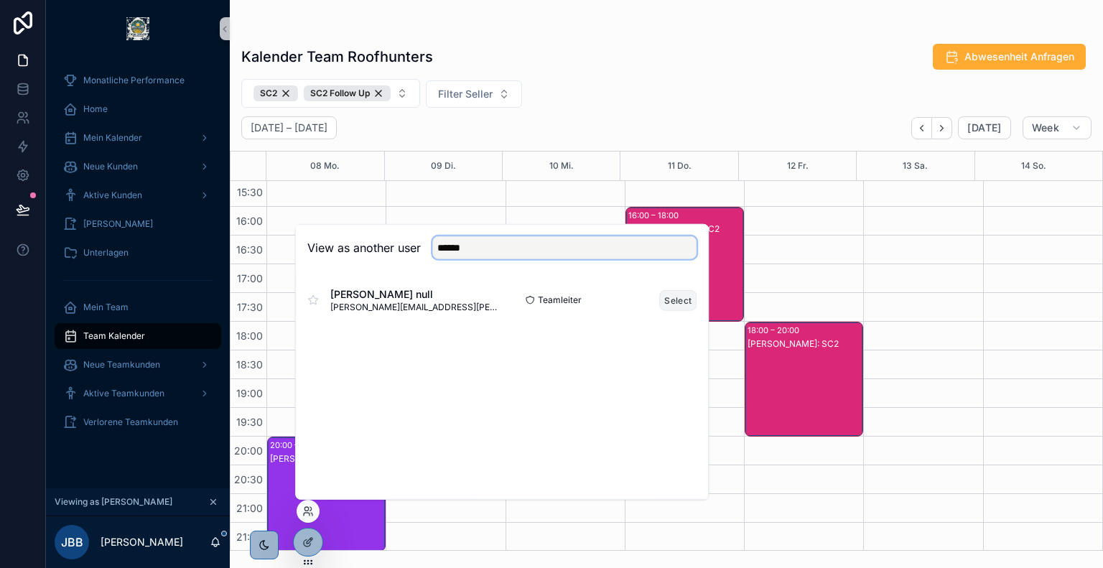
type input "******"
click at [670, 301] on button "Select" at bounding box center [677, 299] width 37 height 21
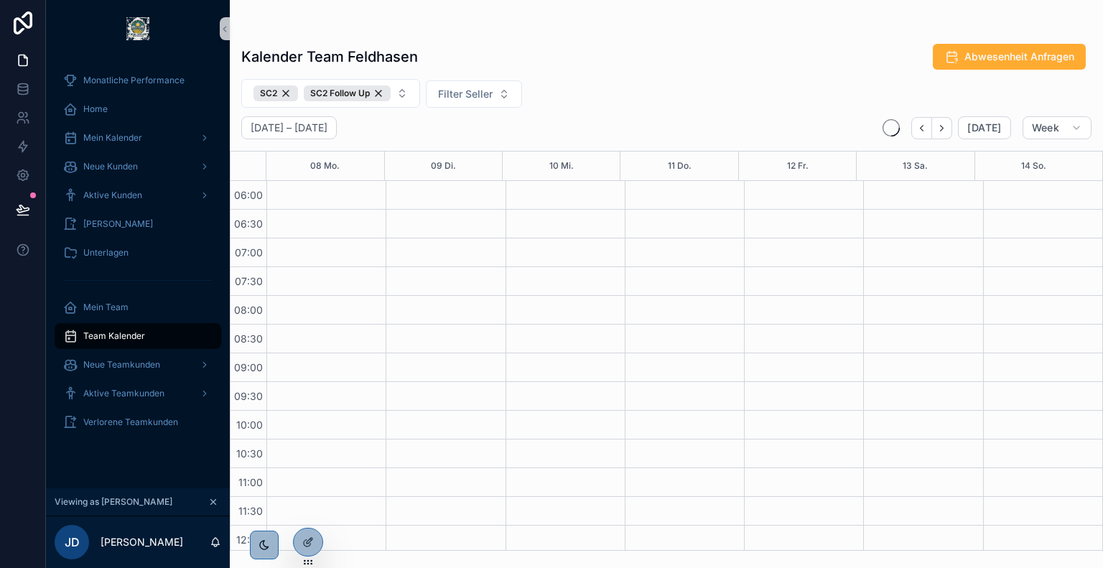
scroll to position [345, 0]
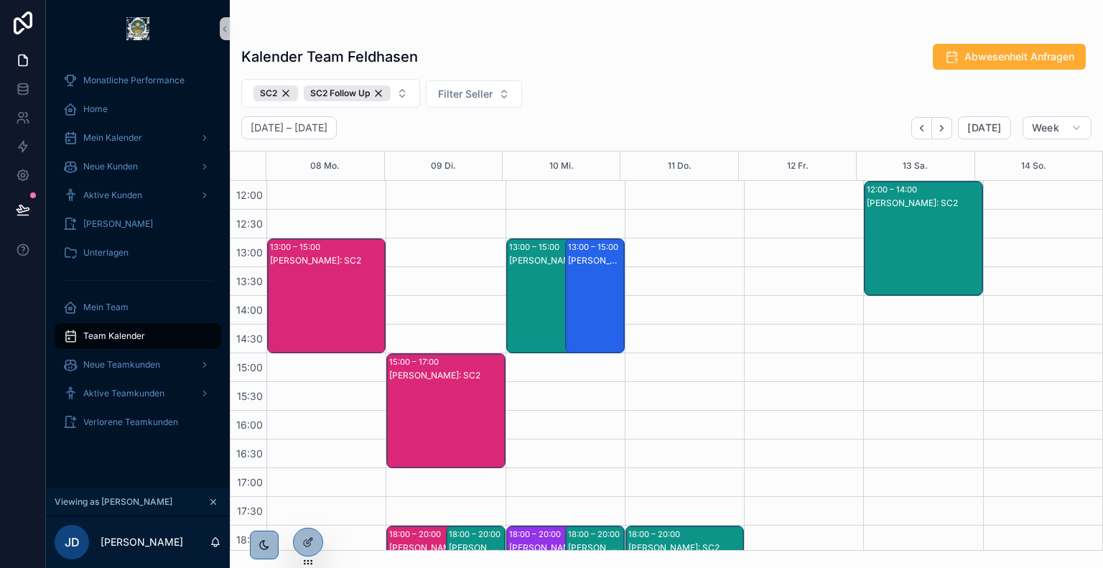
click at [599, 295] on div "[PERSON_NAME]: SC2" at bounding box center [595, 310] width 55 height 112
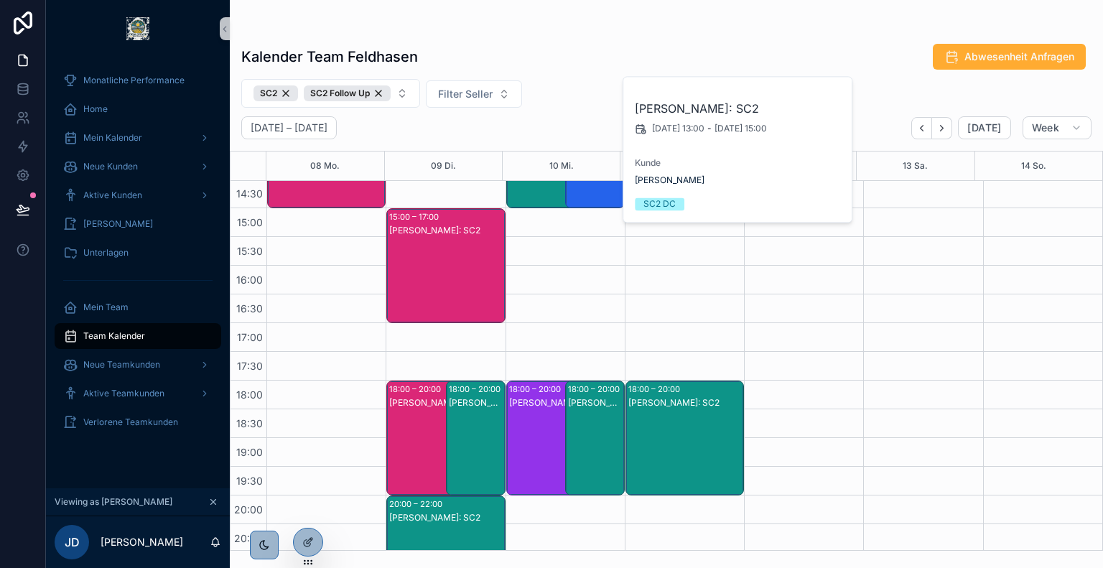
scroll to position [490, 0]
click at [676, 424] on div "[PERSON_NAME]: SC2" at bounding box center [685, 452] width 114 height 112
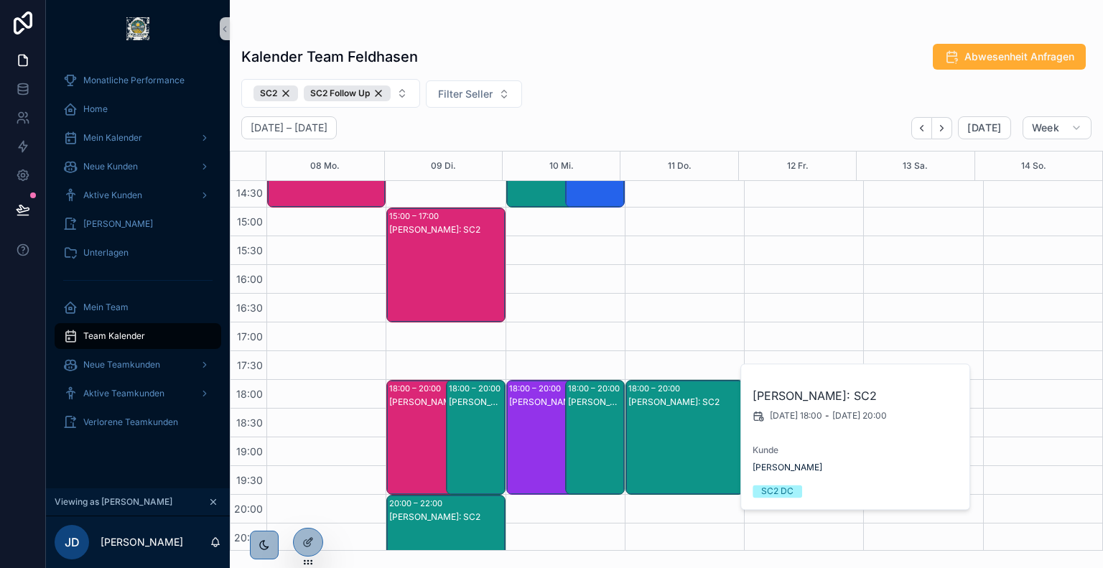
click at [584, 411] on div "[PERSON_NAME]: SC2" at bounding box center [595, 452] width 55 height 112
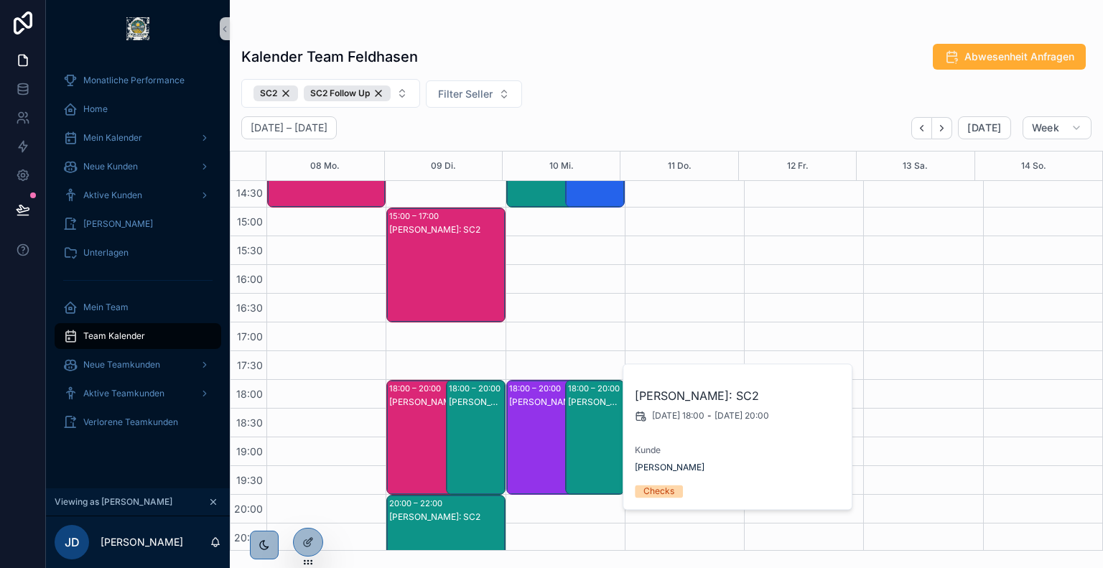
click at [551, 416] on div "[PERSON_NAME]: SC2" at bounding box center [557, 452] width 96 height 112
click at [485, 416] on div "[PERSON_NAME]: SC2" at bounding box center [476, 452] width 55 height 112
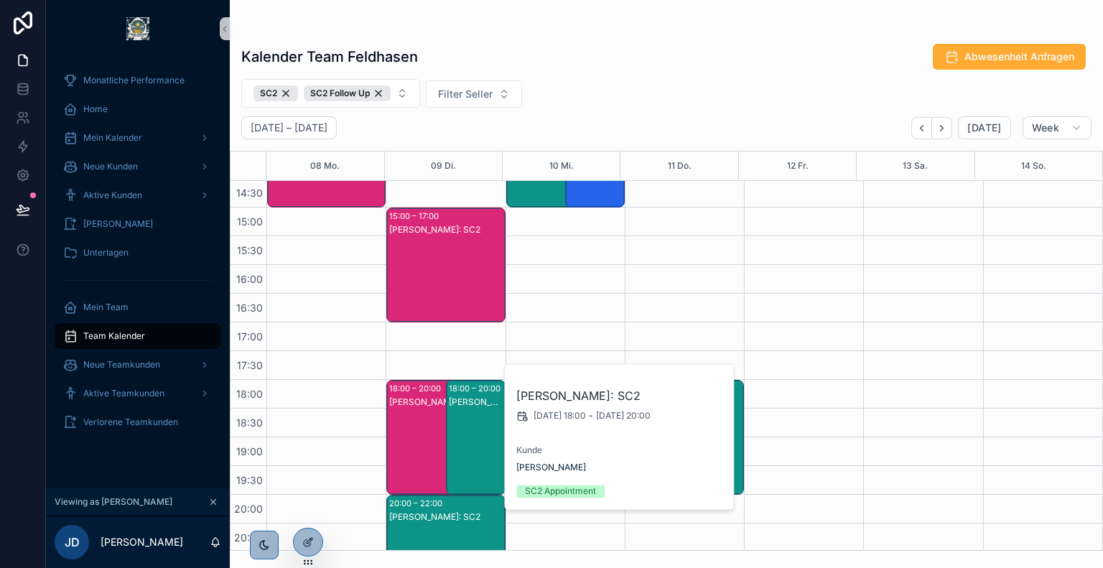
click at [387, 395] on div "18:00 – 20:00 [PERSON_NAME]: SC2" at bounding box center [436, 437] width 99 height 113
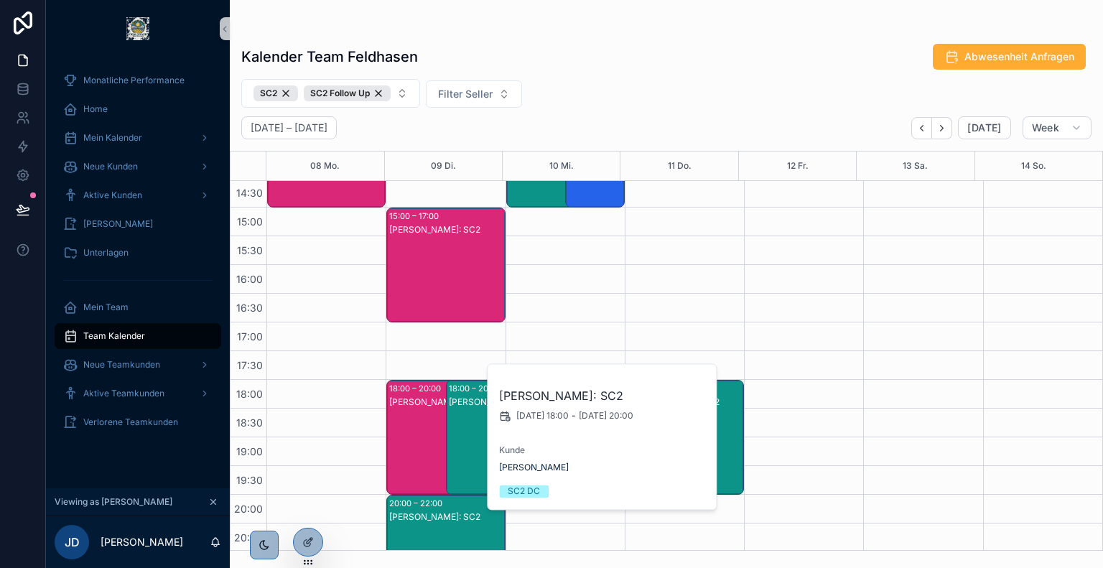
scroll to position [549, 0]
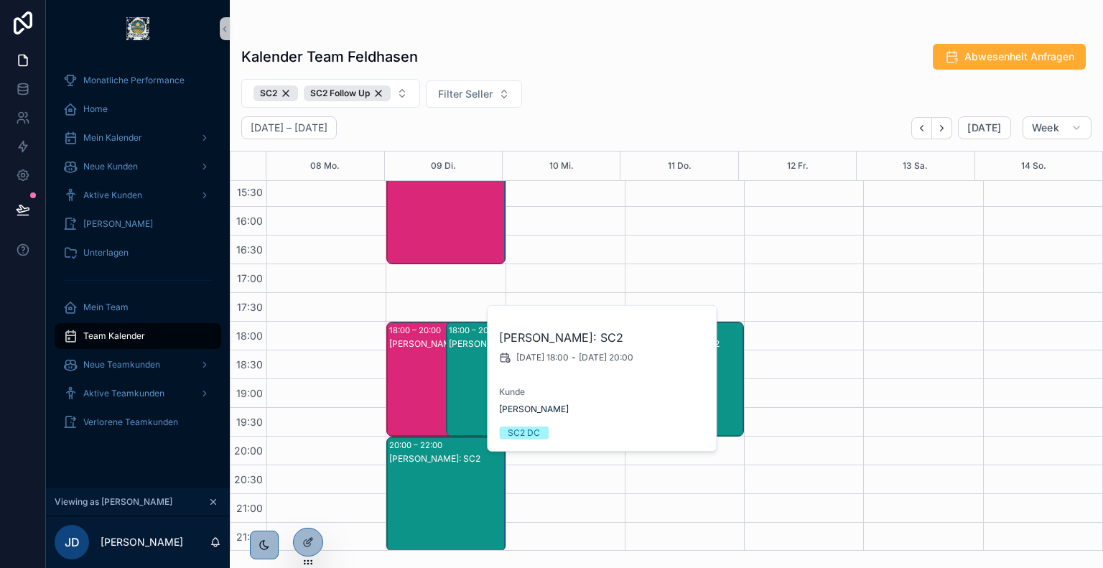
click at [425, 442] on div "20:00 – 22:00" at bounding box center [417, 445] width 57 height 14
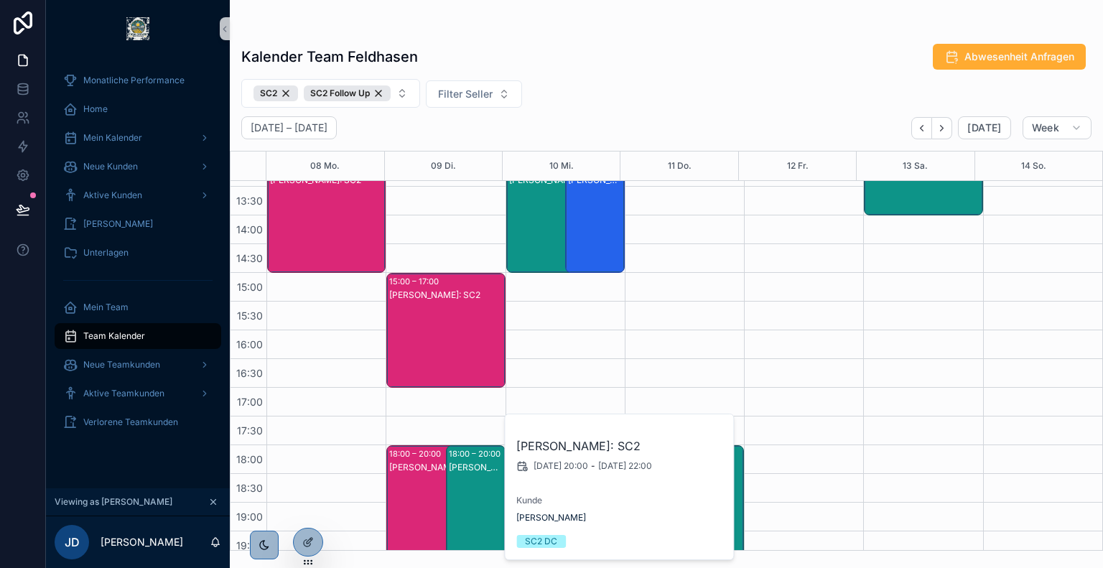
click at [444, 319] on div "[PERSON_NAME]: SC2" at bounding box center [446, 345] width 114 height 112
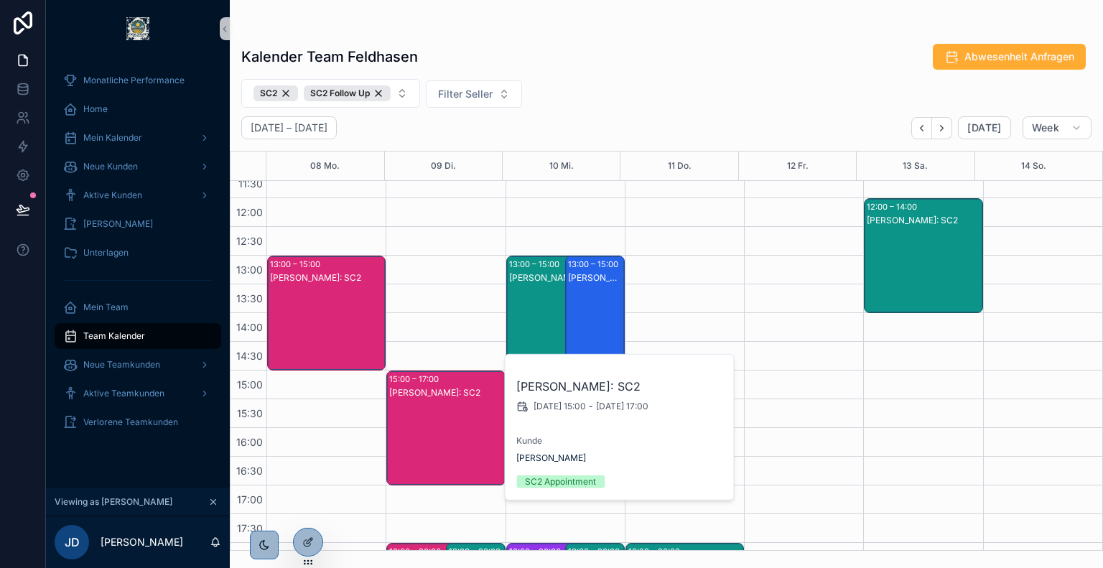
scroll to position [327, 0]
click at [350, 304] on div "[PERSON_NAME]: SC2" at bounding box center [327, 327] width 114 height 112
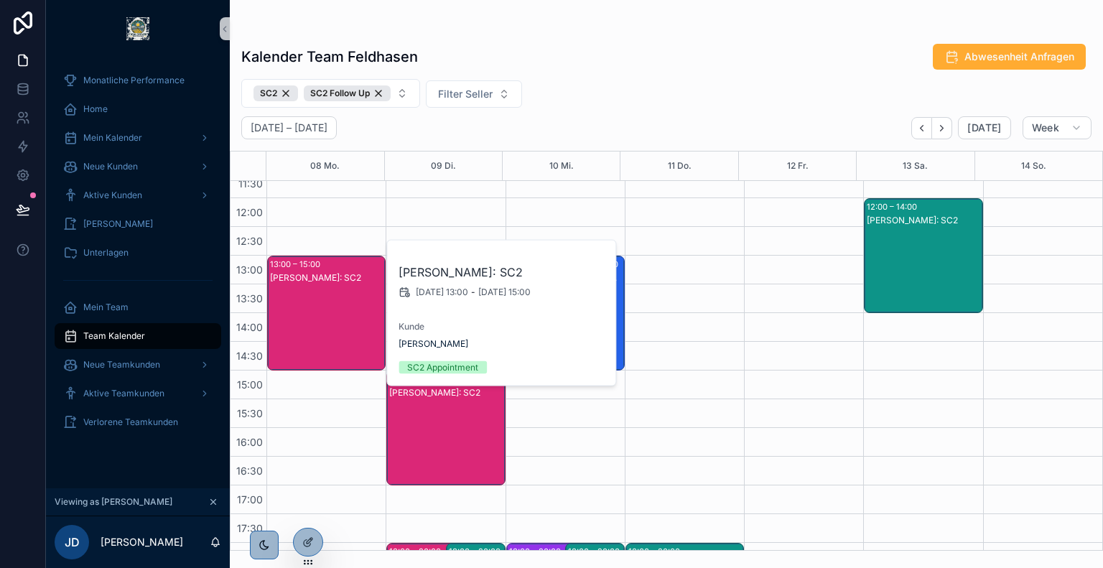
click at [904, 256] on div "[PERSON_NAME]: SC2" at bounding box center [924, 270] width 114 height 112
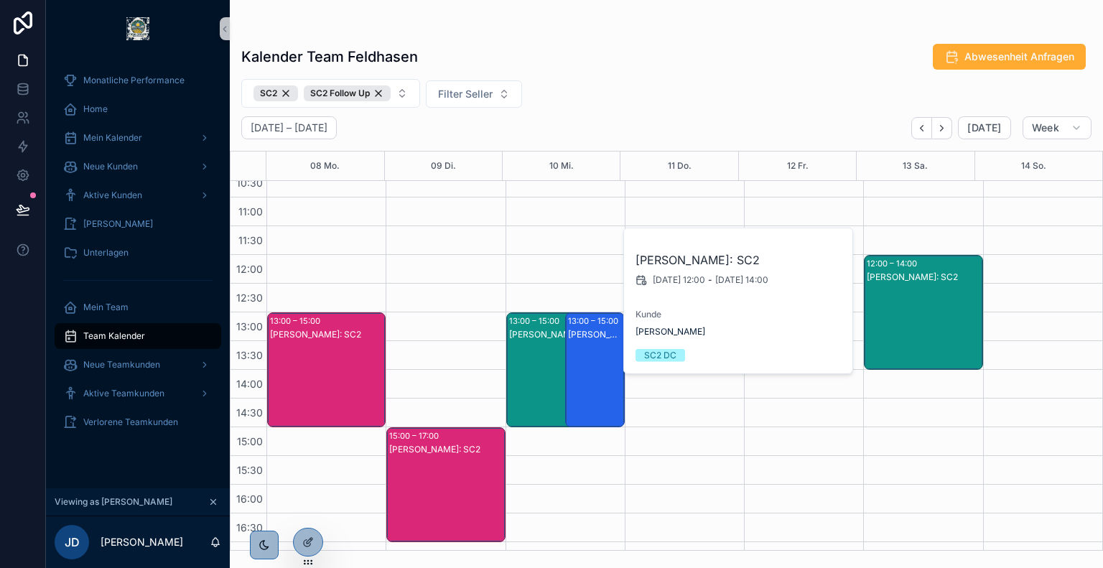
scroll to position [270, 0]
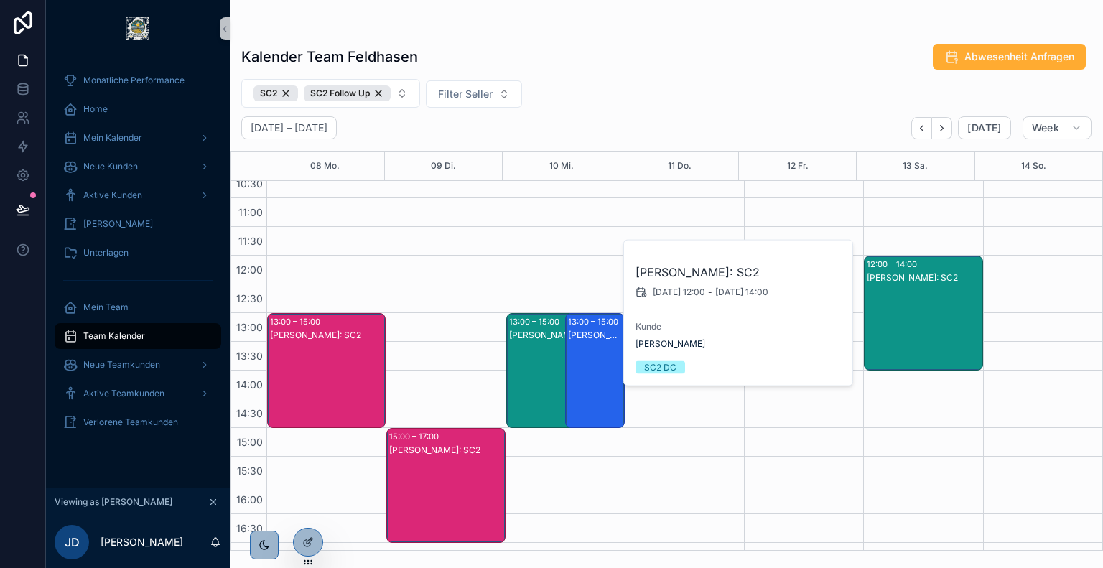
click at [598, 376] on div "[PERSON_NAME]: SC2" at bounding box center [595, 385] width 55 height 112
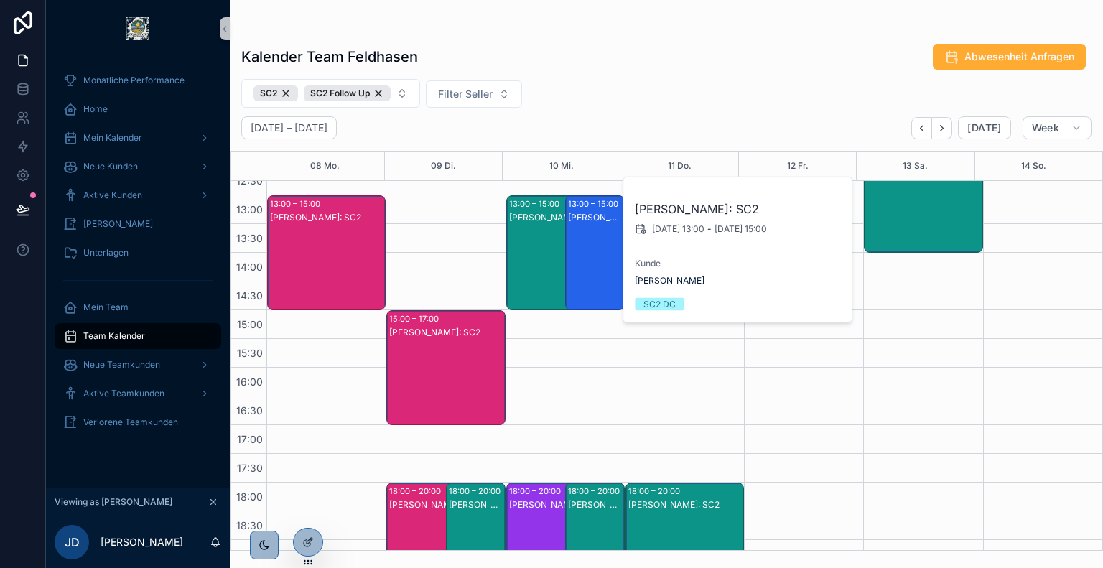
scroll to position [393, 0]
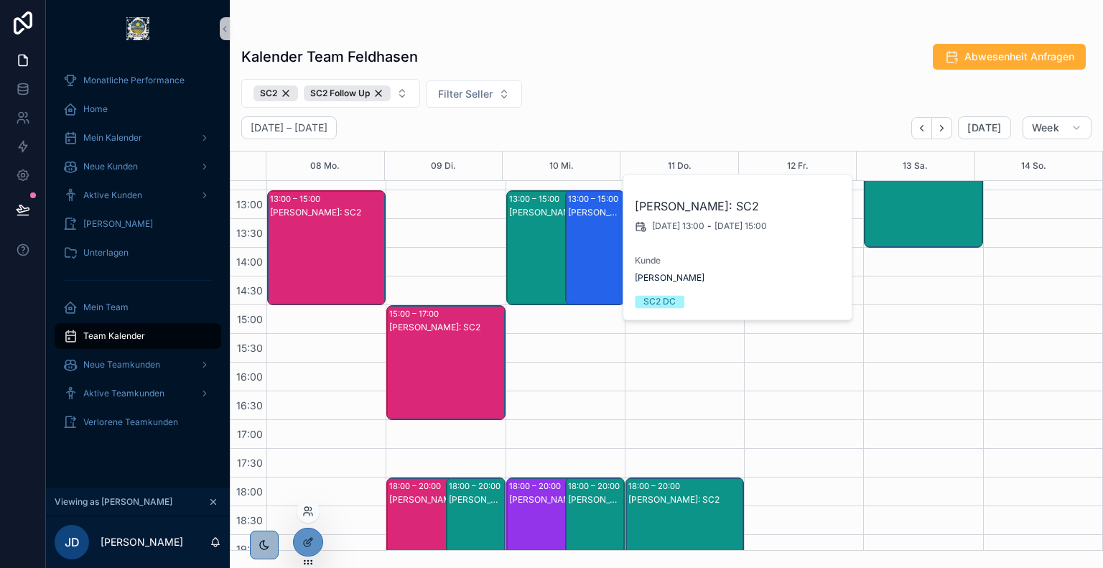
click at [307, 518] on div at bounding box center [308, 511] width 23 height 23
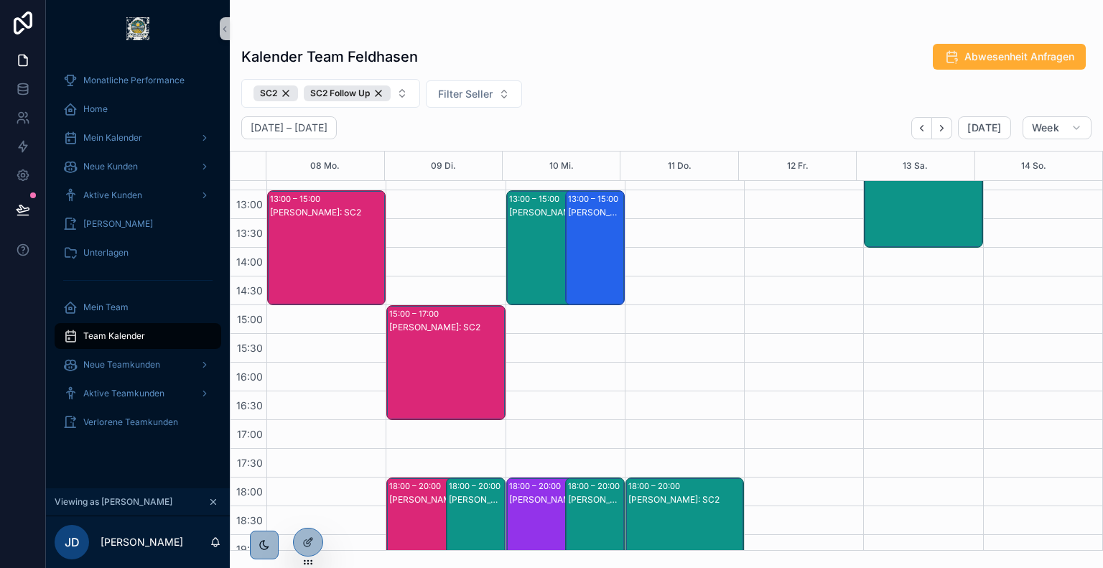
click at [567, 70] on div "Kalender Team Feldhasen Abwesenheit Anfragen" at bounding box center [666, 56] width 850 height 27
